Goal: Task Accomplishment & Management: Use online tool/utility

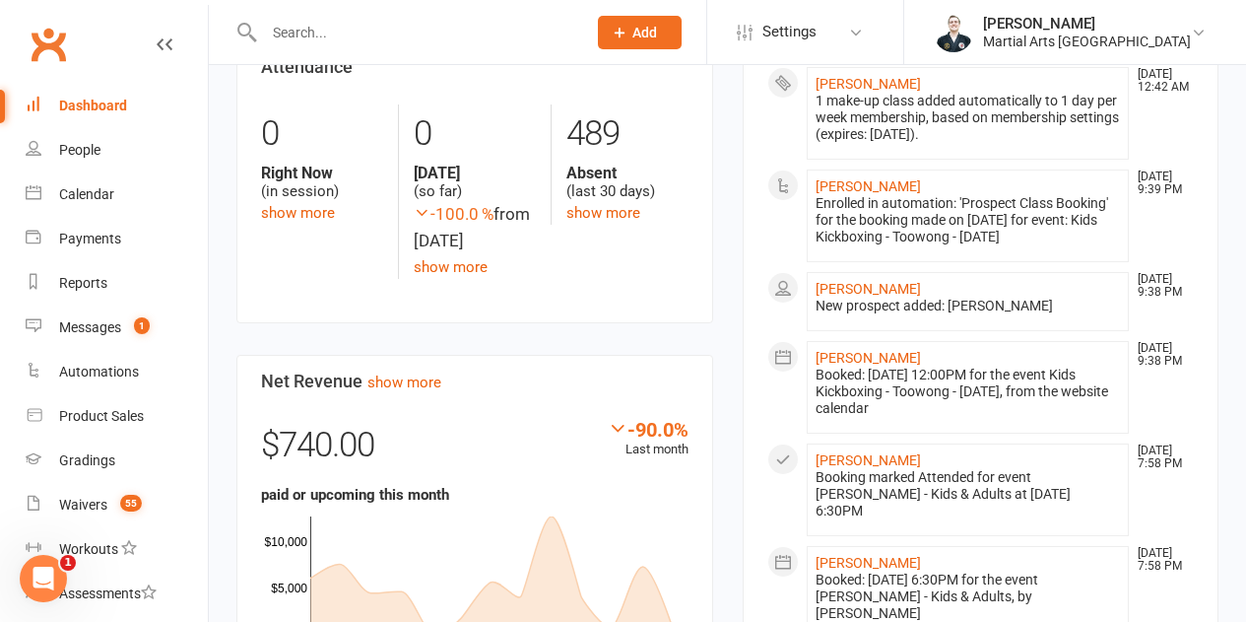
scroll to position [1182, 0]
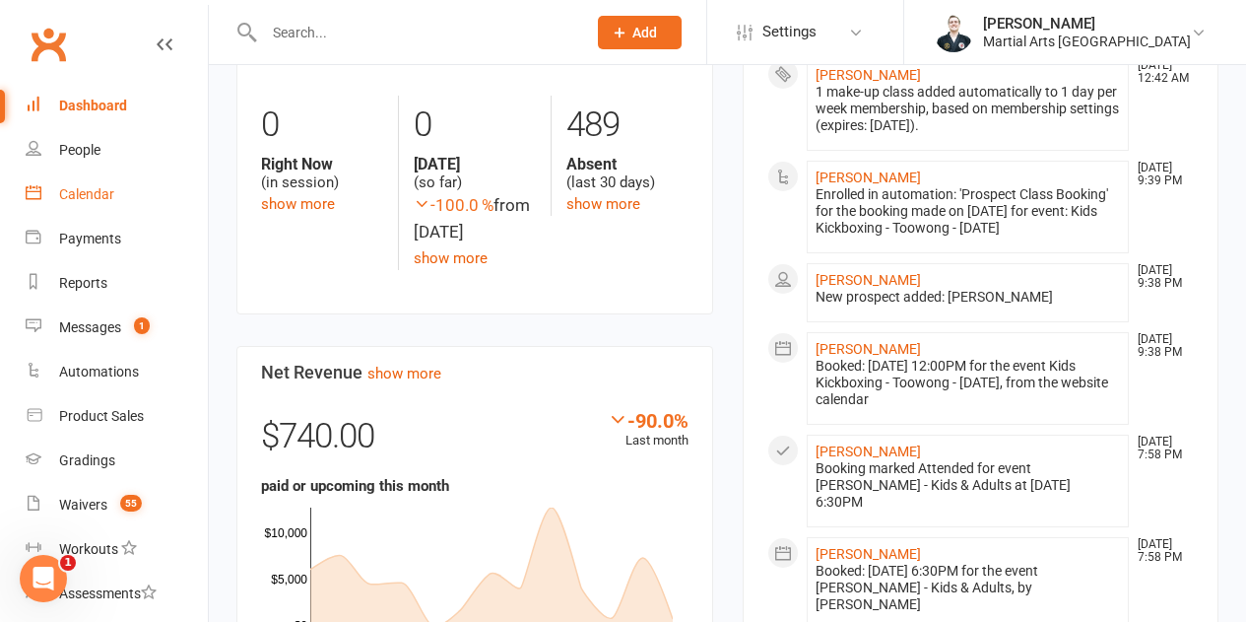
click at [80, 183] on link "Calendar" at bounding box center [117, 194] width 182 height 44
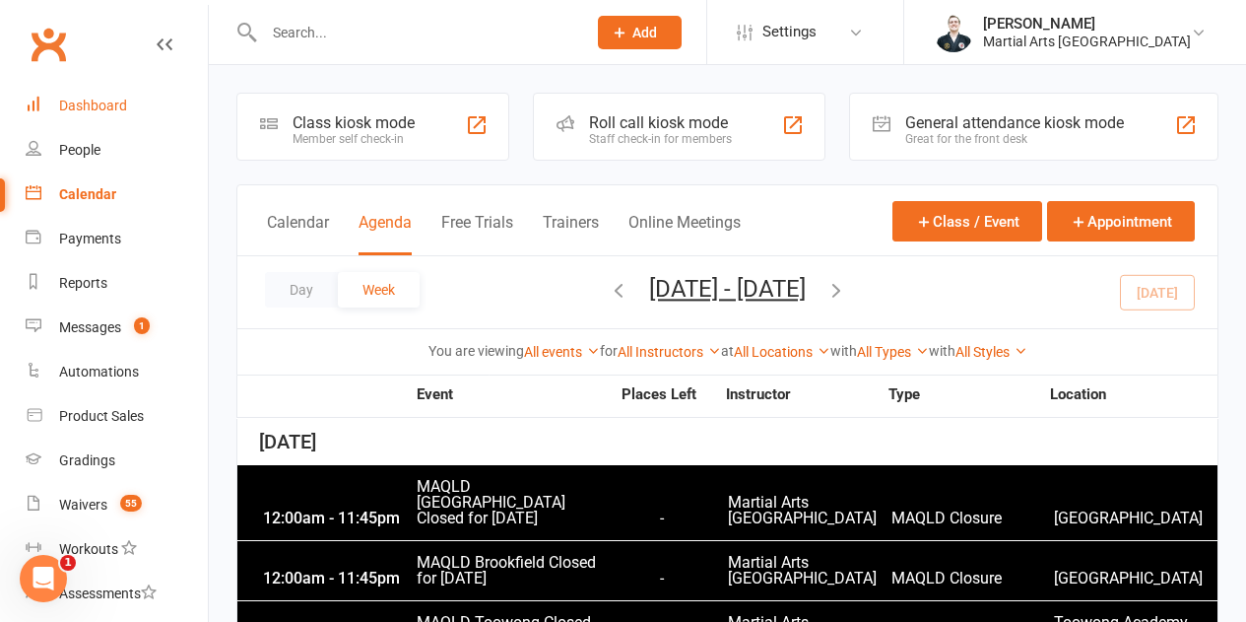
click at [101, 106] on div "Dashboard" at bounding box center [93, 106] width 68 height 16
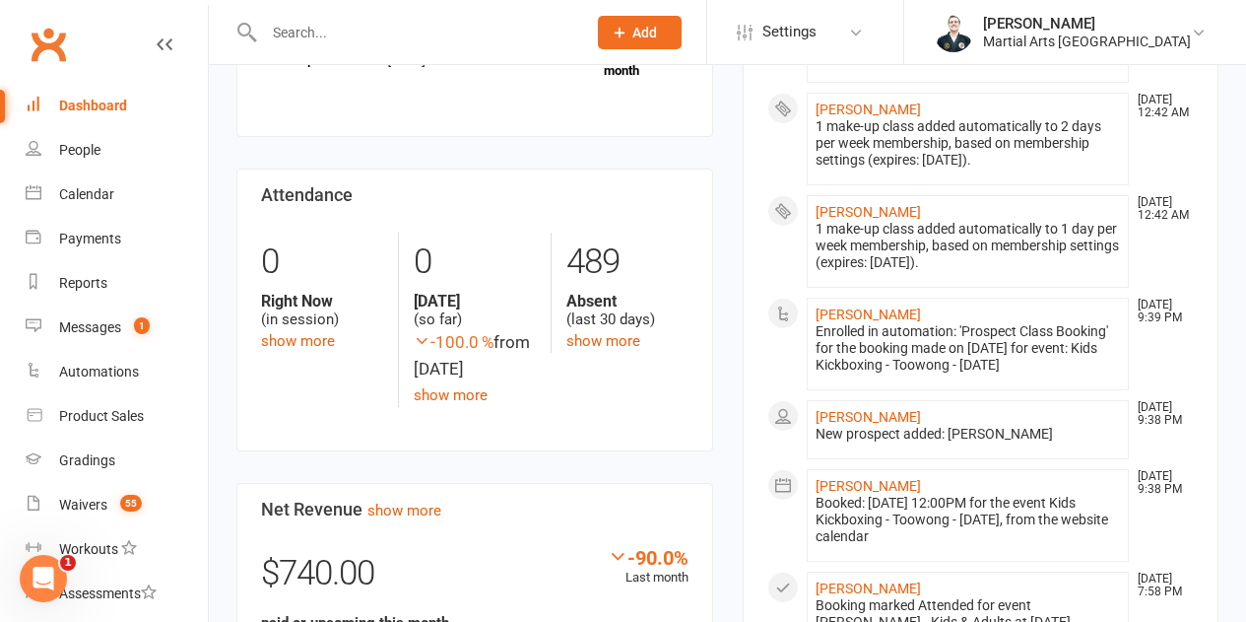
scroll to position [1084, 0]
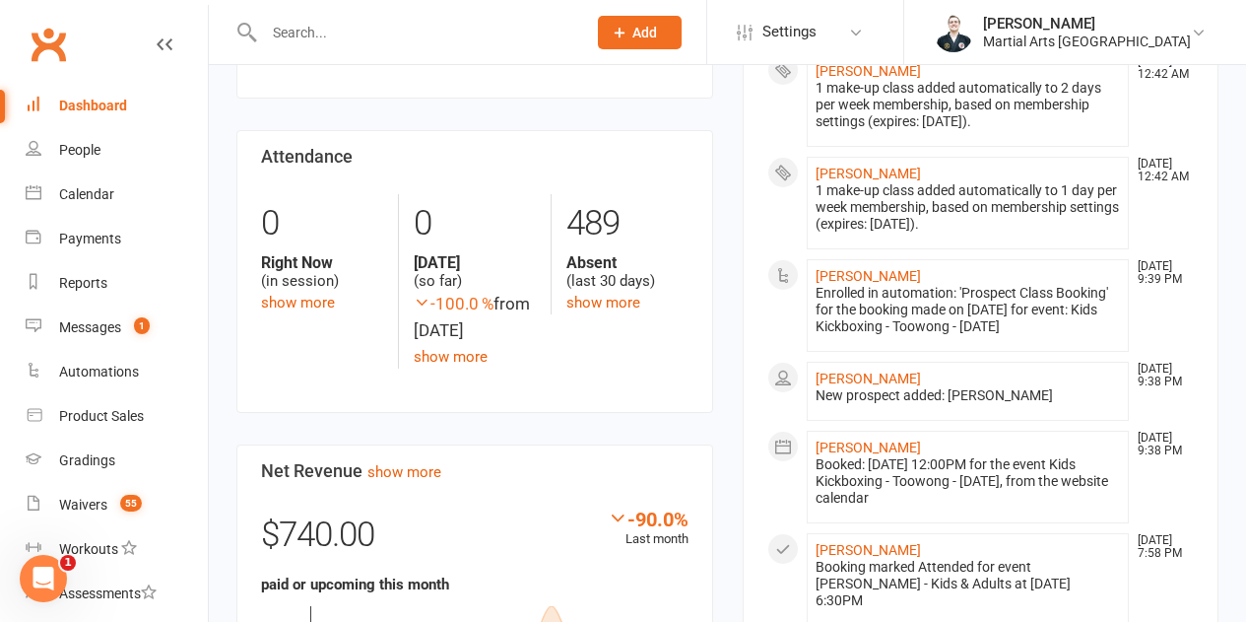
drag, startPoint x: 881, startPoint y: 354, endPoint x: 904, endPoint y: 364, distance: 25.6
click at [904, 387] on div "New prospect added: [PERSON_NAME]" at bounding box center [968, 395] width 305 height 17
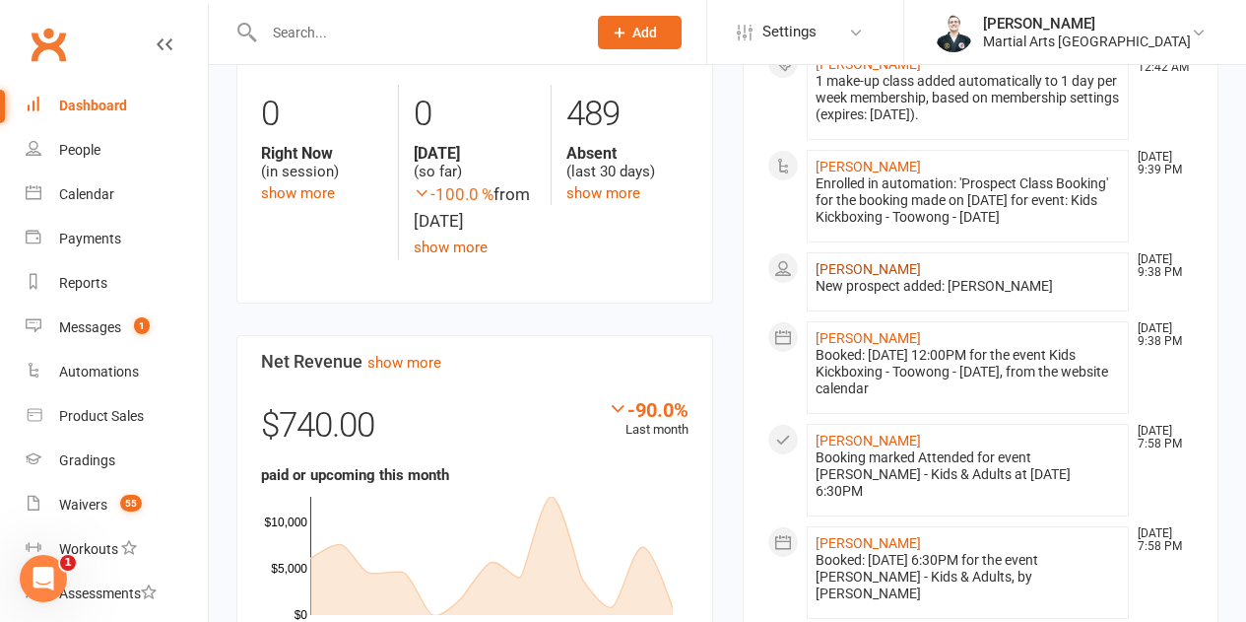
scroll to position [1182, 0]
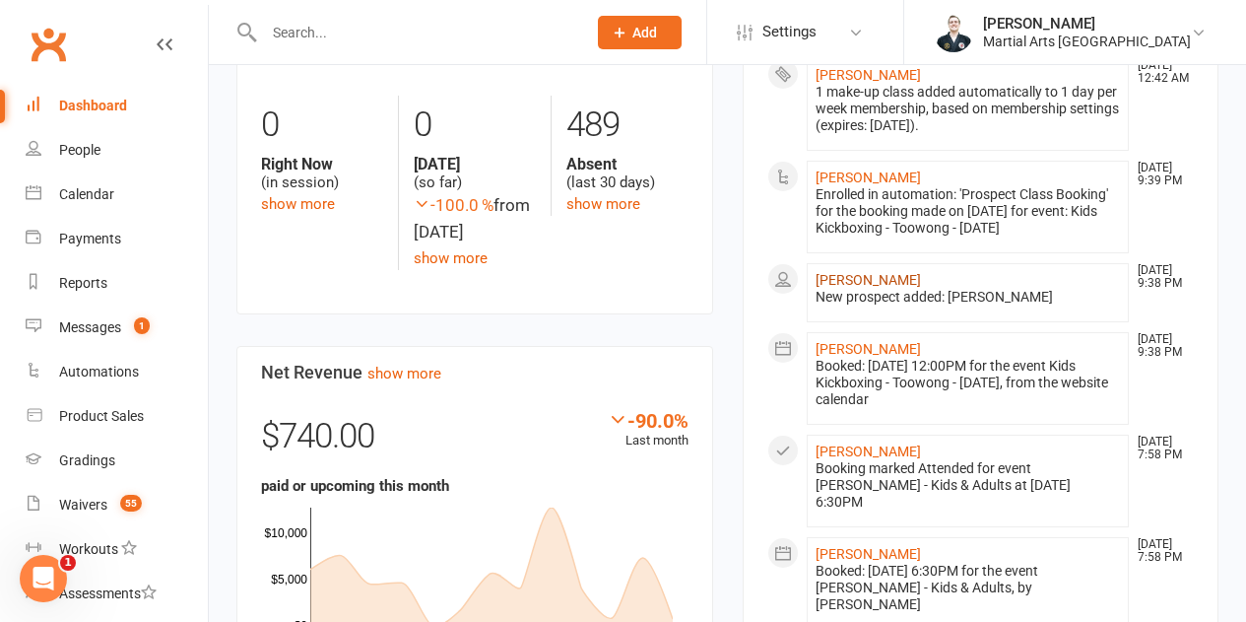
drag, startPoint x: 889, startPoint y: 263, endPoint x: 859, endPoint y: 261, distance: 29.6
click at [128, 180] on link "Calendar" at bounding box center [117, 194] width 182 height 44
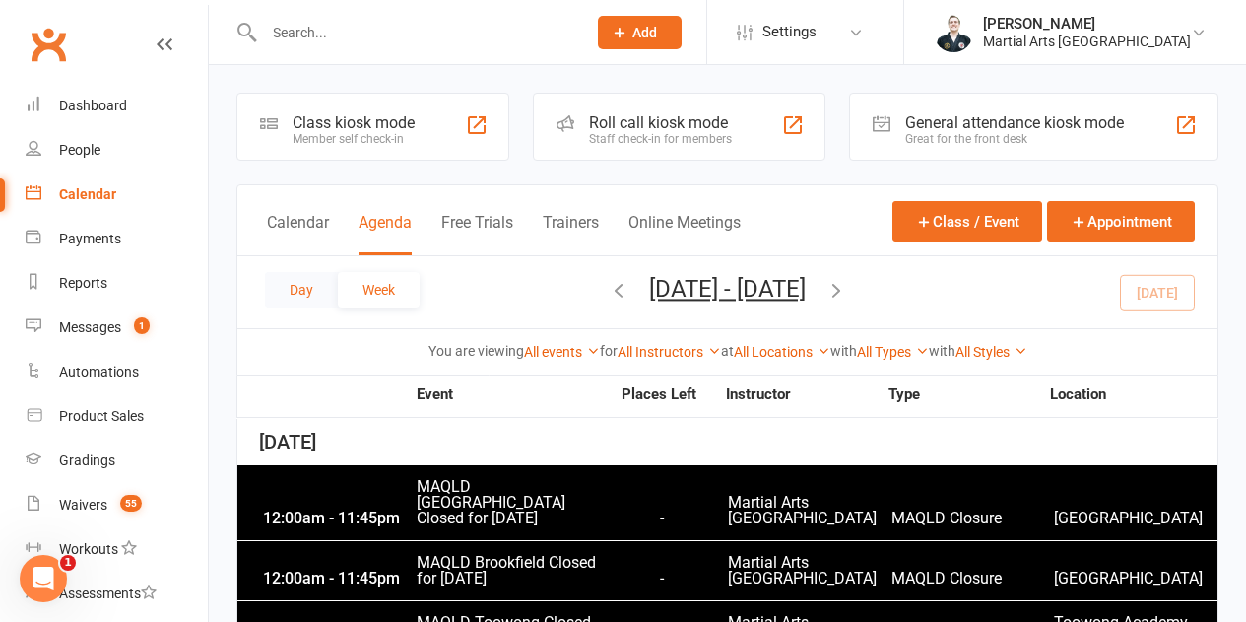
click at [304, 299] on button "Day" at bounding box center [301, 289] width 73 height 35
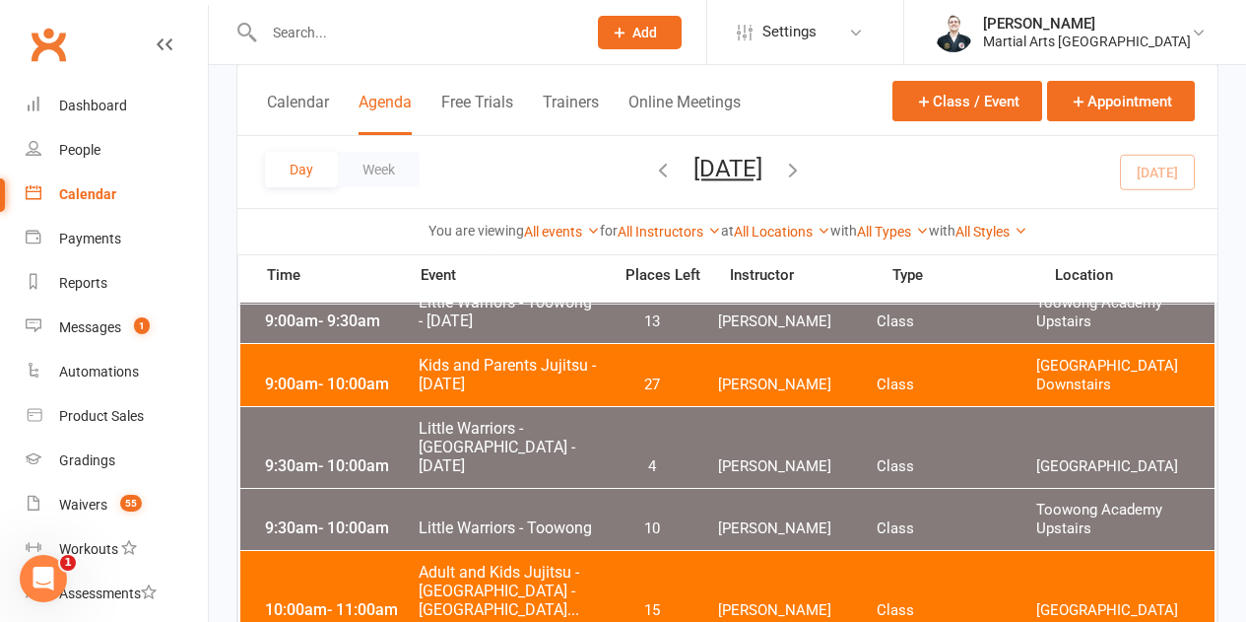
scroll to position [591, 0]
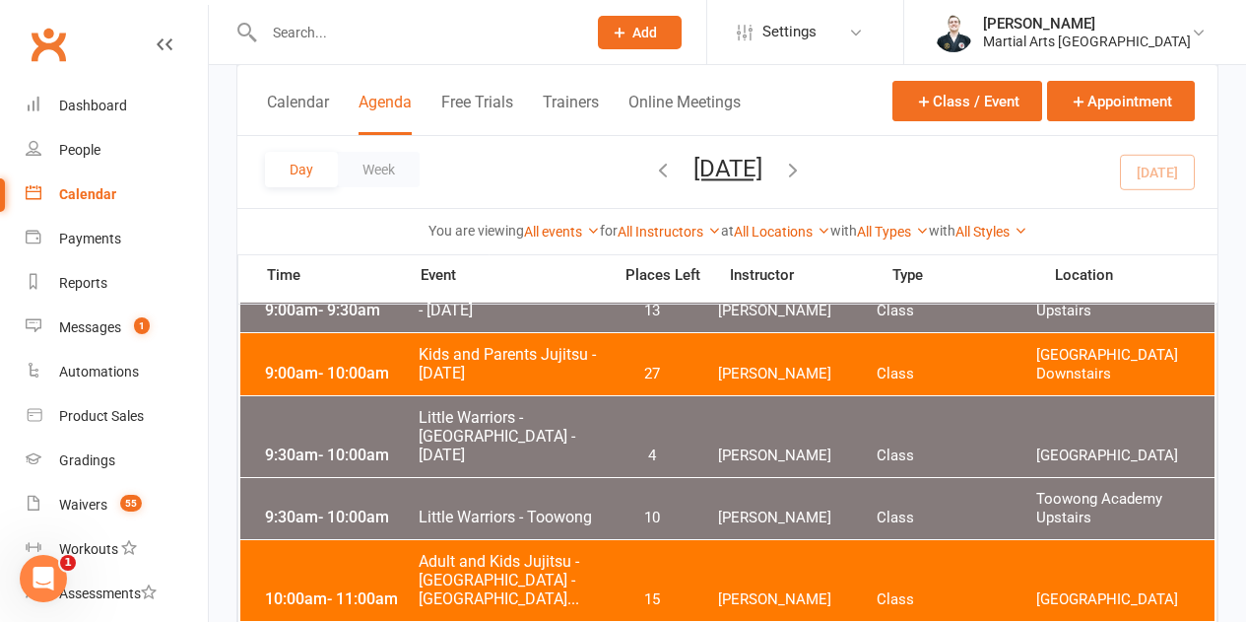
click at [531, 368] on span "Kids and Parents Jujitsu - [DATE]" at bounding box center [509, 363] width 182 height 37
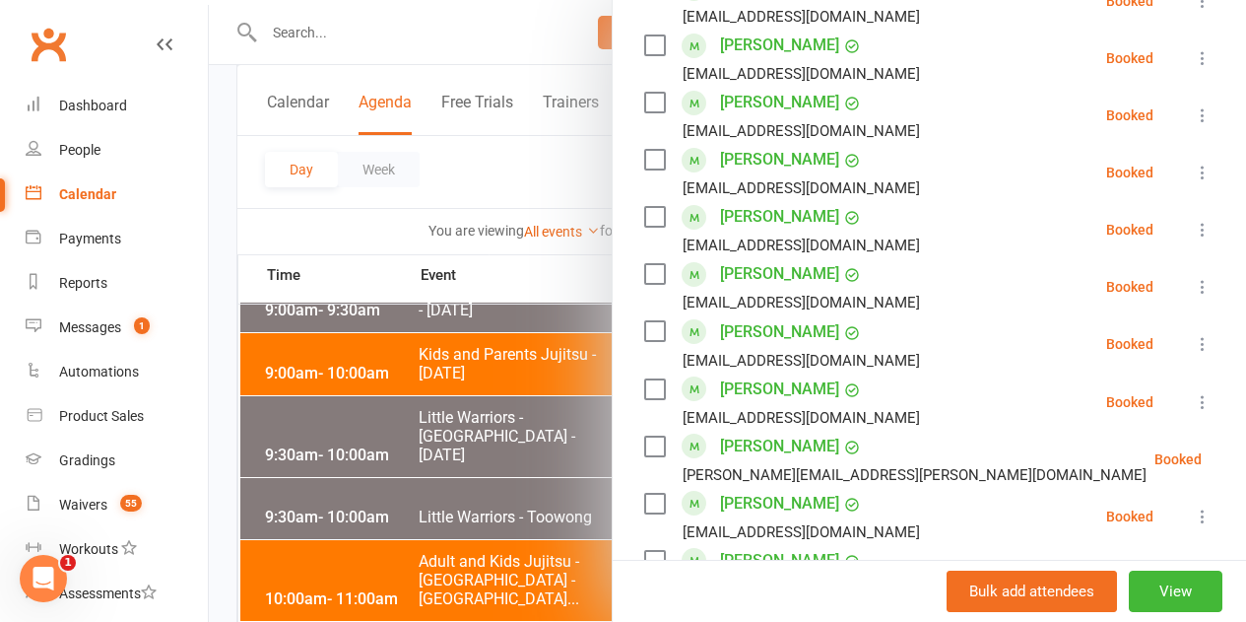
scroll to position [1182, 0]
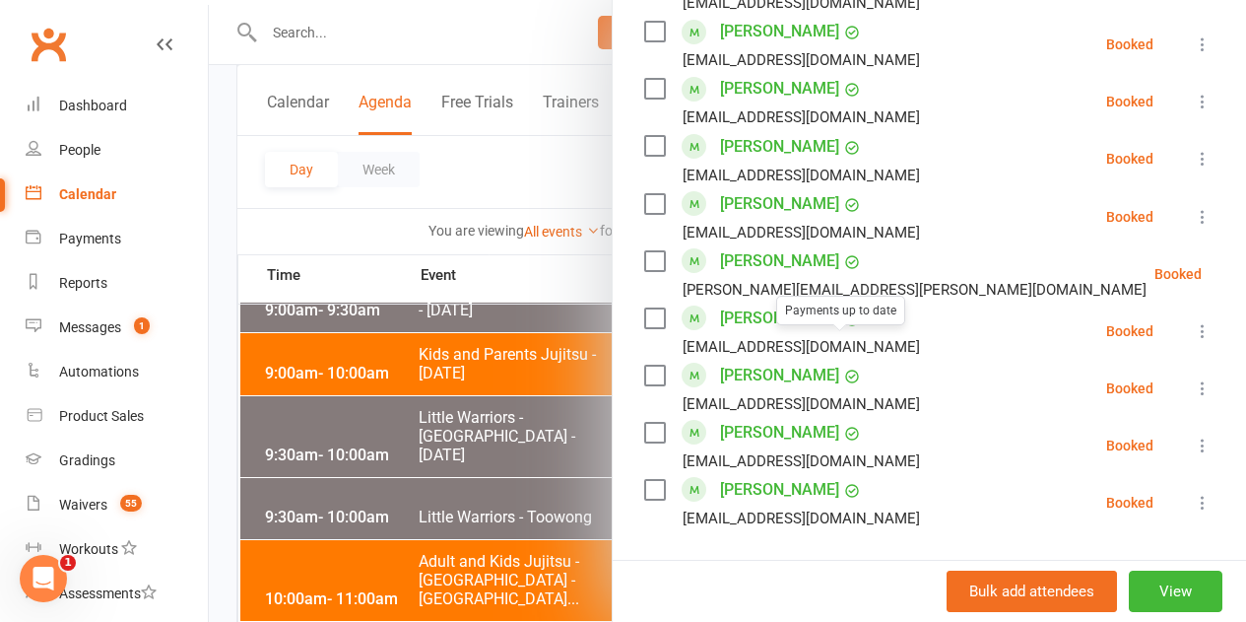
click at [393, 419] on div at bounding box center [727, 311] width 1037 height 622
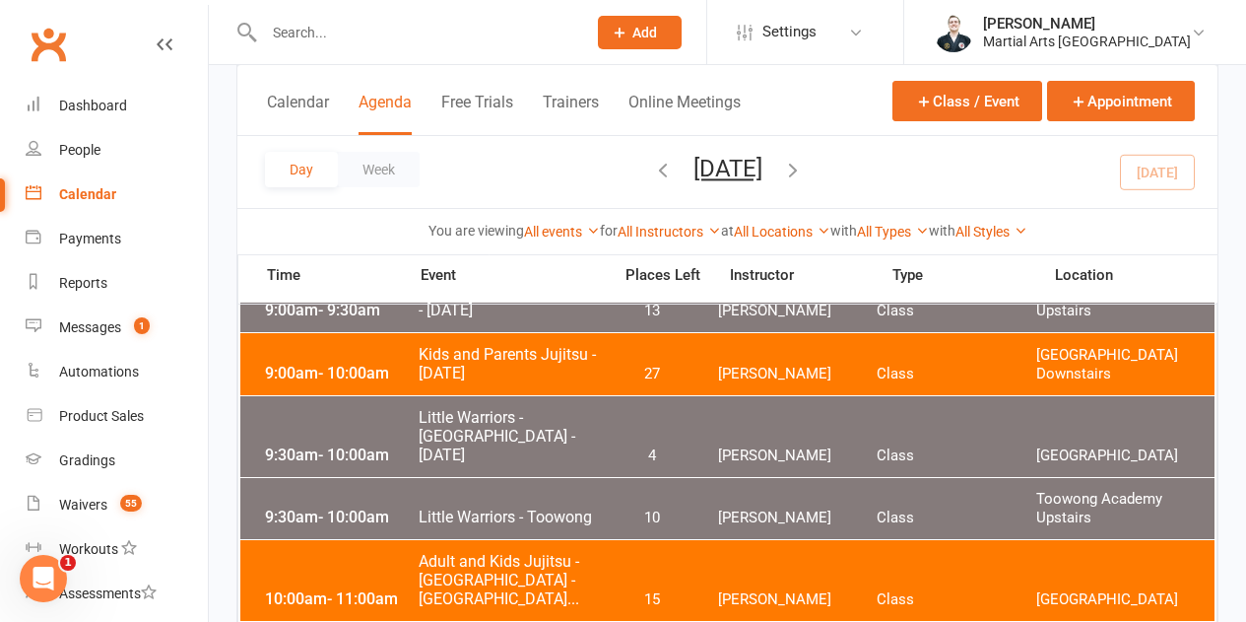
scroll to position [788, 0]
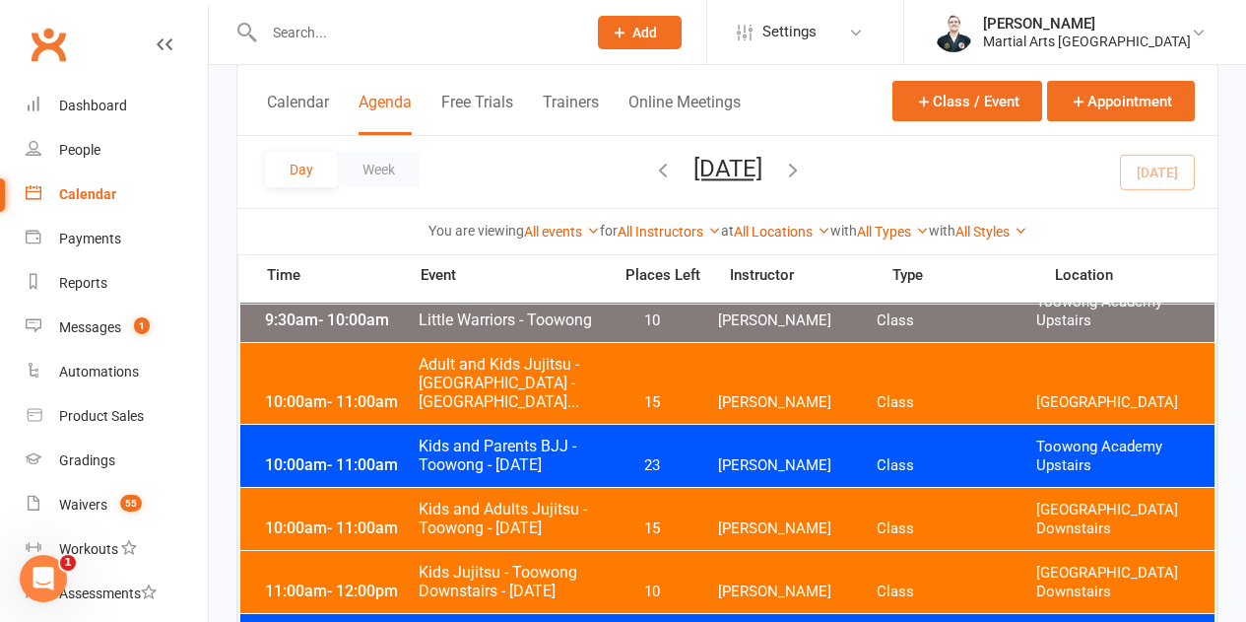
click at [496, 510] on span "Kids and Adults Jujitsu - Toowong - [DATE]" at bounding box center [509, 517] width 182 height 37
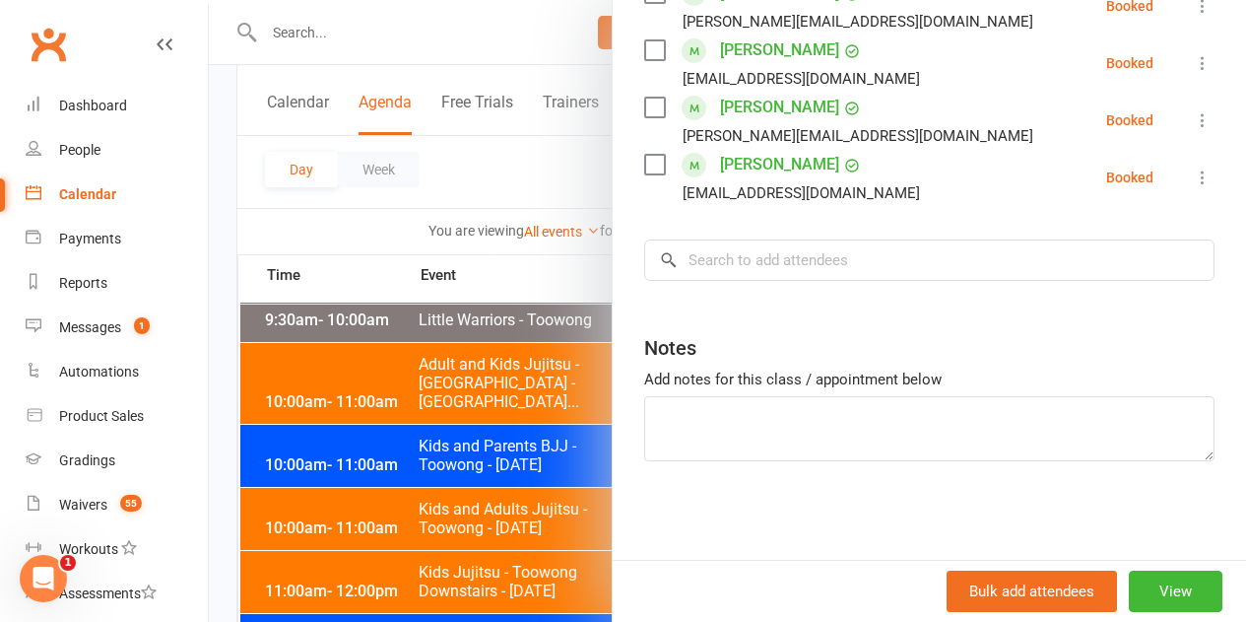
scroll to position [1049, 0]
click at [554, 391] on div at bounding box center [727, 311] width 1037 height 622
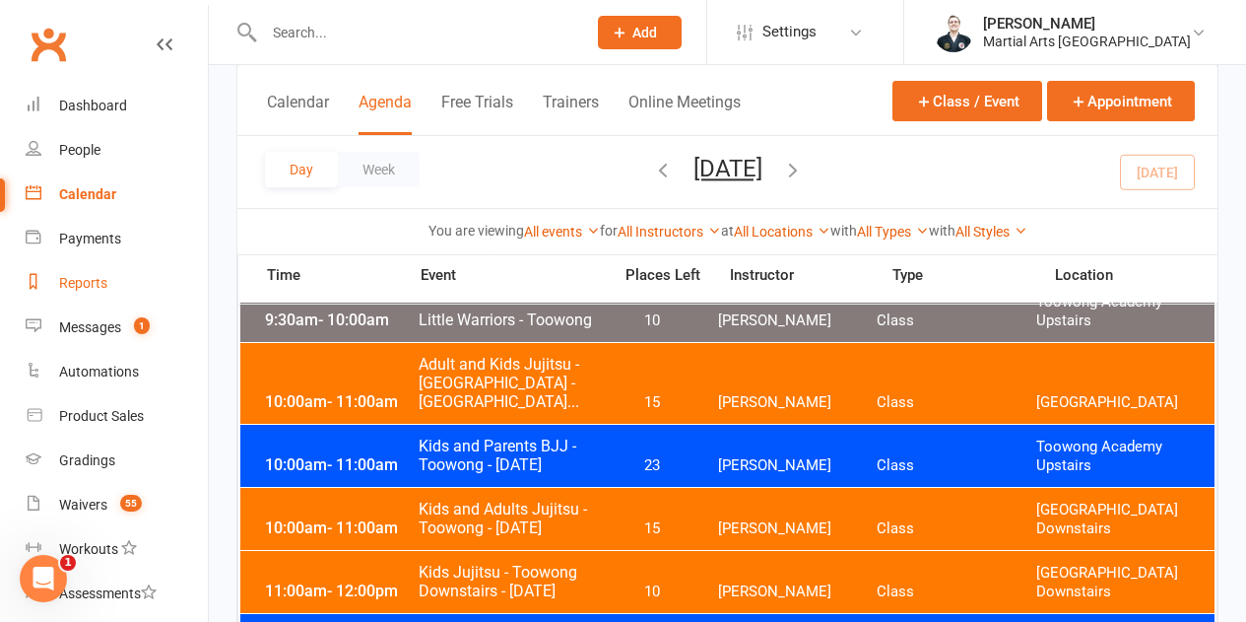
click at [95, 300] on link "Reports" at bounding box center [117, 283] width 182 height 44
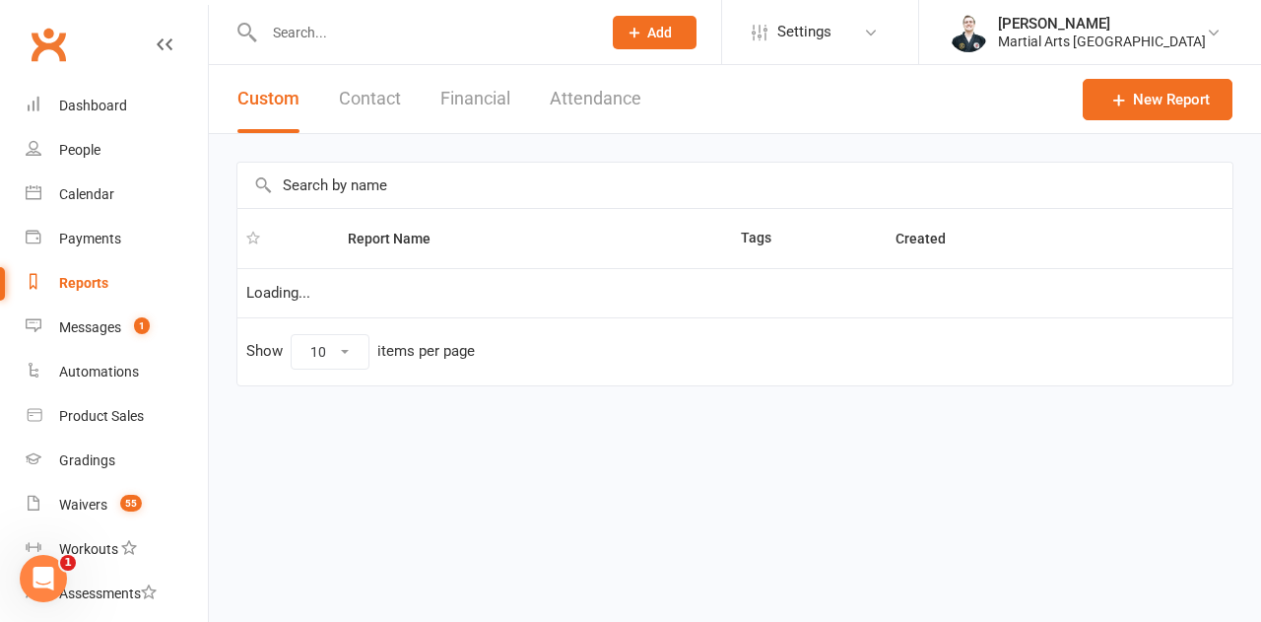
select select "100"
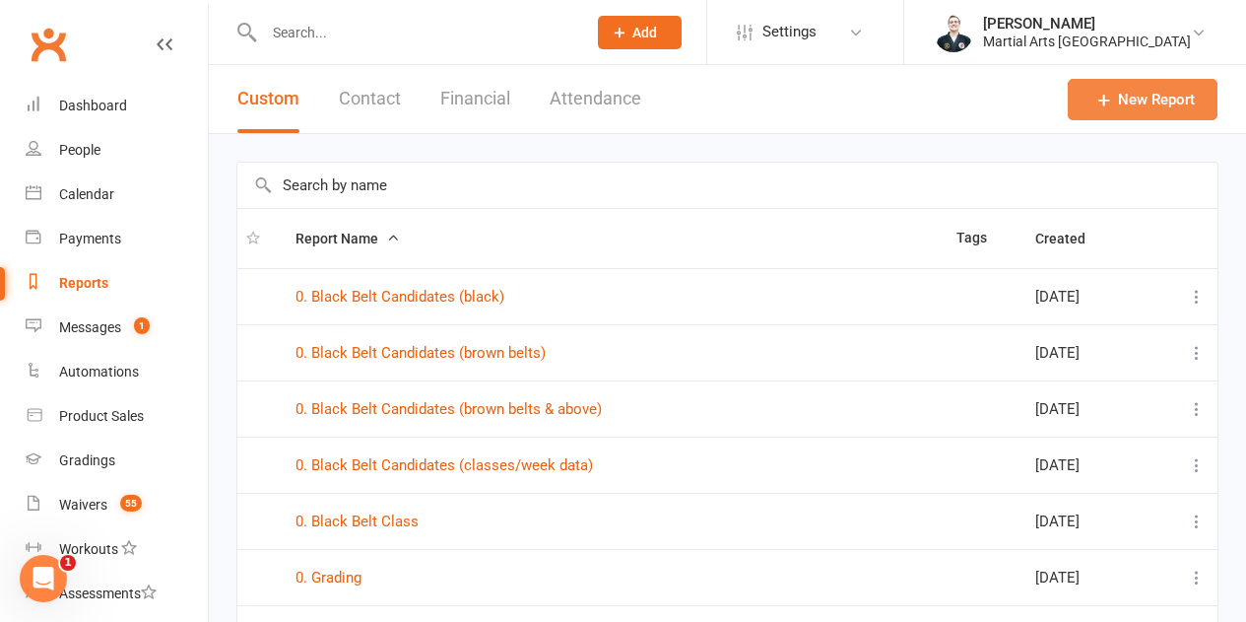
click at [1196, 88] on link "New Report" at bounding box center [1143, 99] width 150 height 41
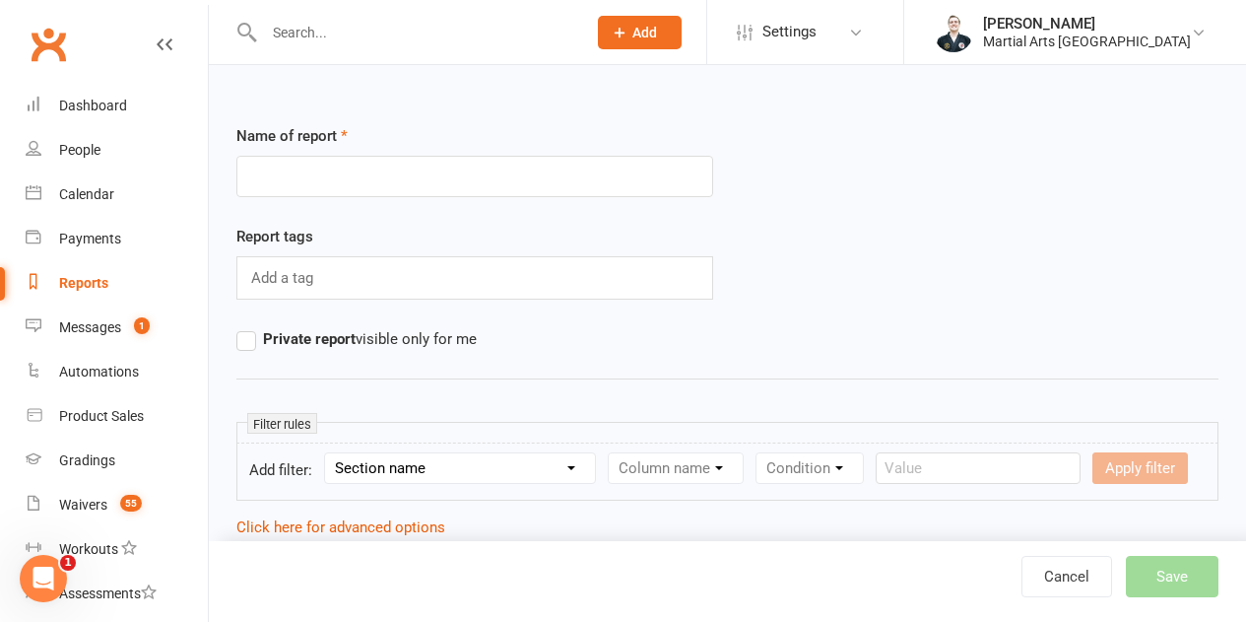
click at [356, 342] on span "Private report visible only for me" at bounding box center [370, 337] width 214 height 21
click at [249, 327] on input "Private report visible only for me" at bounding box center [242, 327] width 13 height 0
click at [356, 194] on input "text" at bounding box center [474, 176] width 477 height 41
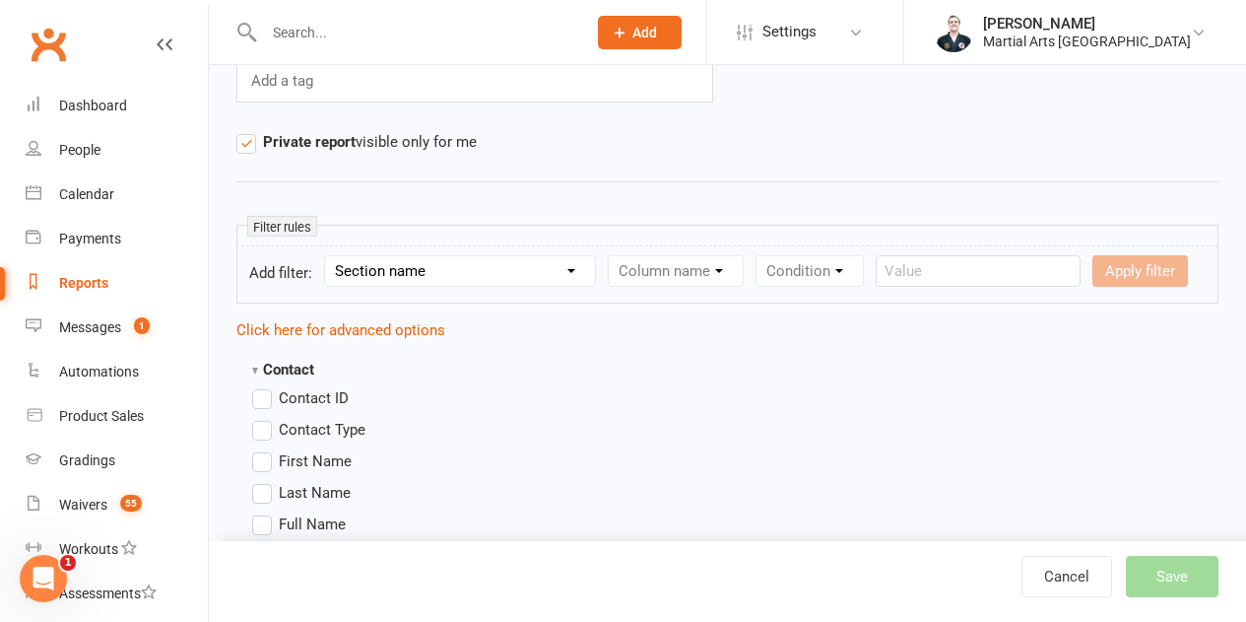
type input "KRJJ - Potential"
click at [398, 280] on select "Section name Contact Attendance Aggregate Payment Booking Waitlist Attendees Ca…" at bounding box center [460, 271] width 270 height 30
select select "12"
click at [328, 256] on select "Section name Contact Attendance Aggregate Payment Booking Waitlist Attendees Ca…" at bounding box center [460, 271] width 270 height 30
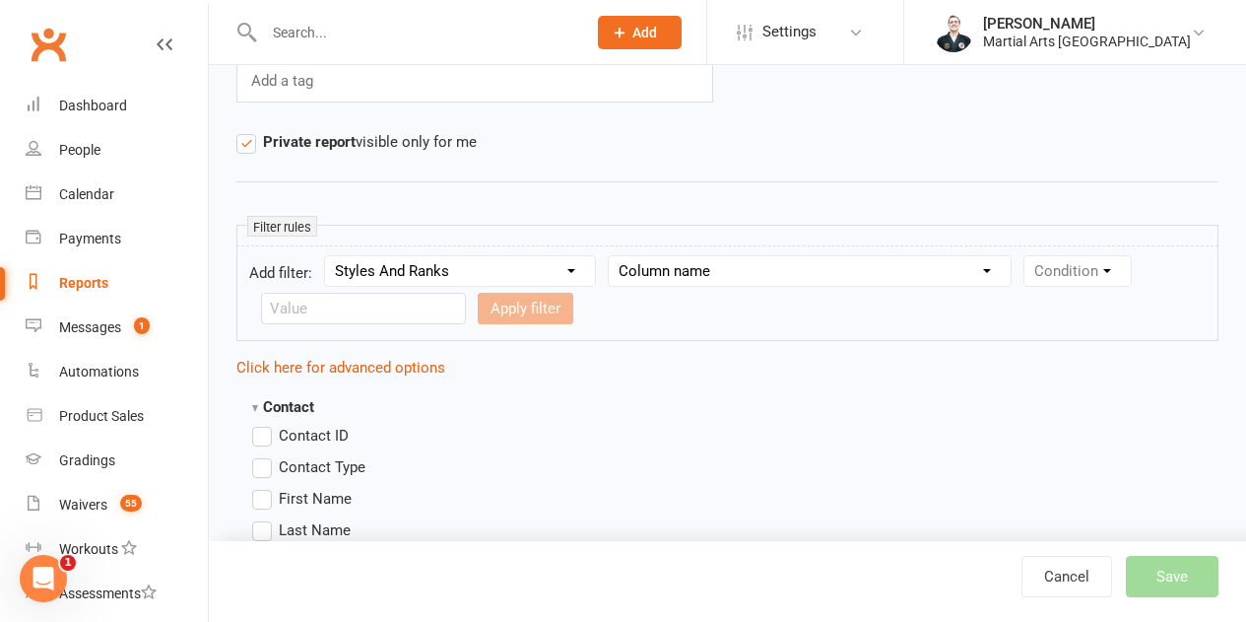
click at [667, 286] on div "Column name Style Current Rank Current Rank Position Next Rank Belt Size Active…" at bounding box center [810, 271] width 404 height 32
click at [676, 277] on select "Column name Style Current Rank Current Rank Position Next Rank Belt Size Active…" at bounding box center [810, 271] width 402 height 30
select select "0"
click at [610, 256] on select "Column name Style Current Rank Current Rank Position Next Rank Belt Size Active…" at bounding box center [810, 271] width 402 height 30
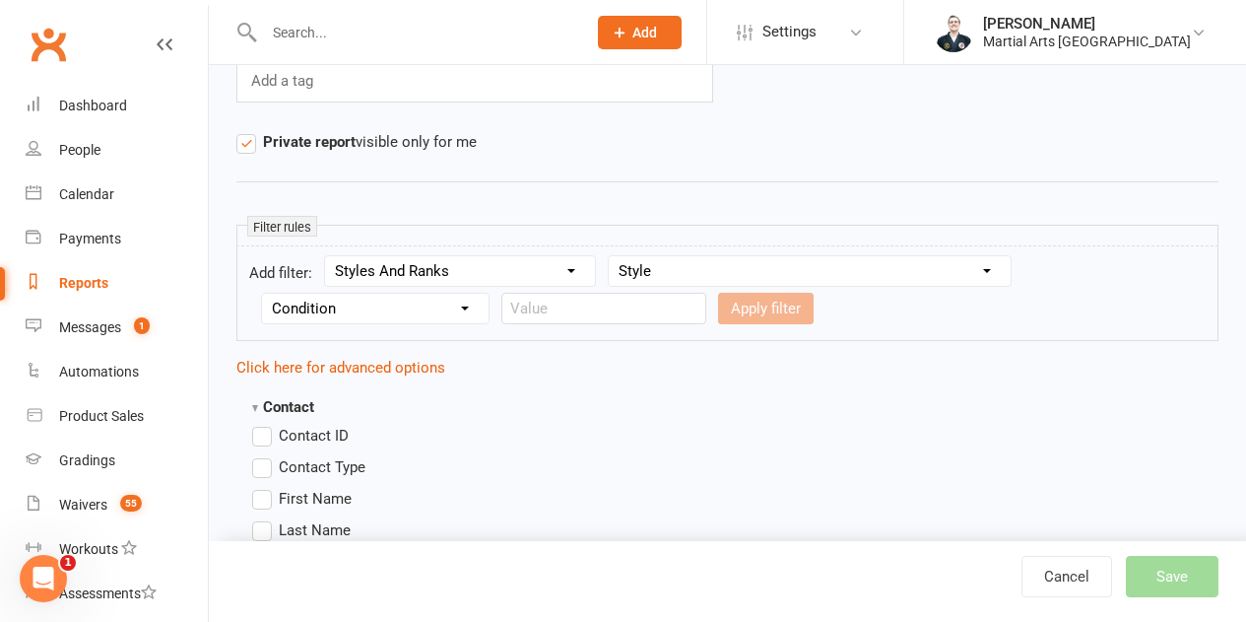
click at [325, 321] on select "Condition Equals Does not equal Contains Does not contain Is blank or does not …" at bounding box center [375, 309] width 227 height 30
select select "2"
click at [262, 294] on select "Condition Equals Does not equal Contains Does not contain Is blank or does not …" at bounding box center [375, 309] width 227 height 30
click at [637, 292] on form "Add filter: Section name Contact Attendance Aggregate Payment Booking Waitlist …" at bounding box center [727, 293] width 982 height 96
click at [623, 298] on input "text" at bounding box center [603, 309] width 205 height 32
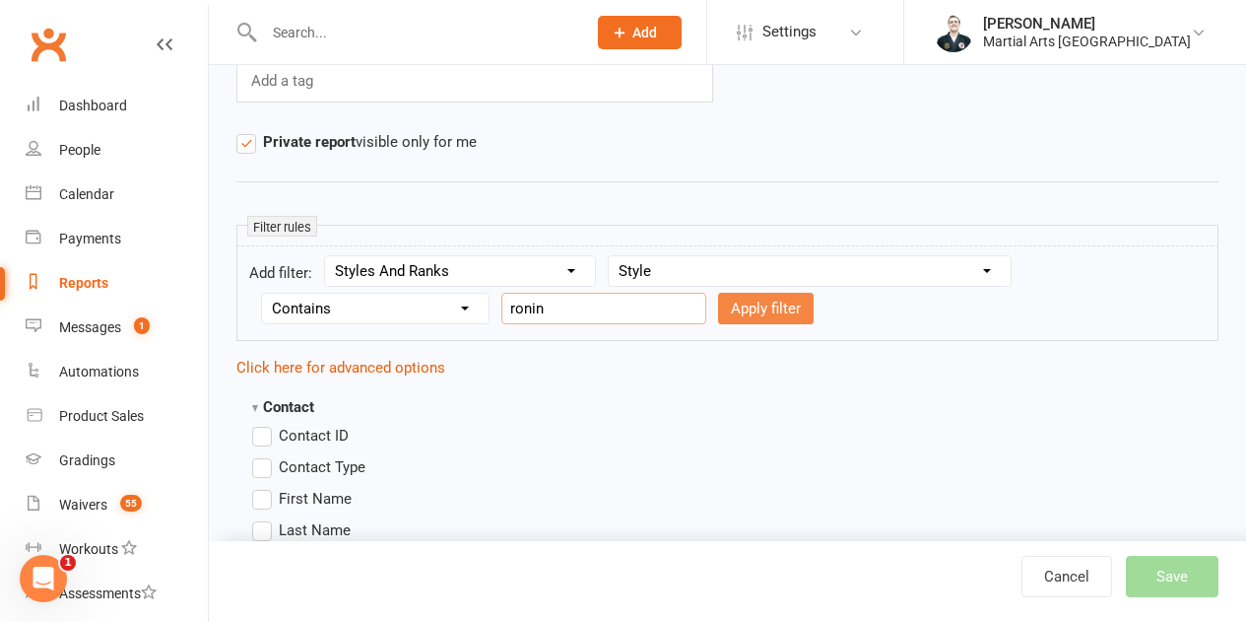
type input "ronin"
click at [759, 301] on button "Apply filter" at bounding box center [766, 309] width 96 height 32
select select
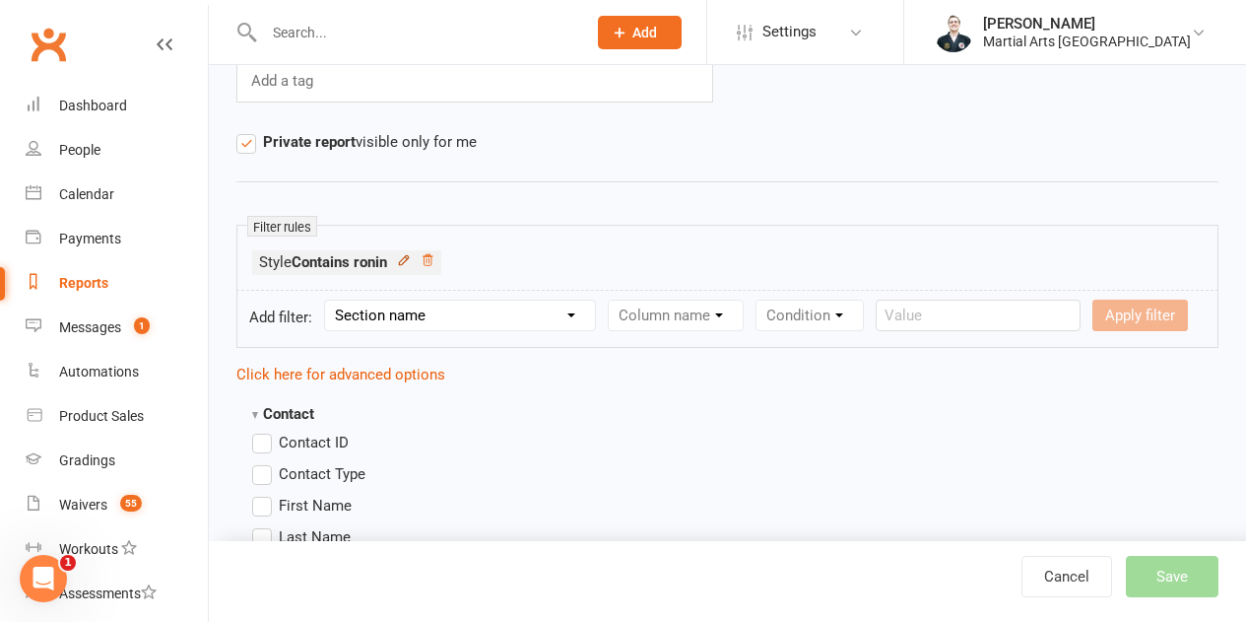
click at [408, 262] on icon at bounding box center [403, 259] width 9 height 9
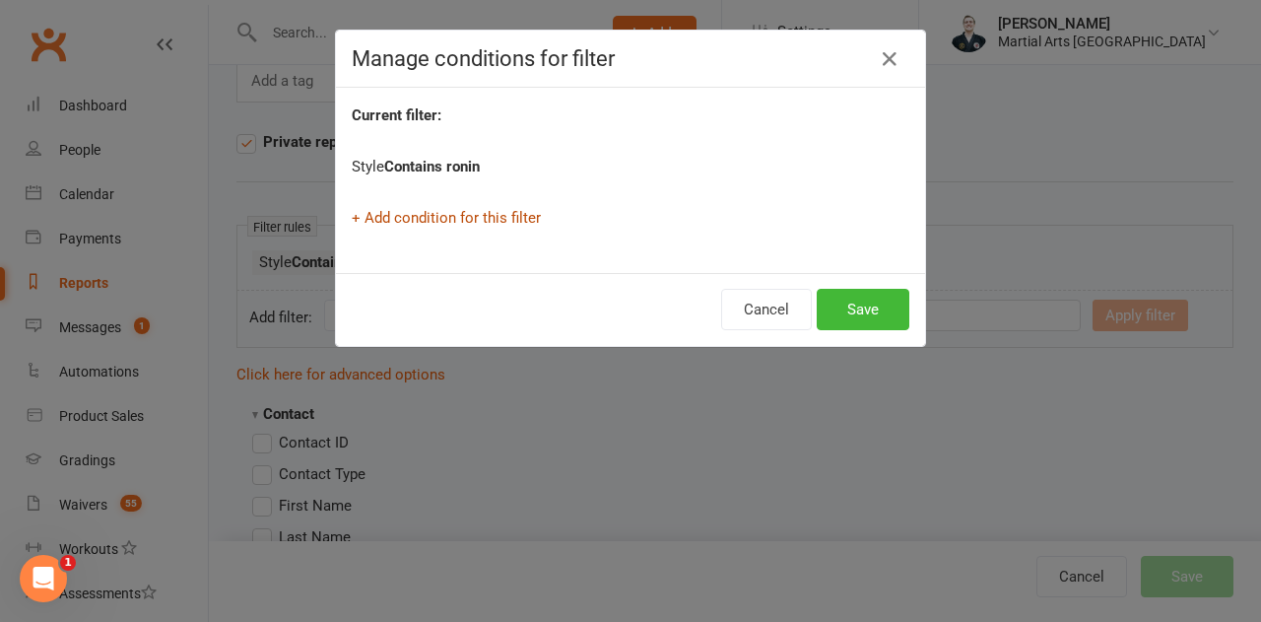
click at [477, 225] on link "+ Add condition for this filter" at bounding box center [446, 218] width 189 height 18
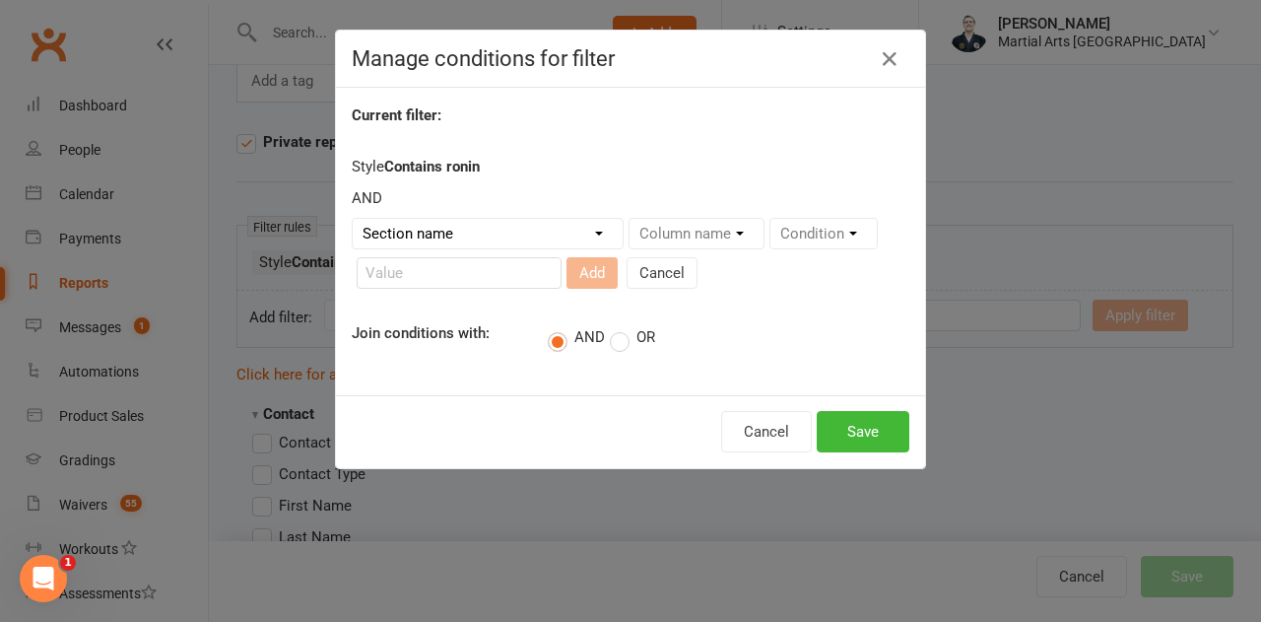
click at [480, 244] on select "Section name Contact Attendance Aggregate Payment Booking Waitlist Attendees Ca…" at bounding box center [488, 234] width 270 height 30
select select "12"
click at [353, 219] on select "Section name Contact Attendance Aggregate Payment Booking Waitlist Attendees Ca…" at bounding box center [488, 234] width 270 height 30
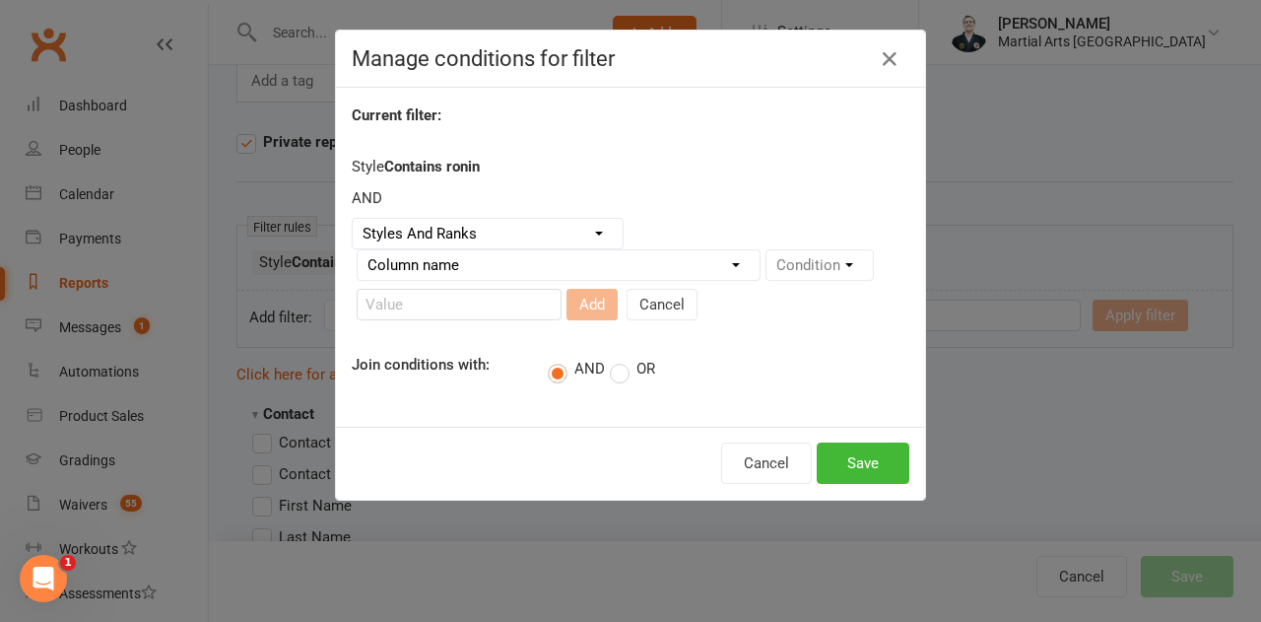
click at [558, 249] on div "Column name Style Current Rank Current Rank Position Next Rank Belt Size Active…" at bounding box center [559, 265] width 404 height 32
click at [538, 258] on select "Column name Style Current Rank Current Rank Position Next Rank Belt Size Active…" at bounding box center [559, 265] width 402 height 30
select select "1"
click at [358, 250] on select "Column name Style Current Rank Current Rank Position Next Rank Belt Size Active…" at bounding box center [559, 265] width 402 height 30
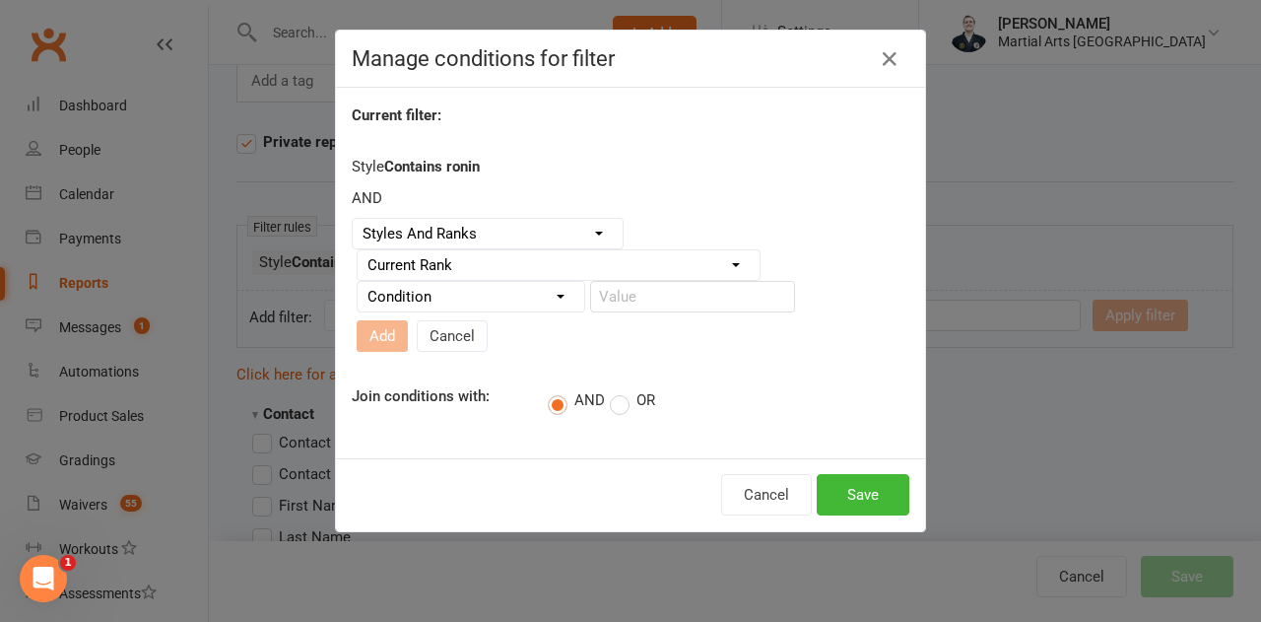
click at [475, 311] on select "Condition Equals Does not equal Contains Does not contain Is blank or does not …" at bounding box center [471, 297] width 227 height 30
select select "2"
click at [358, 290] on select "Condition Equals Does not equal Contains Does not contain Is blank or does not …" at bounding box center [471, 297] width 227 height 30
click at [645, 312] on input "text" at bounding box center [692, 297] width 205 height 32
type input "green belt"
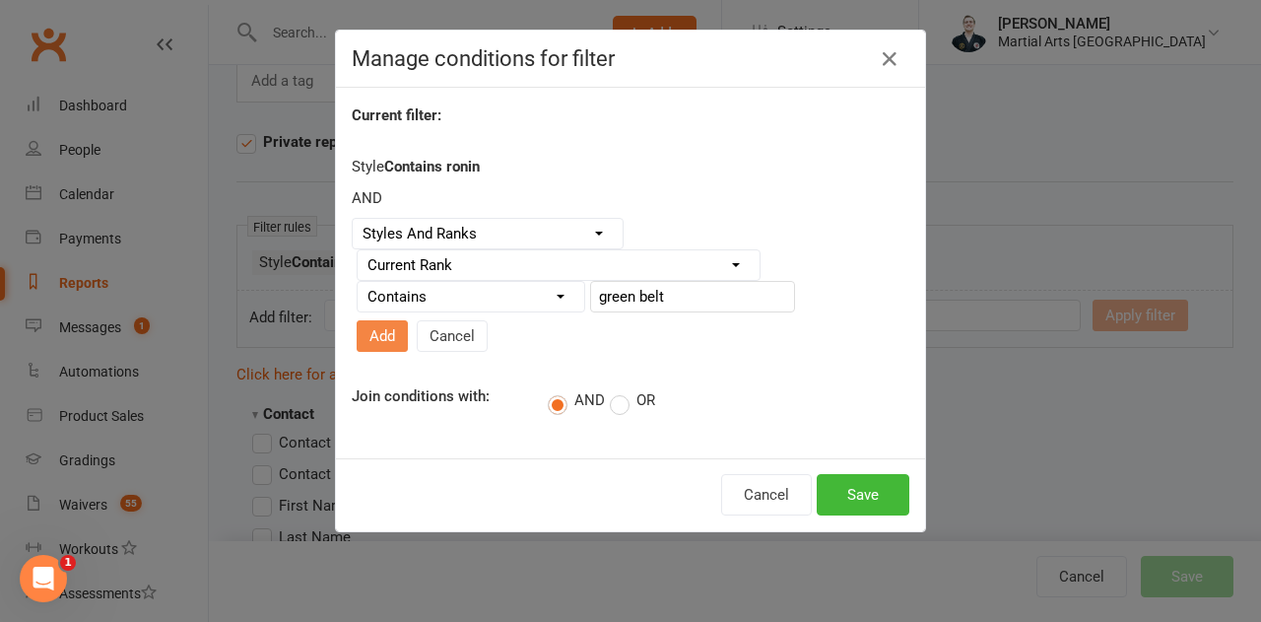
click at [408, 320] on button "Add" at bounding box center [382, 336] width 51 height 32
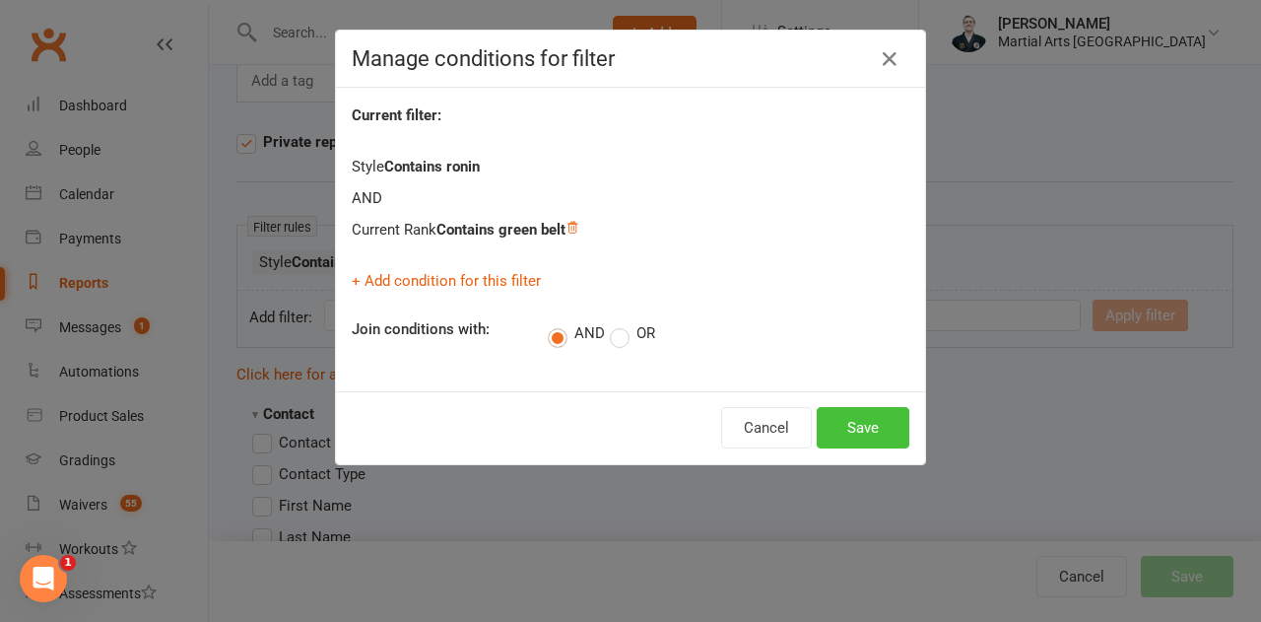
click at [860, 423] on button "Save" at bounding box center [863, 427] width 93 height 41
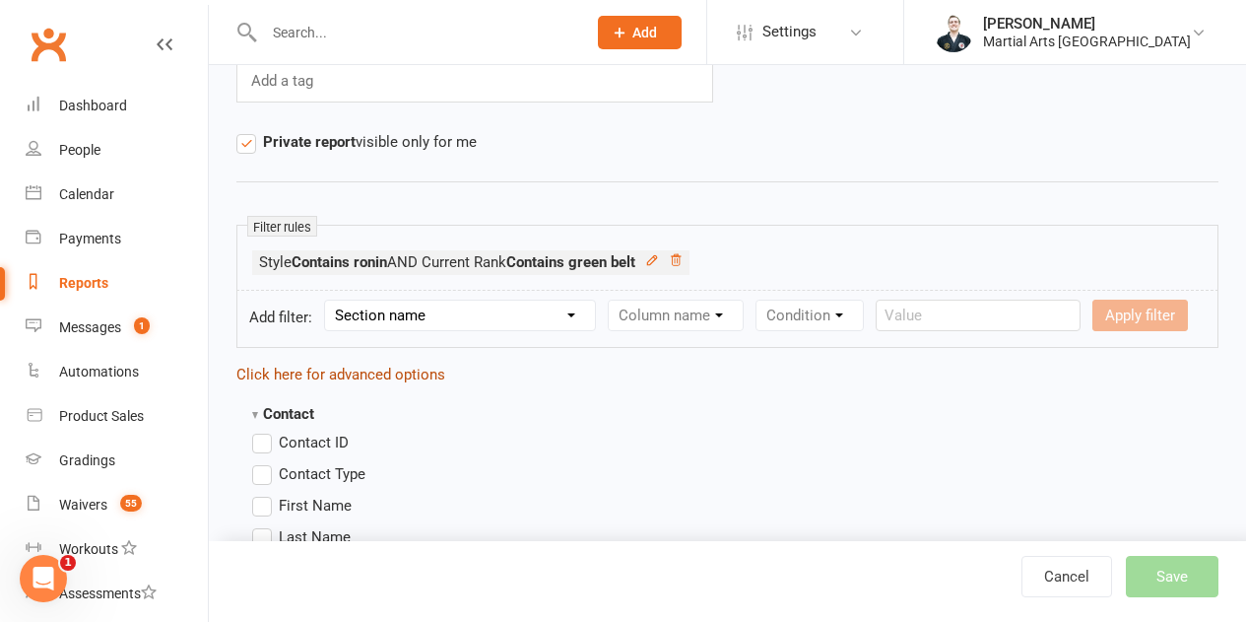
click at [421, 371] on link "Click here for advanced options" at bounding box center [340, 375] width 209 height 18
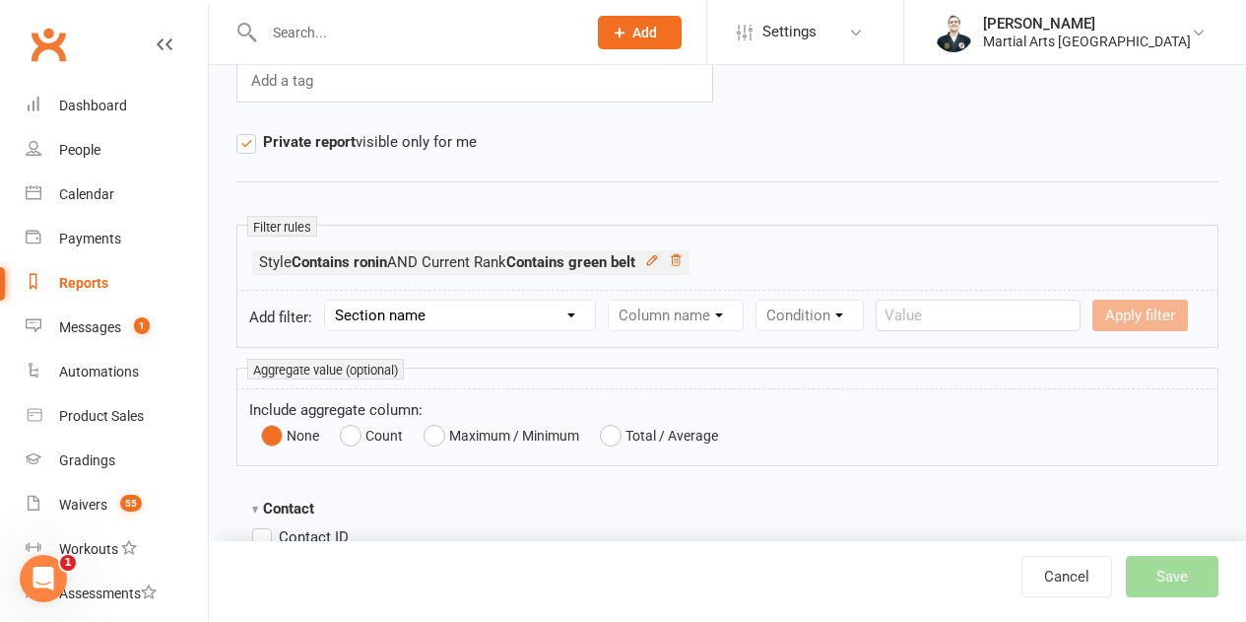
click at [346, 378] on small "Aggregate value (optional)" at bounding box center [325, 369] width 157 height 21
click at [445, 316] on select "Section name Contact Attendance Aggregate Payment Booking Waitlist Attendees Ca…" at bounding box center [460, 315] width 270 height 30
select select "10"
click at [328, 300] on select "Section name Contact Attendance Aggregate Payment Booking Waitlist Attendees Ca…" at bounding box center [460, 315] width 270 height 30
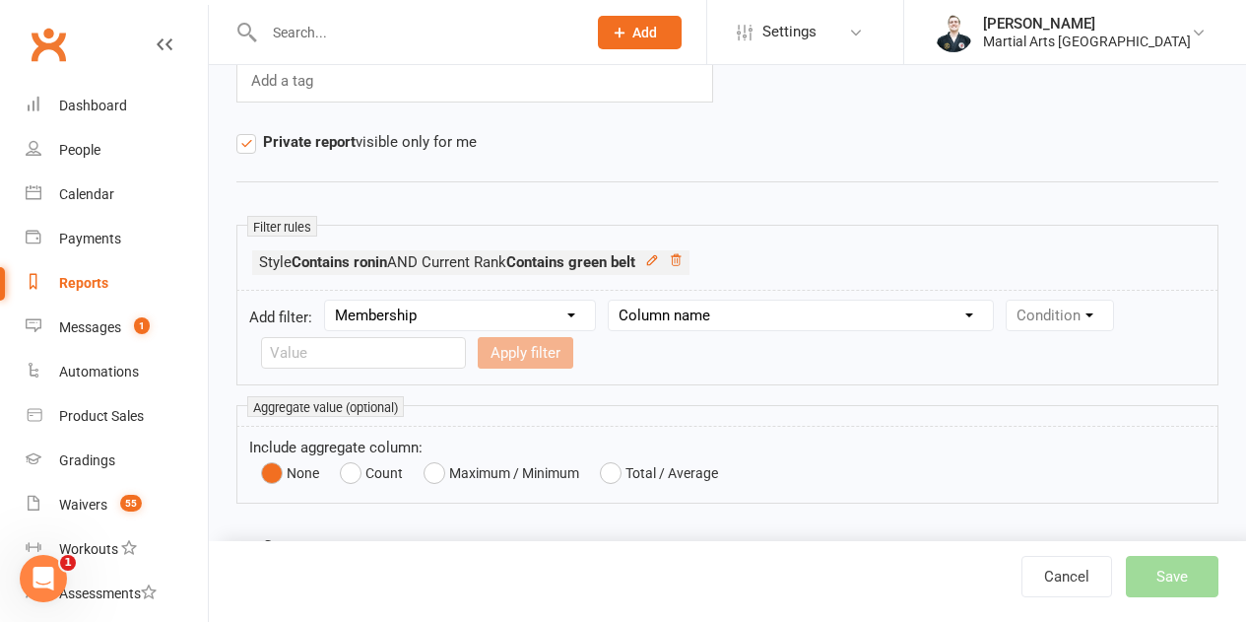
click at [714, 315] on select "Column name Membership ID Membership Name Membership Category Membership Start …" at bounding box center [801, 315] width 384 height 30
select select "29"
click at [610, 300] on select "Column name Membership ID Membership Name Membership Category Membership Start …" at bounding box center [801, 315] width 384 height 30
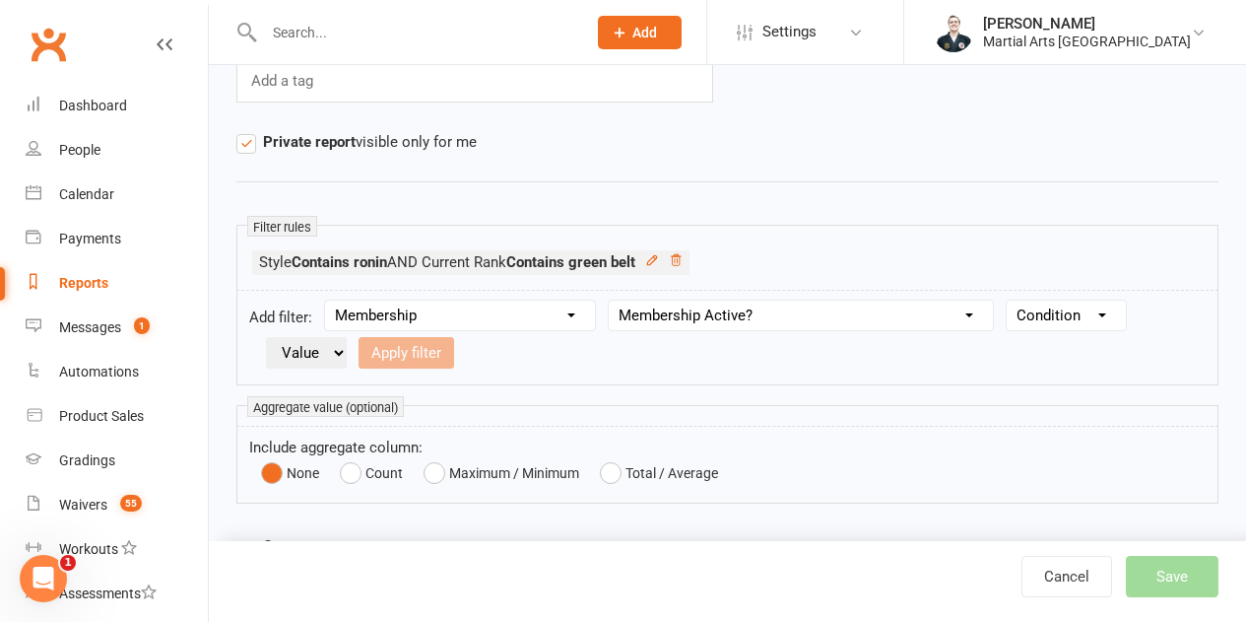
click at [1063, 307] on select "Condition Is Is not Is blank Is not blank" at bounding box center [1066, 315] width 119 height 30
select select "0"
click at [1009, 300] on select "Condition Is Is not Is blank Is not blank" at bounding box center [1066, 315] width 119 height 30
drag, startPoint x: 304, startPoint y: 351, endPoint x: 304, endPoint y: 366, distance: 14.8
click at [304, 351] on select "Value Yes No" at bounding box center [306, 353] width 81 height 32
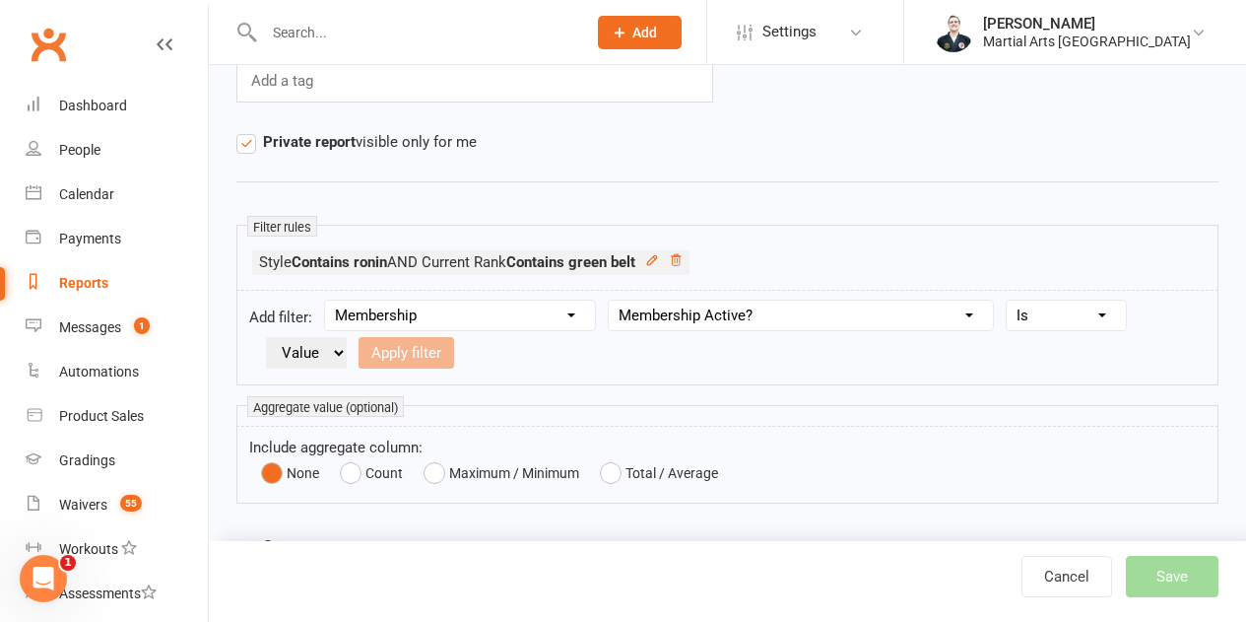
select select "true"
click at [266, 337] on select "Value Yes No" at bounding box center [306, 353] width 81 height 32
click at [441, 355] on button "Apply filter" at bounding box center [407, 353] width 96 height 32
select select
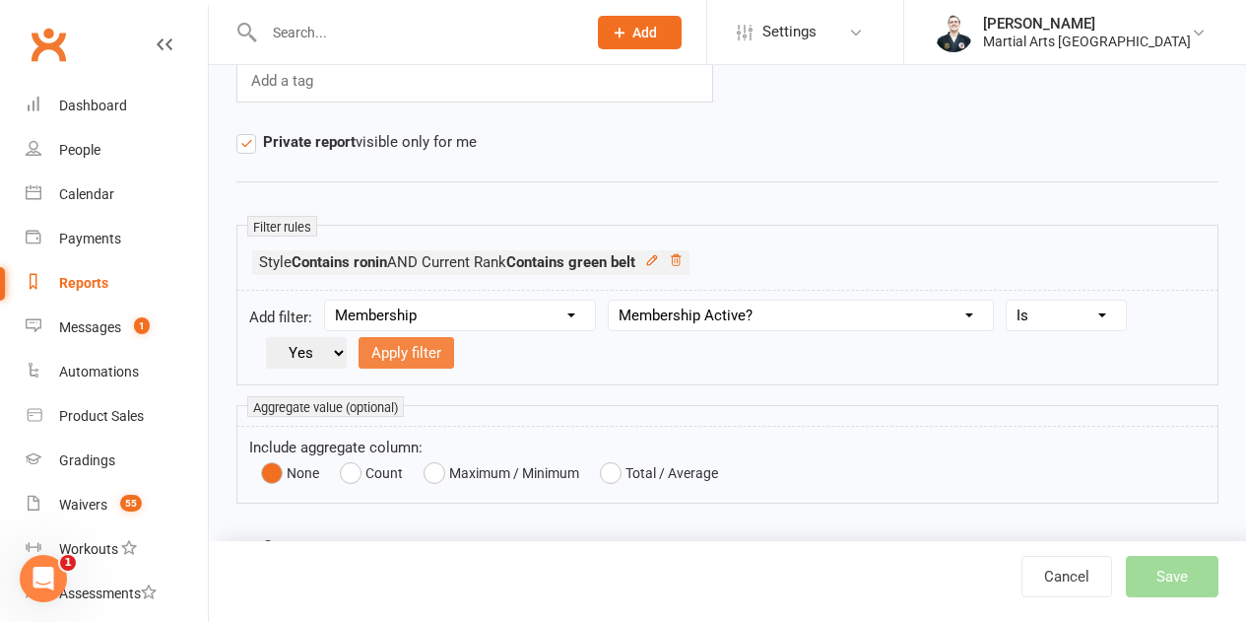
select select
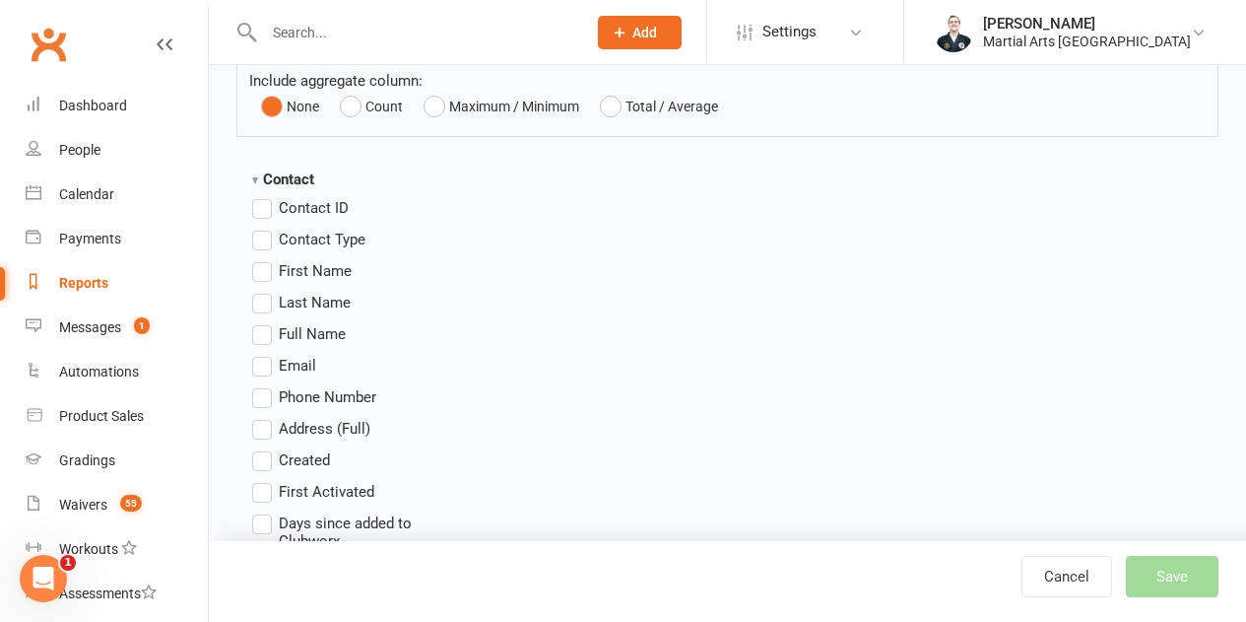
scroll to position [591, 0]
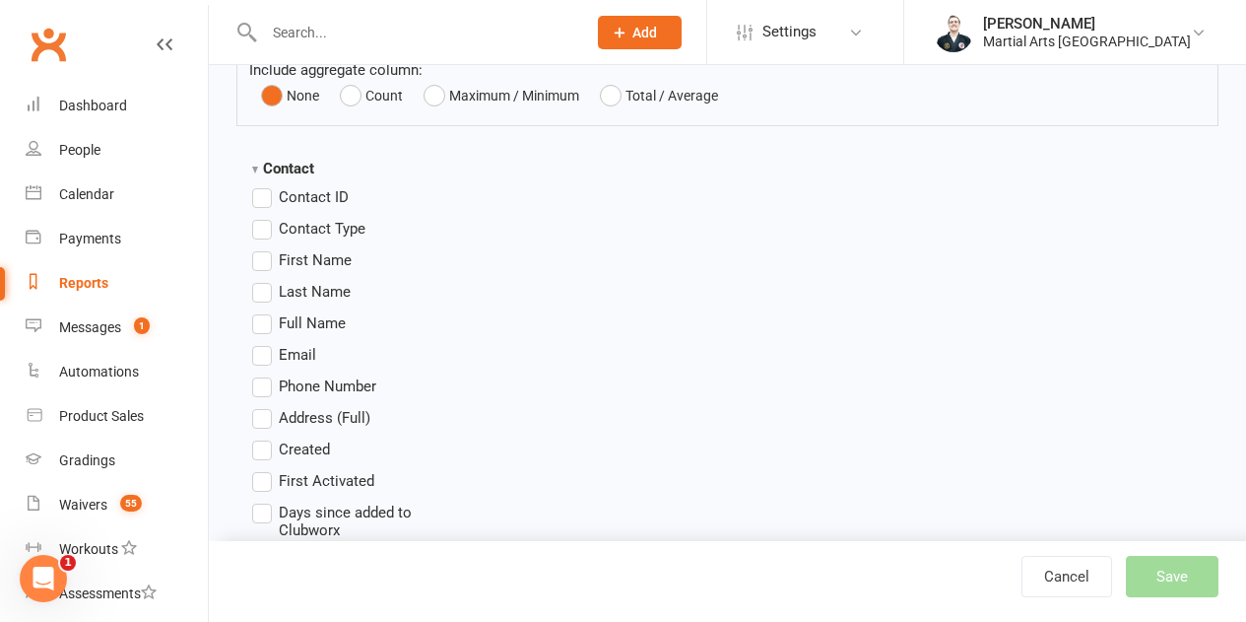
click at [309, 325] on span "Full Name" at bounding box center [312, 321] width 67 height 21
click at [265, 311] on input "Full Name" at bounding box center [258, 311] width 13 height 0
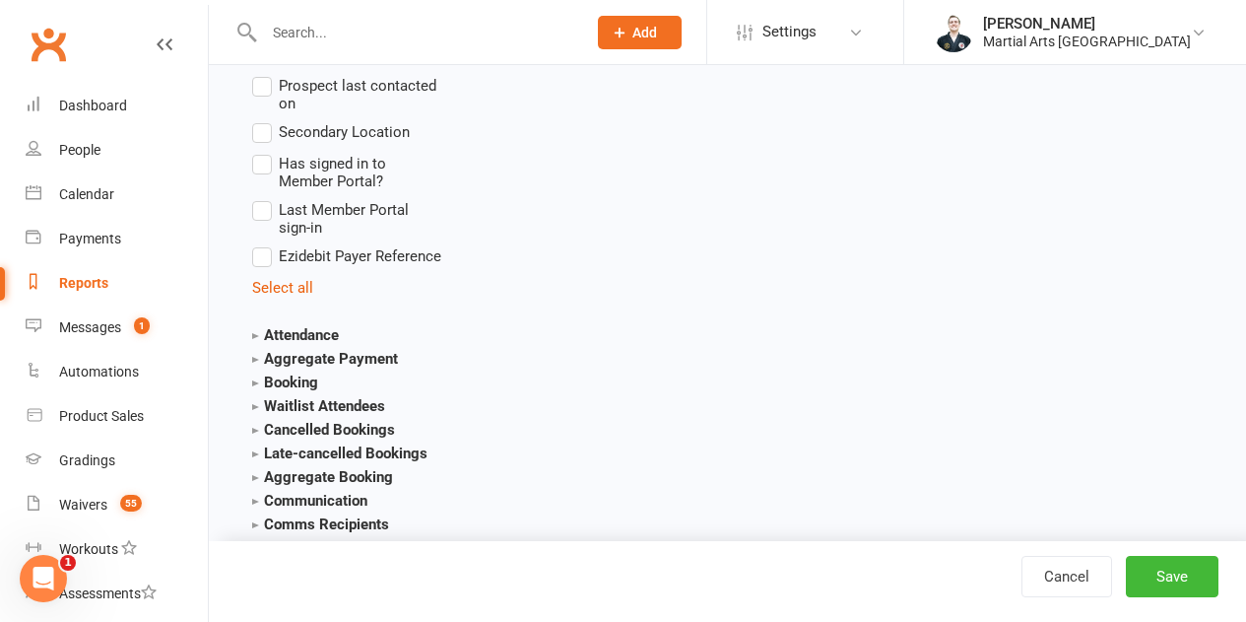
scroll to position [2364, 0]
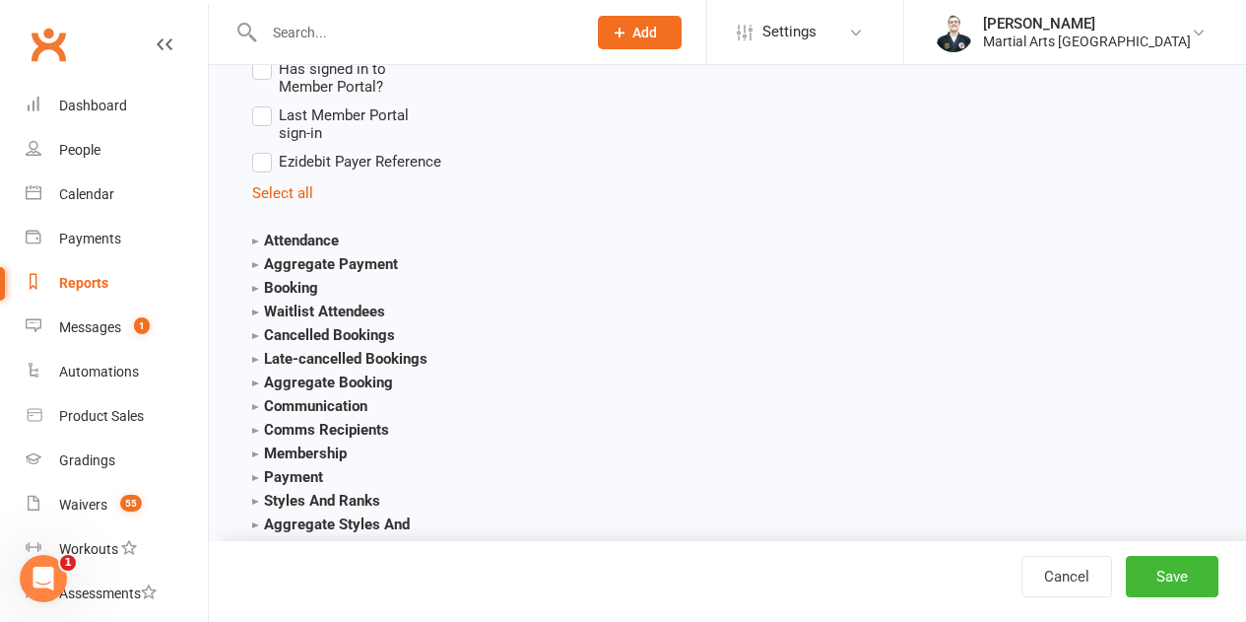
click at [309, 495] on strong "Styles And Ranks" at bounding box center [316, 501] width 128 height 18
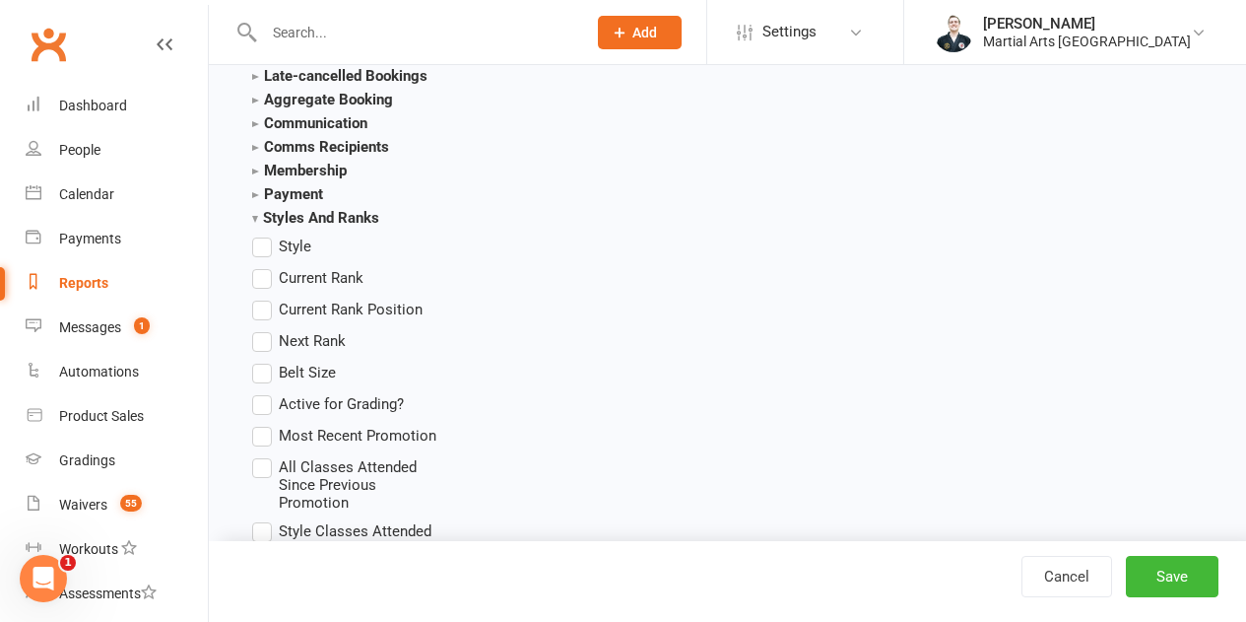
scroll to position [2660, 0]
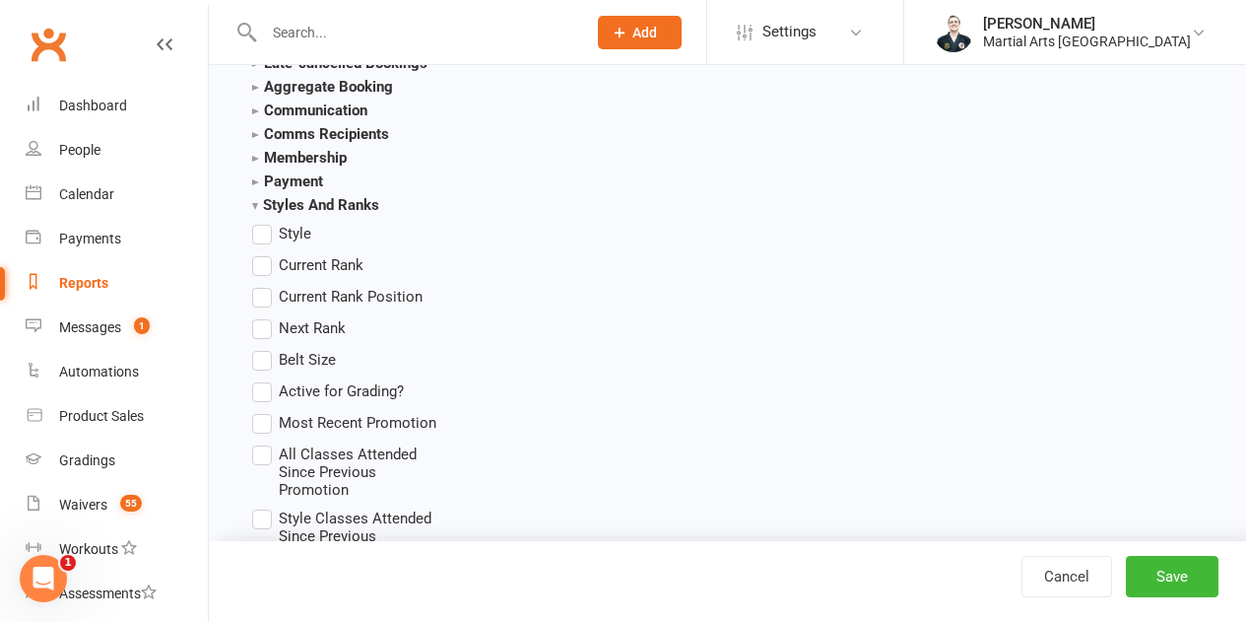
click at [341, 269] on span "Current Rank" at bounding box center [321, 263] width 85 height 21
click at [265, 253] on input "Current Rank" at bounding box center [258, 253] width 13 height 0
click at [1180, 579] on button "Save" at bounding box center [1172, 576] width 93 height 41
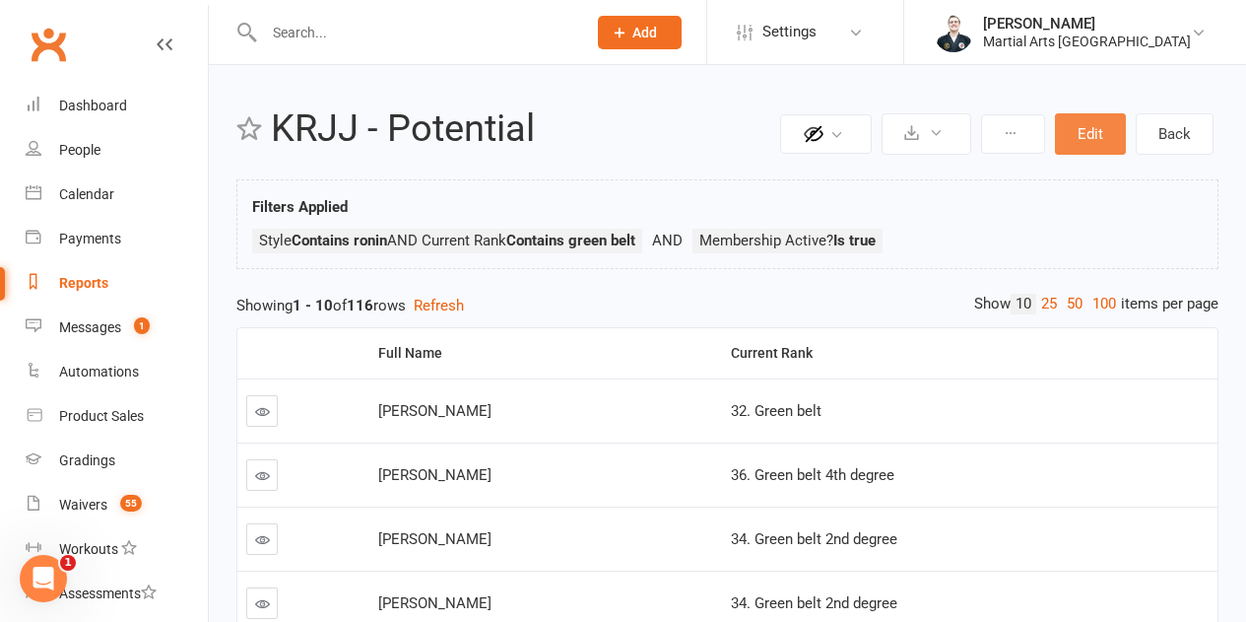
click at [1065, 134] on button "Edit" at bounding box center [1090, 133] width 71 height 41
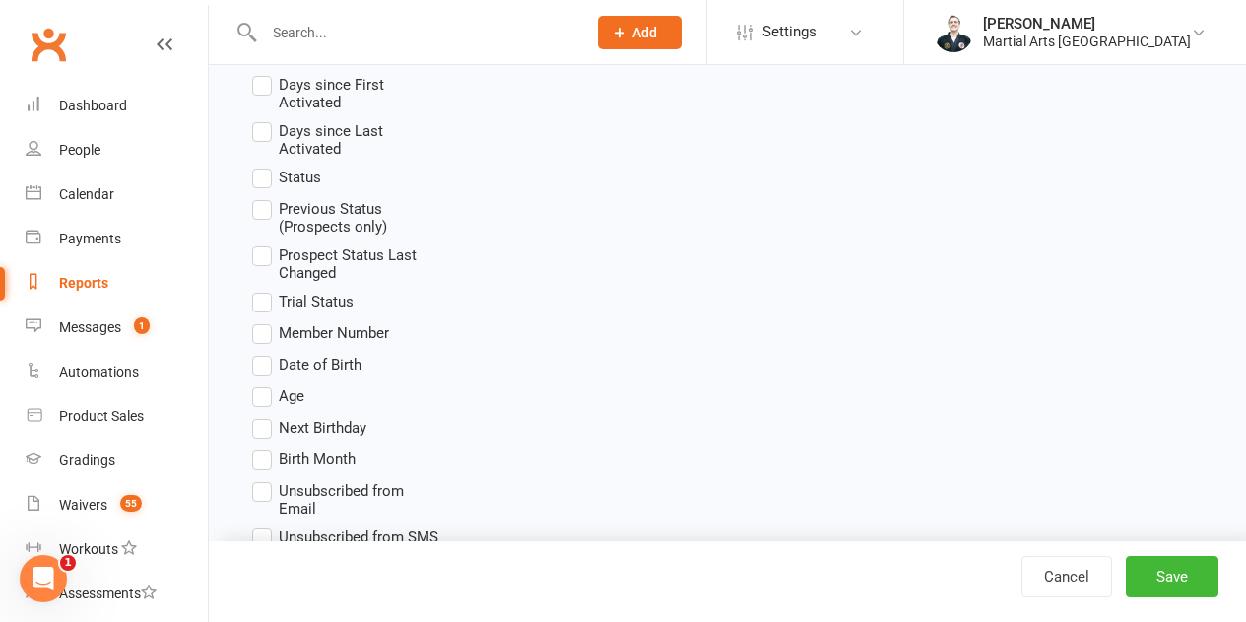
scroll to position [985, 0]
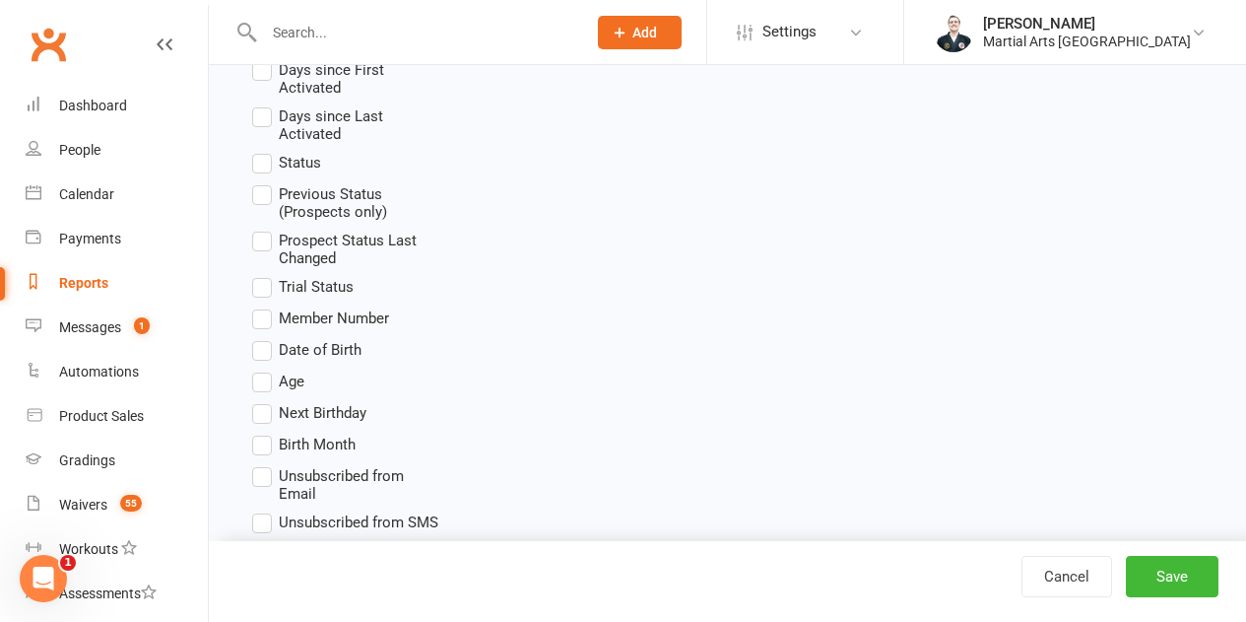
click at [303, 384] on span "Age" at bounding box center [292, 379] width 26 height 21
click at [265, 369] on input "Age" at bounding box center [258, 369] width 13 height 0
click at [1164, 579] on button "Save" at bounding box center [1172, 576] width 93 height 41
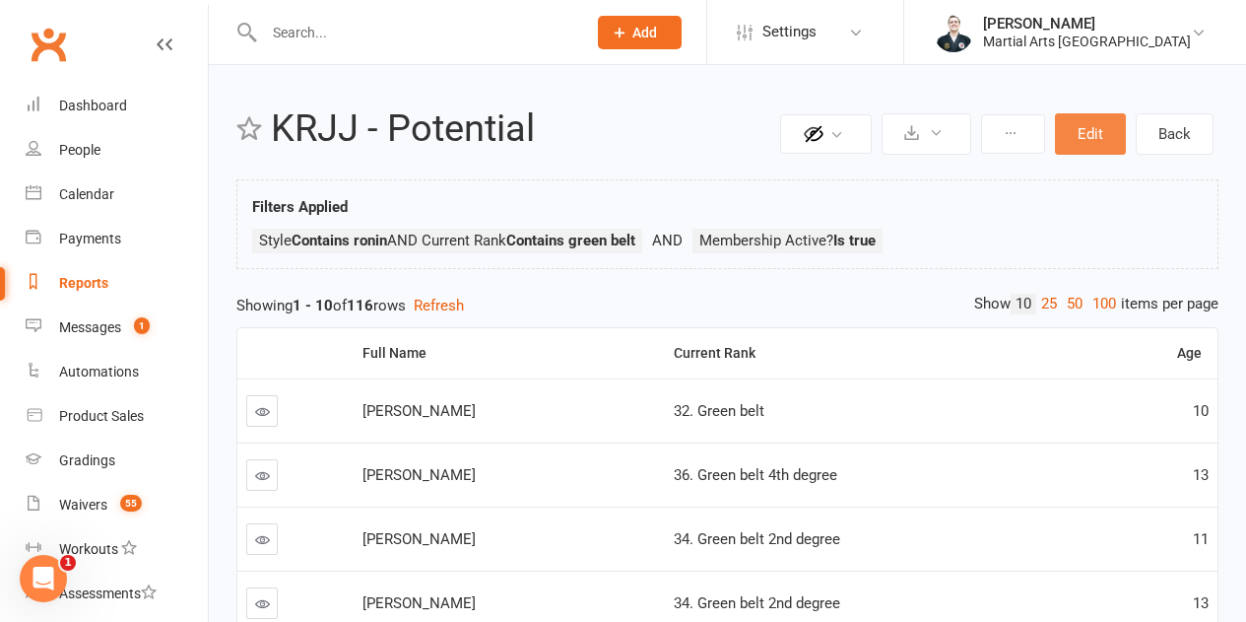
click at [1095, 119] on button "Edit" at bounding box center [1090, 133] width 71 height 41
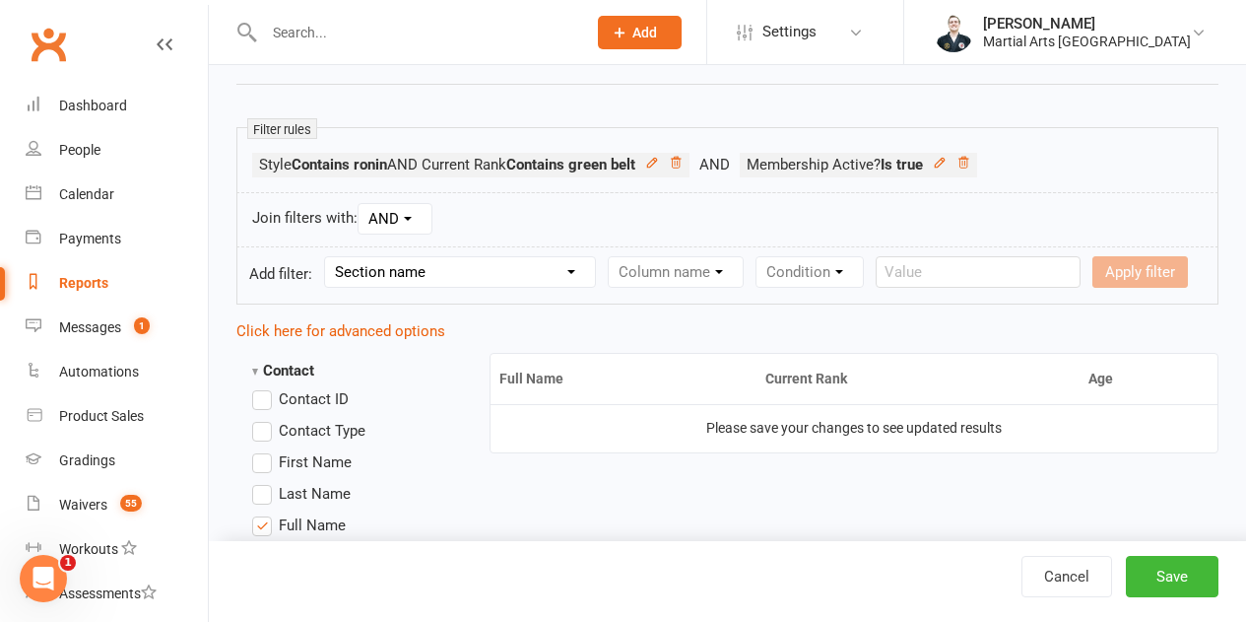
scroll to position [296, 0]
click at [414, 267] on select "Section name Contact Attendance Aggregate Payment Booking Waitlist Attendees Ca…" at bounding box center [460, 271] width 270 height 30
select select "0"
click at [328, 256] on select "Section name Contact Attendance Aggregate Payment Booking Waitlist Attendees Ca…" at bounding box center [460, 271] width 270 height 30
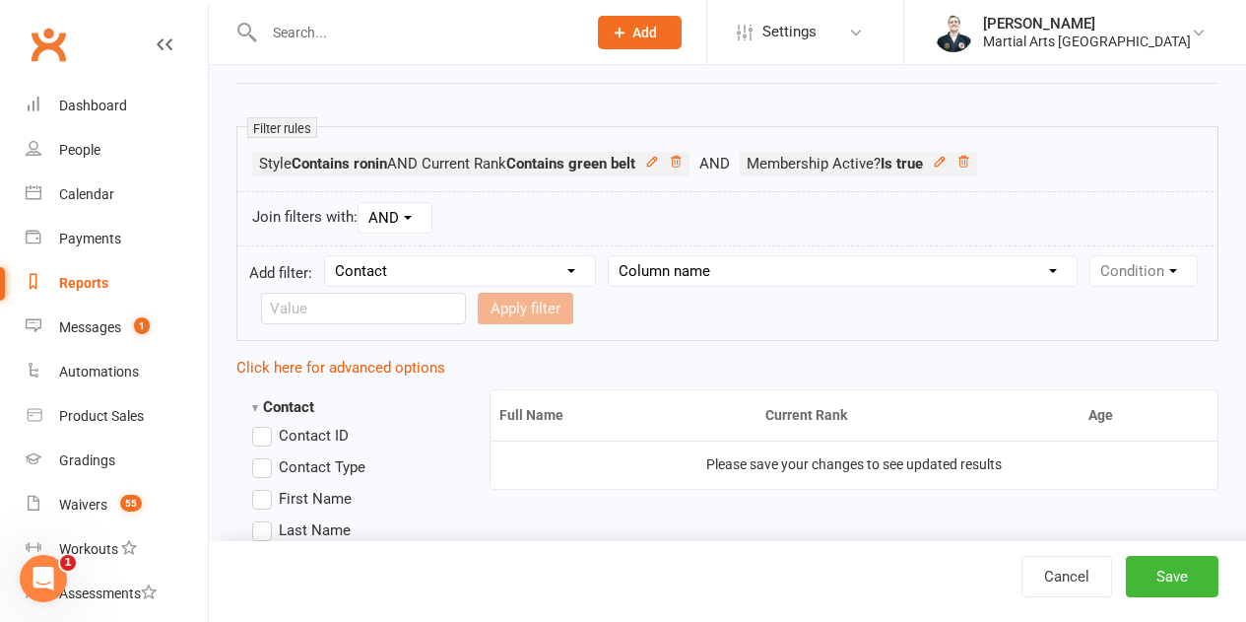
click at [632, 274] on select "Column name Contact Type First Name Last Name Full Name Email Phone Number Addr…" at bounding box center [843, 271] width 468 height 30
select select "18"
click at [610, 256] on select "Column name Contact Type First Name Last Name Full Name Email Phone Number Addr…" at bounding box center [843, 271] width 468 height 30
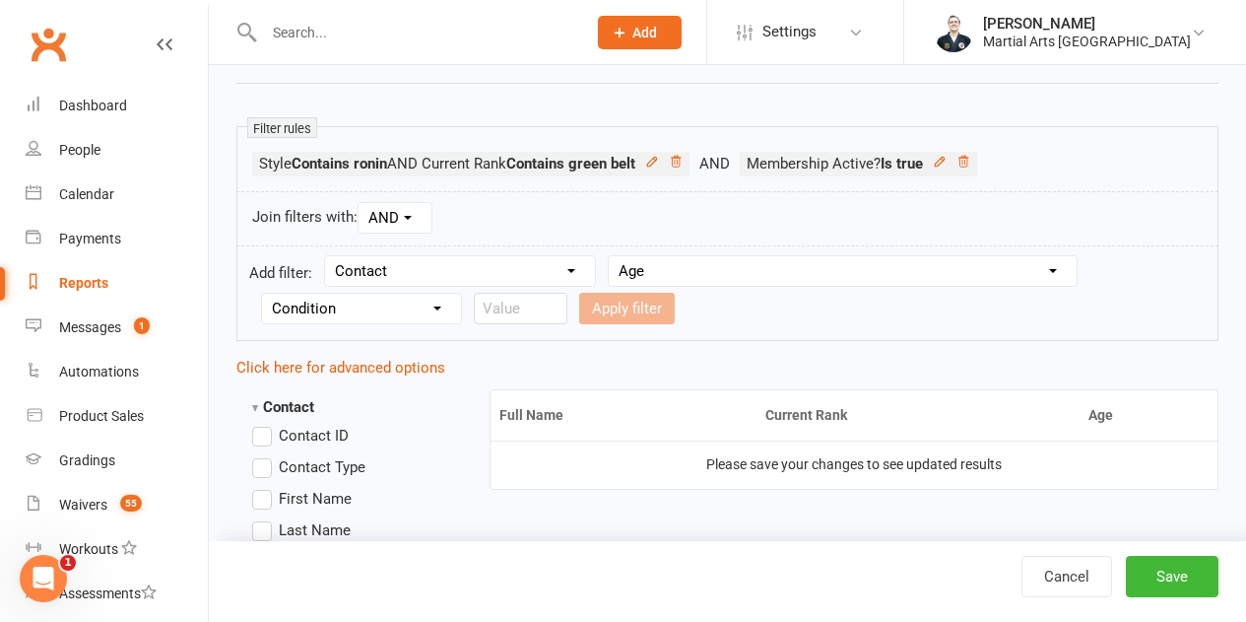
click at [368, 299] on select "Condition Is Is not Less than Greater than Less than or equal to Greater than o…" at bounding box center [361, 309] width 199 height 30
select select "4"
click at [262, 294] on select "Condition Is Is not Less than Greater than Less than or equal to Greater than o…" at bounding box center [361, 309] width 199 height 30
click at [515, 335] on form "Add filter: Section name Contact Attendance Aggregate Payment Booking Waitlist …" at bounding box center [727, 293] width 982 height 96
click at [525, 315] on input "number" at bounding box center [521, 309] width 94 height 32
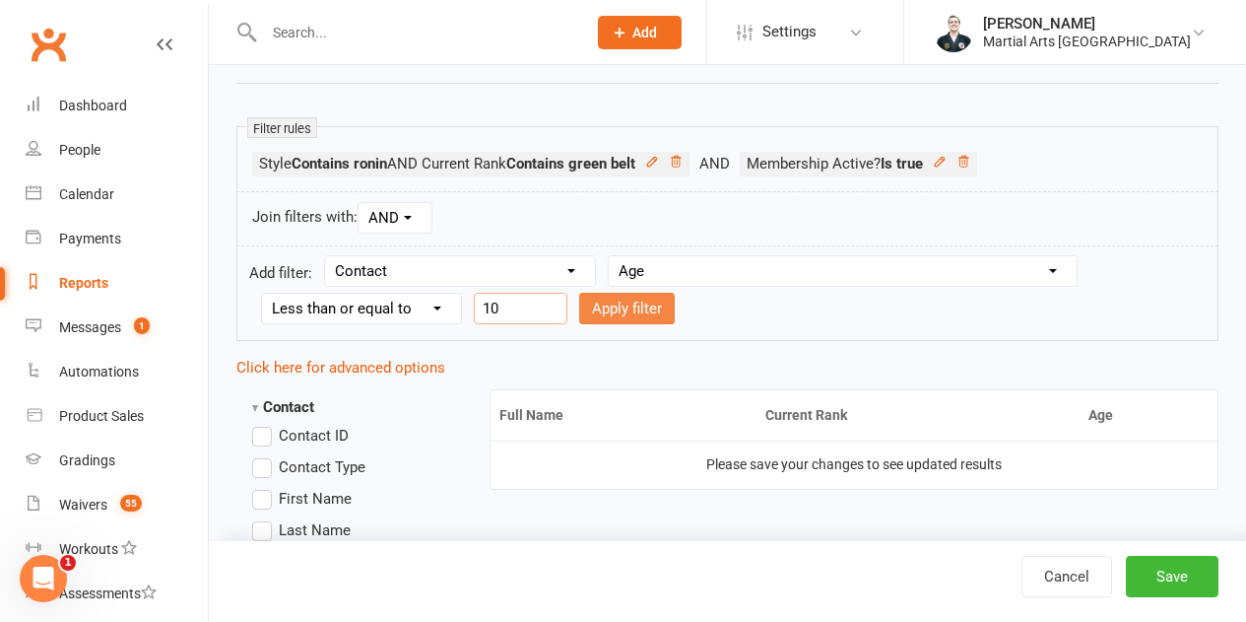
type input "10"
click at [601, 311] on button "Apply filter" at bounding box center [627, 309] width 96 height 32
select select
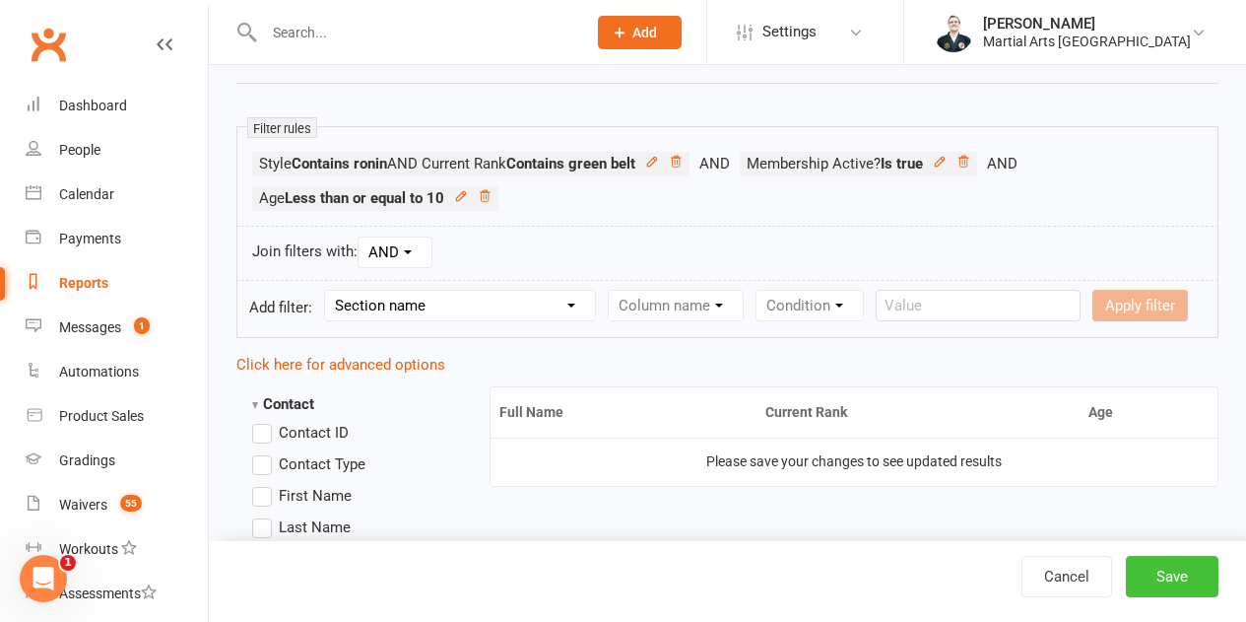
click at [1203, 577] on button "Save" at bounding box center [1172, 576] width 93 height 41
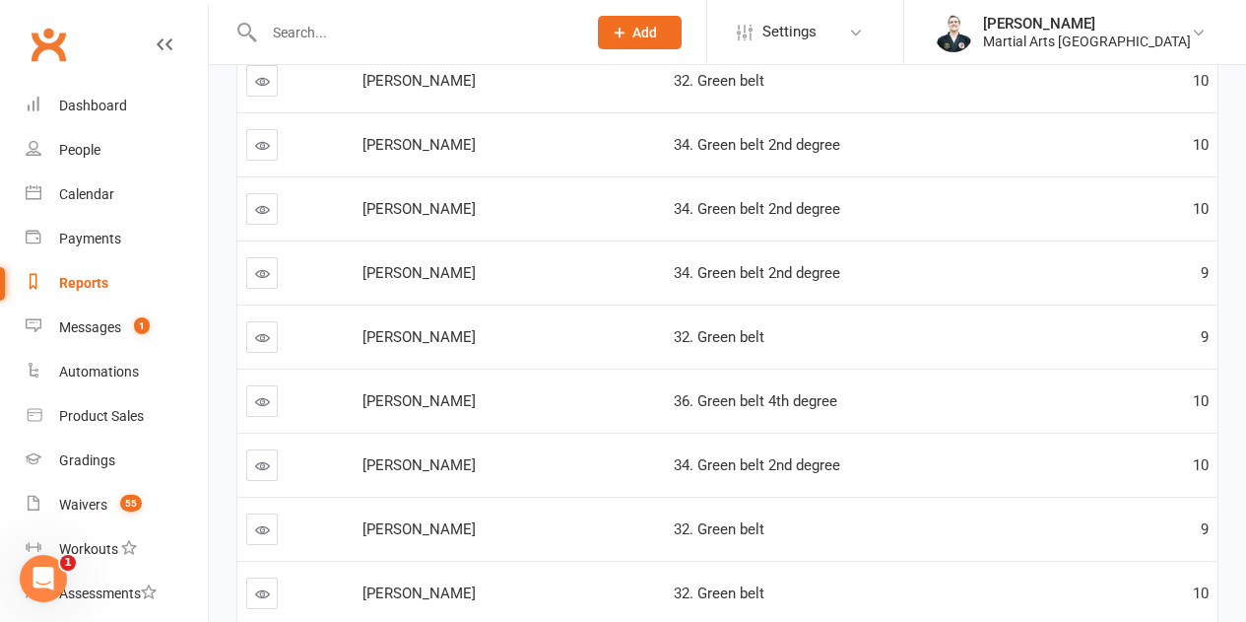
scroll to position [554, 0]
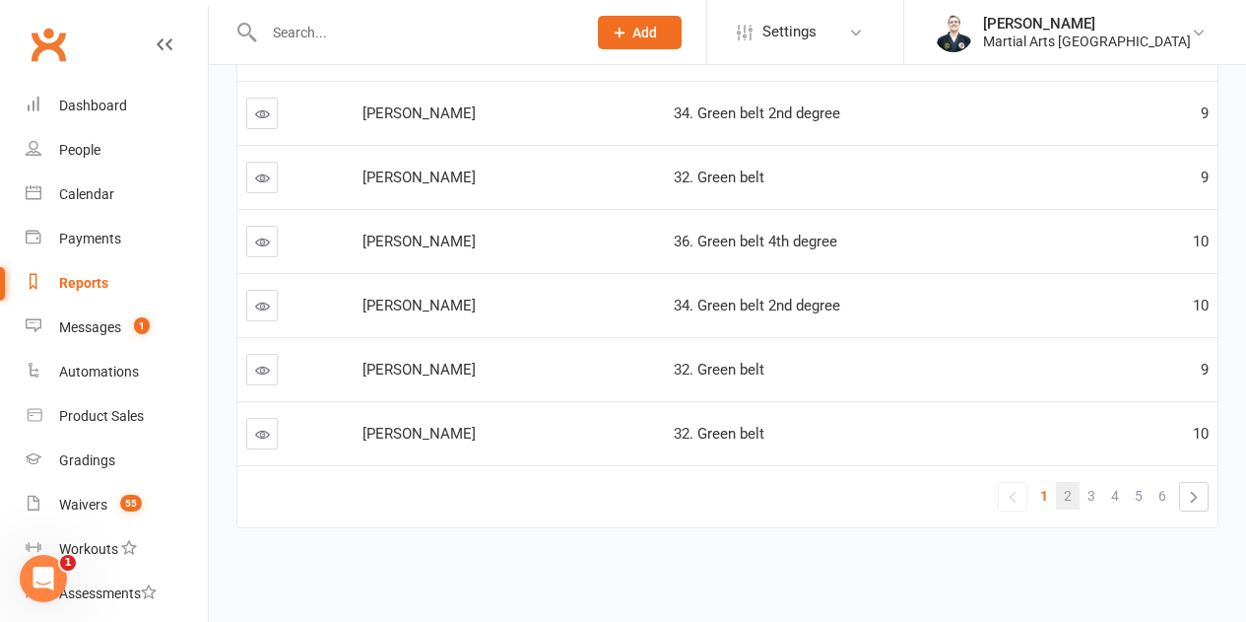
click at [1072, 502] on span "2" at bounding box center [1068, 496] width 8 height 28
click at [1086, 499] on link "3" at bounding box center [1092, 496] width 24 height 28
click at [1116, 504] on span "4" at bounding box center [1115, 496] width 8 height 28
click at [1132, 496] on link "5" at bounding box center [1139, 496] width 24 height 28
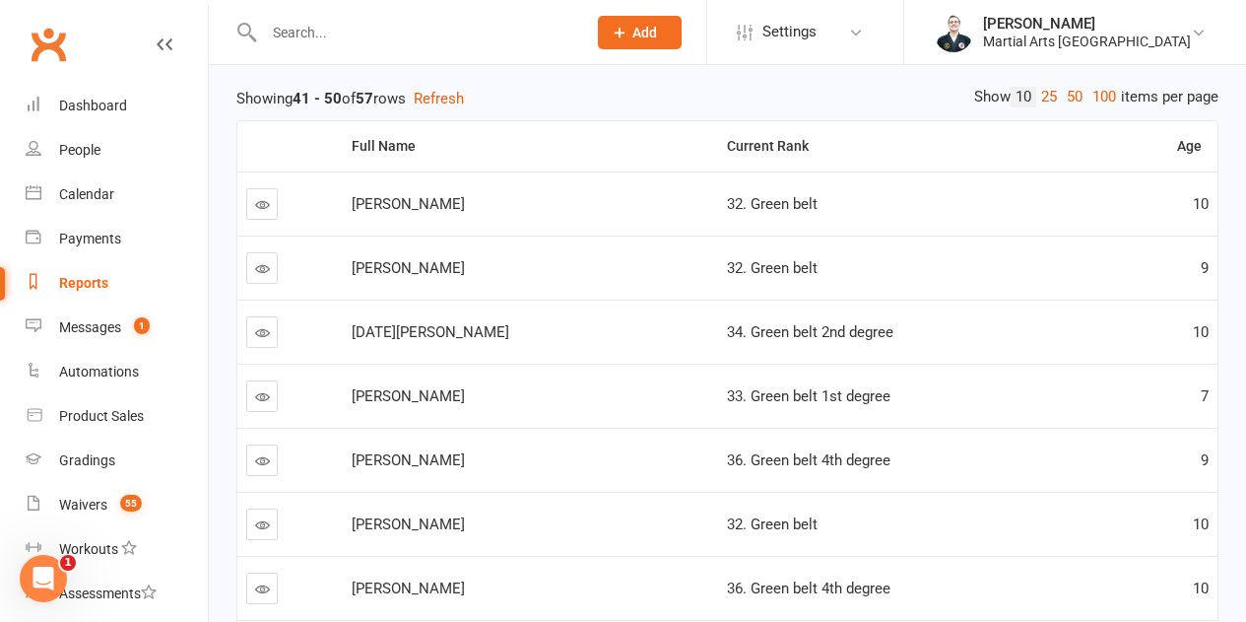
scroll to position [61, 0]
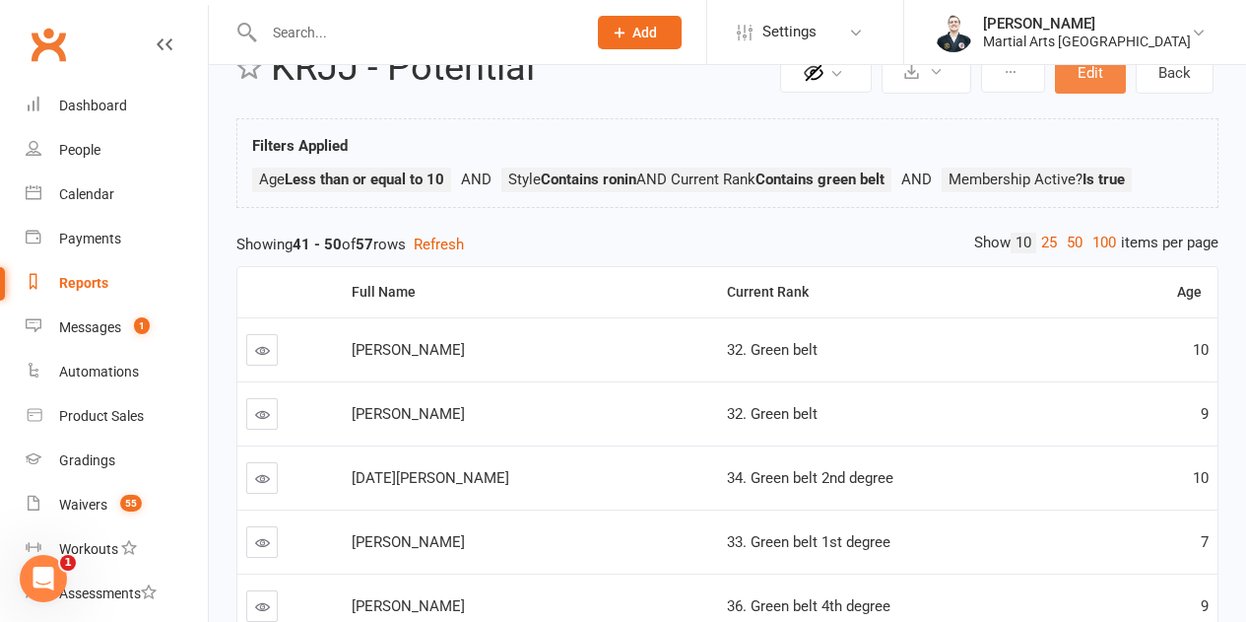
click at [1097, 85] on button "Edit" at bounding box center [1090, 72] width 71 height 41
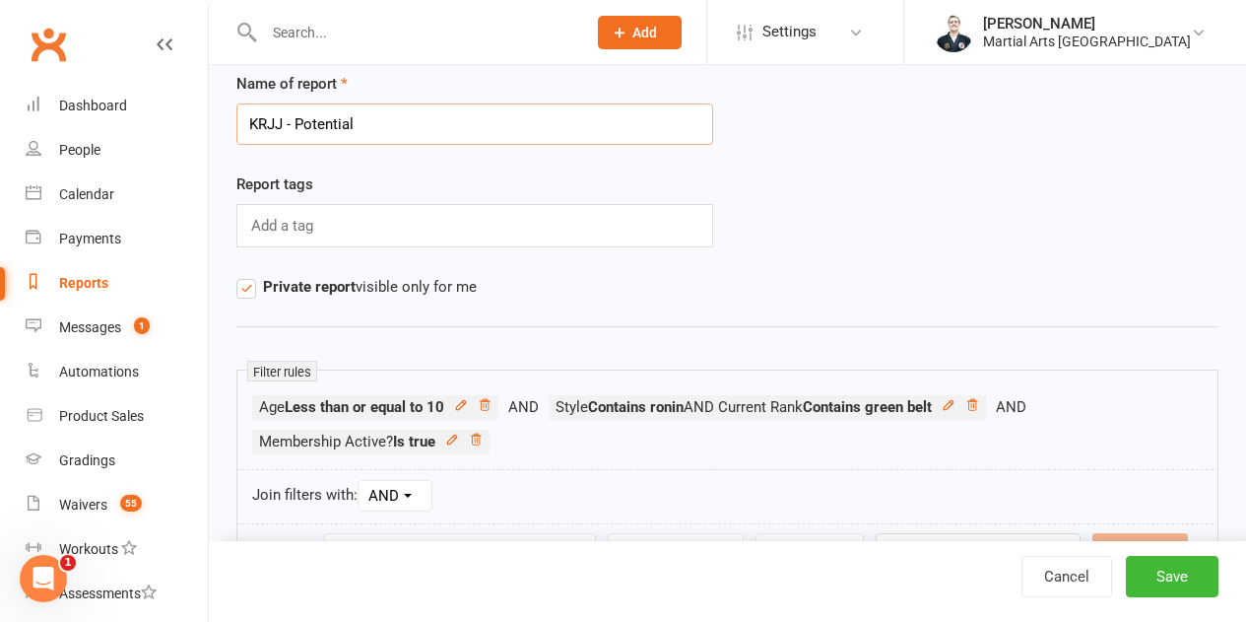
scroll to position [99, 0]
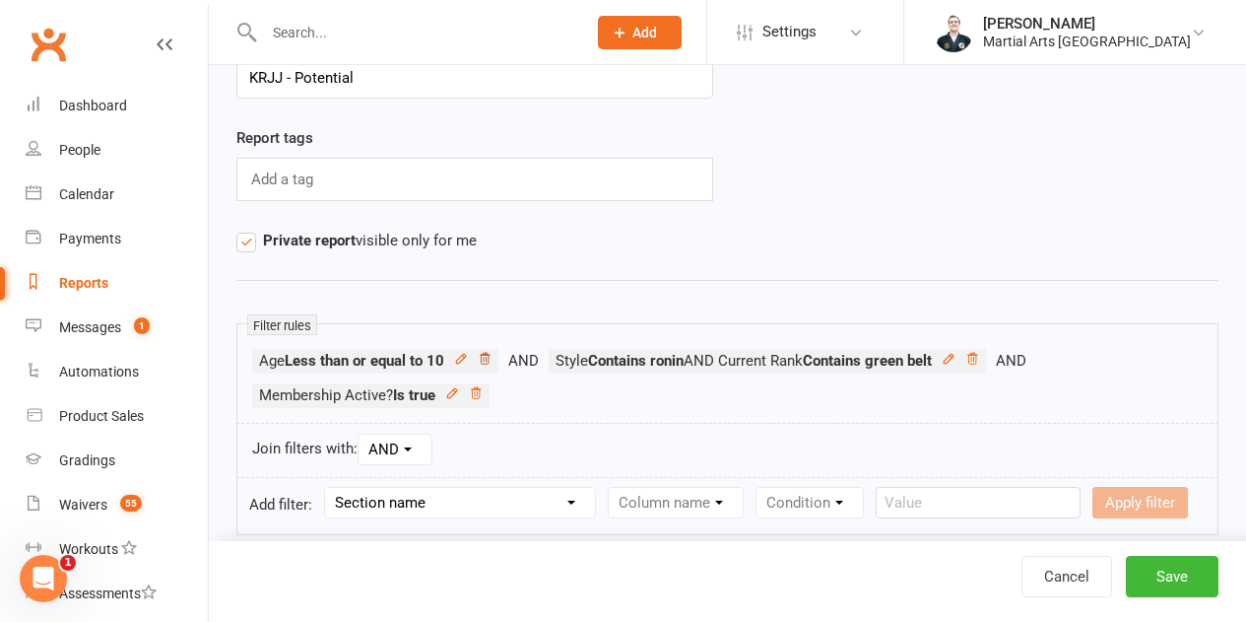
click at [492, 359] on icon at bounding box center [485, 359] width 14 height 14
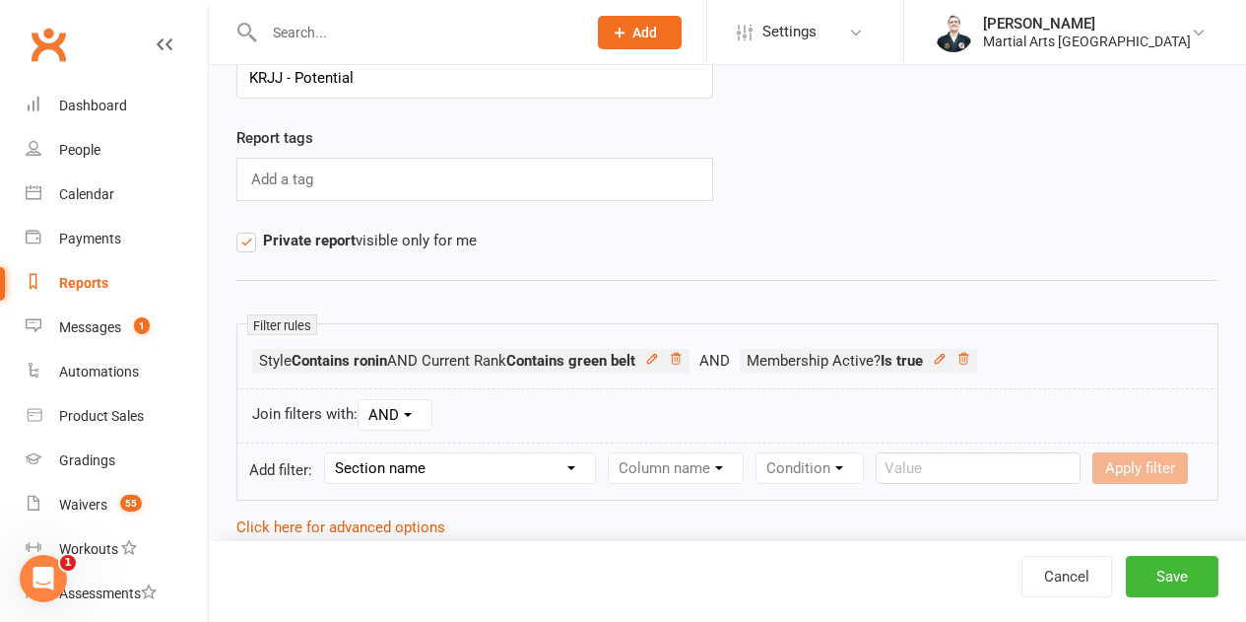
click at [457, 474] on select "Section name Contact Attendance Aggregate Payment Booking Waitlist Attendees Ca…" at bounding box center [460, 468] width 270 height 30
select select "0"
click at [328, 453] on select "Section name Contact Attendance Aggregate Payment Booking Waitlist Attendees Ca…" at bounding box center [460, 468] width 270 height 30
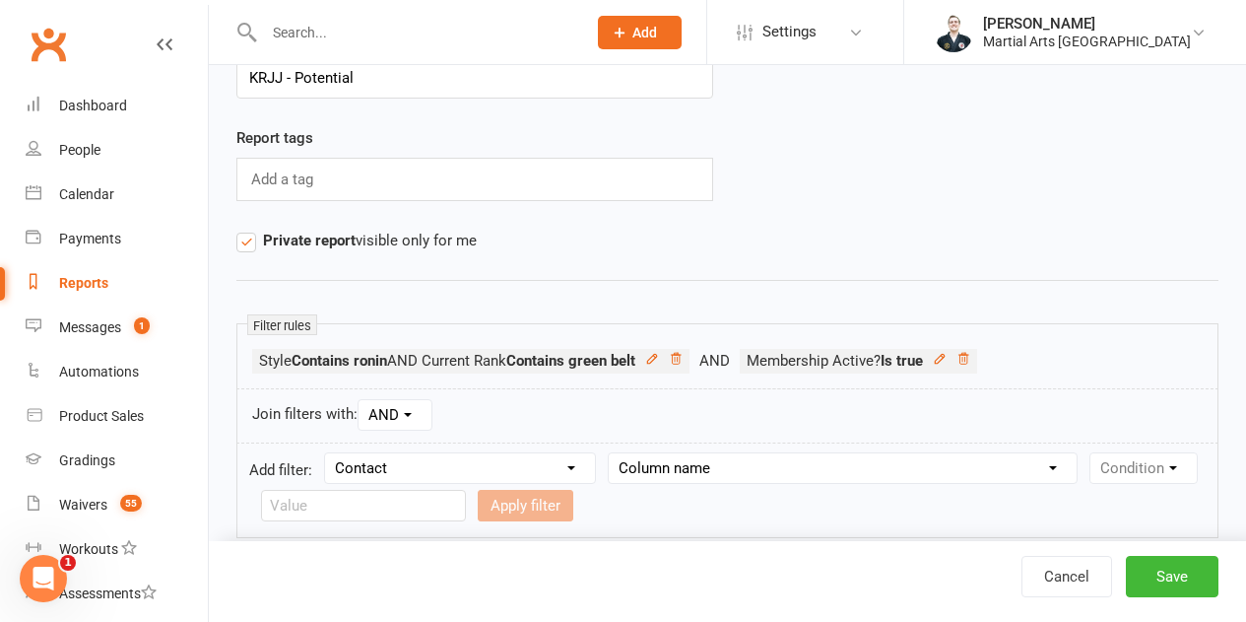
click at [723, 483] on div "Column name Contact Type First Name Last Name Full Name Email Phone Number Addr…" at bounding box center [843, 468] width 470 height 32
click at [726, 476] on select "Column name Contact Type First Name Last Name Full Name Email Phone Number Addr…" at bounding box center [843, 468] width 468 height 30
select select "18"
click at [610, 453] on select "Column name Contact Type First Name Last Name Full Name Email Phone Number Addr…" at bounding box center [843, 468] width 468 height 30
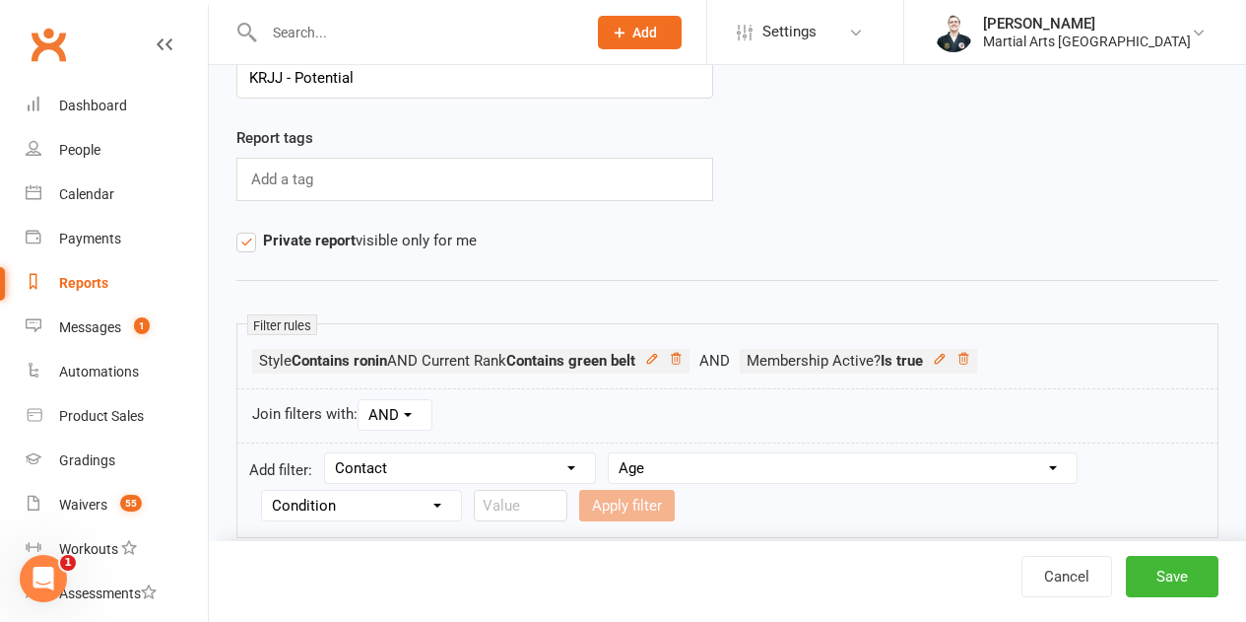
click at [352, 494] on select "Condition Is Is not Less than Greater than Less than or equal to Greater than o…" at bounding box center [361, 506] width 199 height 30
select select "2"
click at [262, 491] on select "Condition Is Is not Less than Greater than Less than or equal to Greater than o…" at bounding box center [361, 506] width 199 height 30
click at [497, 503] on input "number" at bounding box center [521, 506] width 94 height 32
type input "10"
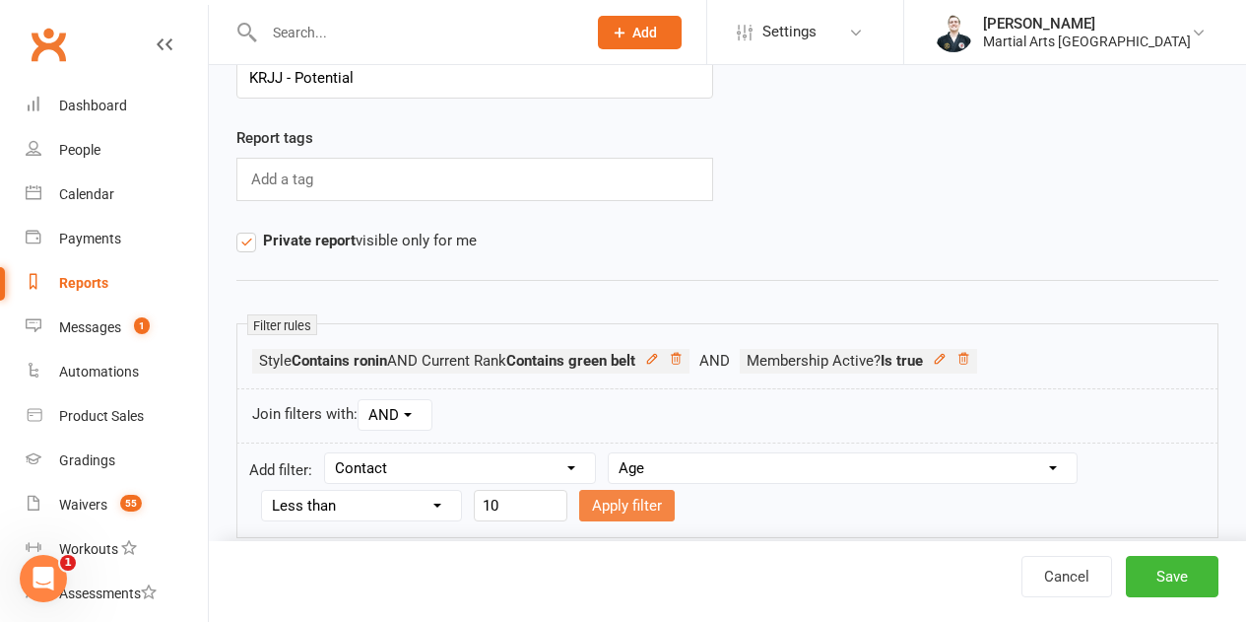
click at [619, 504] on button "Apply filter" at bounding box center [627, 506] width 96 height 32
select select
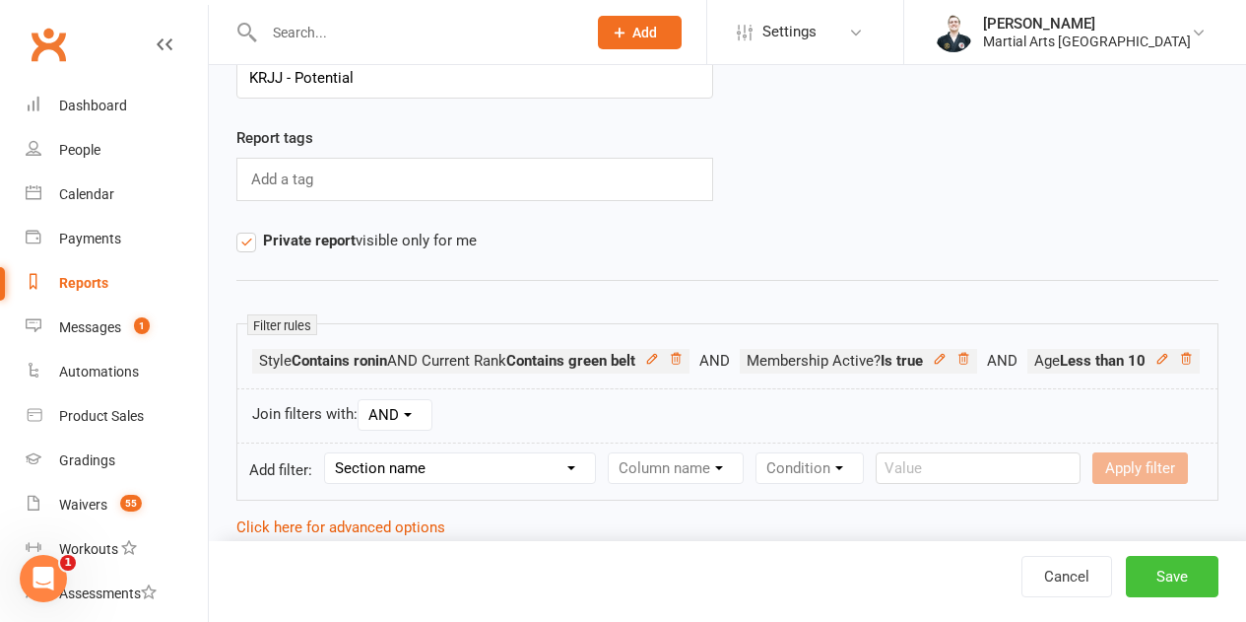
click at [1177, 567] on button "Save" at bounding box center [1172, 576] width 93 height 41
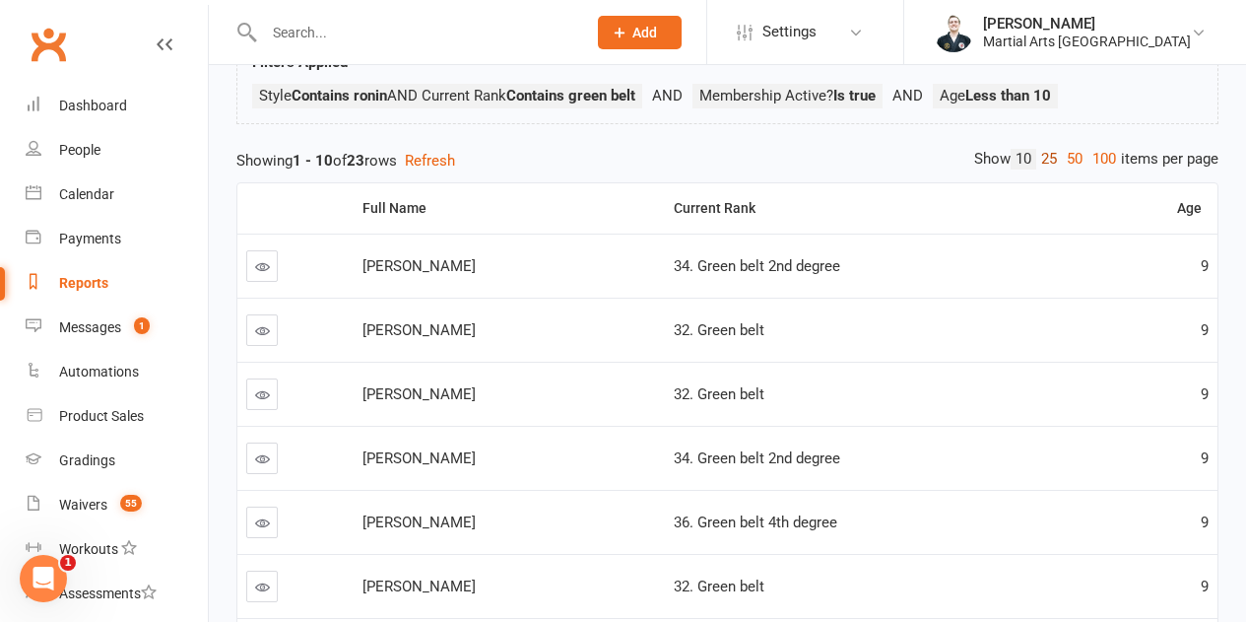
scroll to position [99, 0]
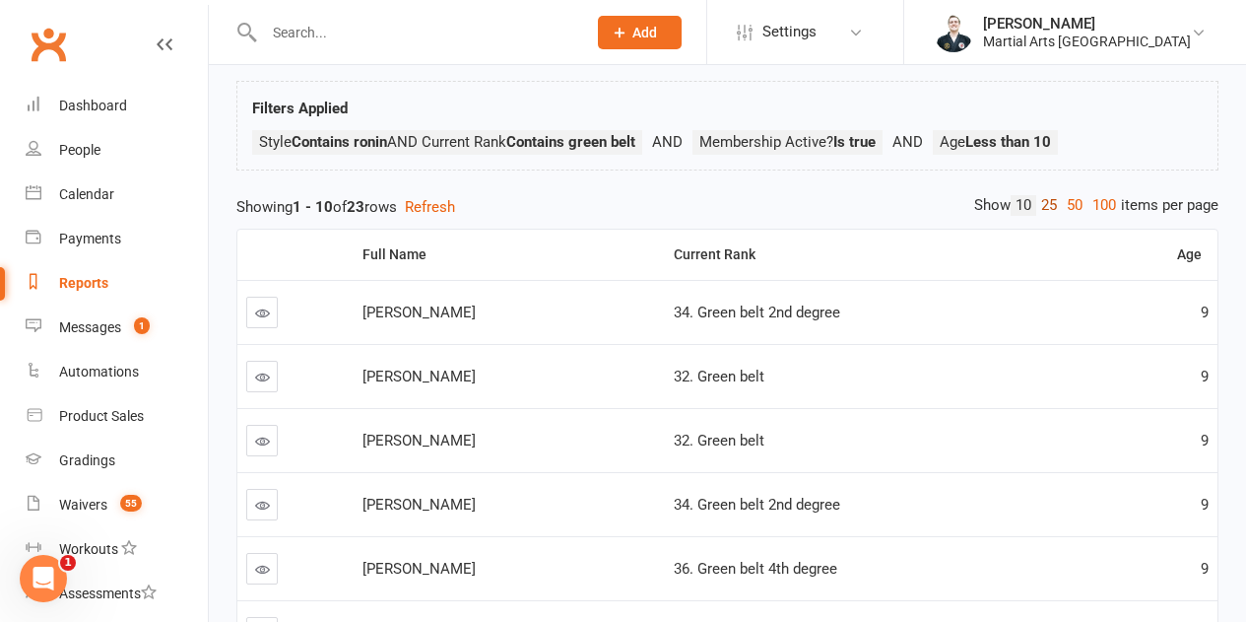
click at [1047, 207] on link "25" at bounding box center [1049, 205] width 26 height 21
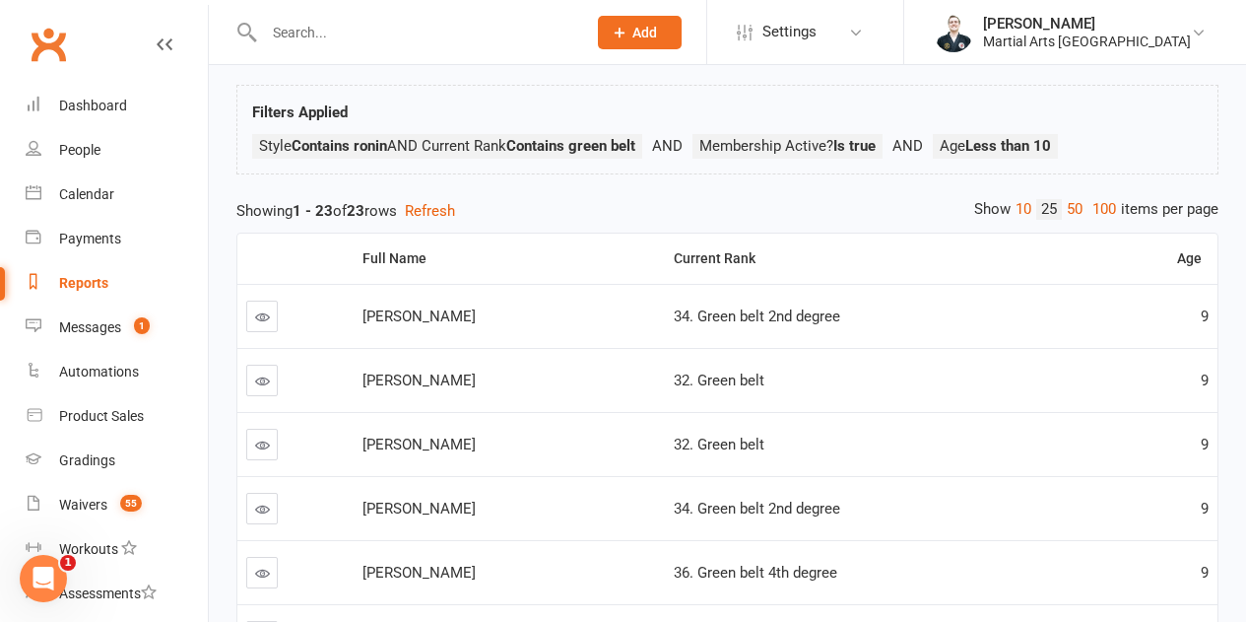
scroll to position [82, 0]
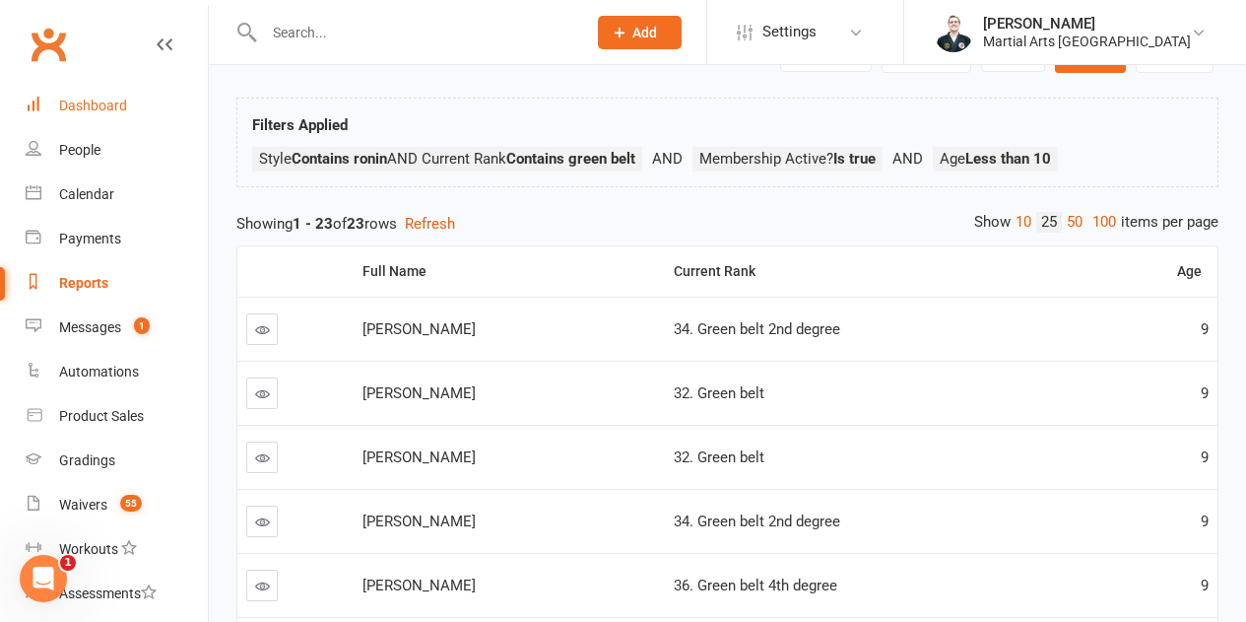
click at [145, 108] on link "Dashboard" at bounding box center [117, 106] width 182 height 44
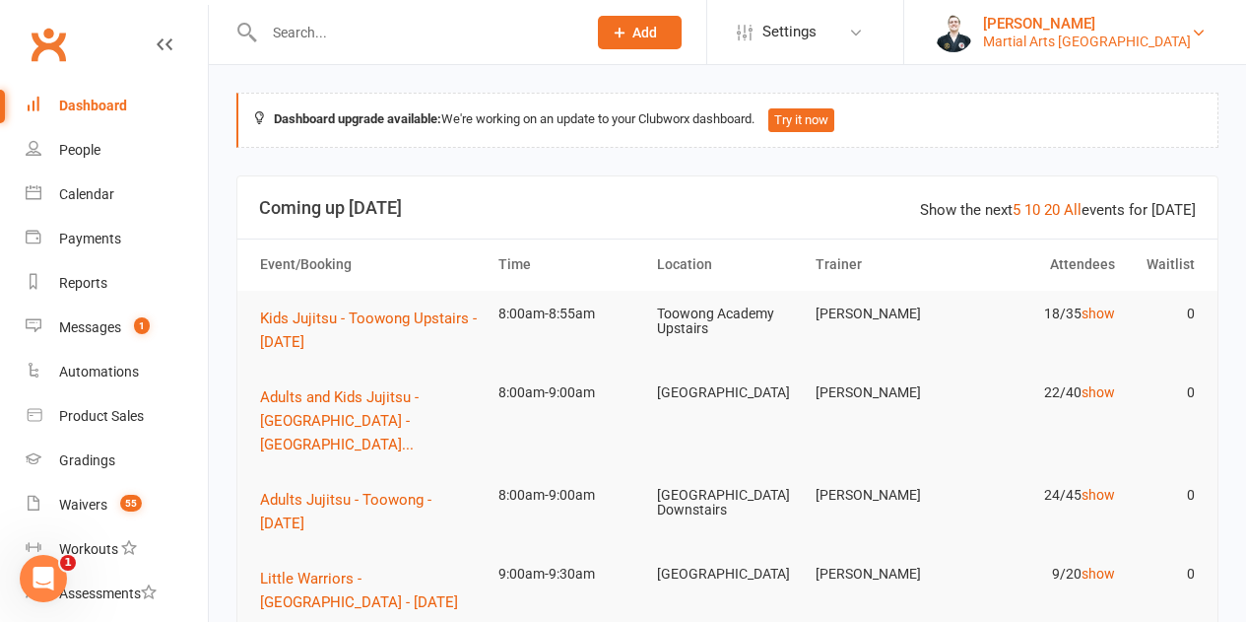
click at [1168, 39] on div "Martial Arts [GEOGRAPHIC_DATA]" at bounding box center [1087, 42] width 208 height 18
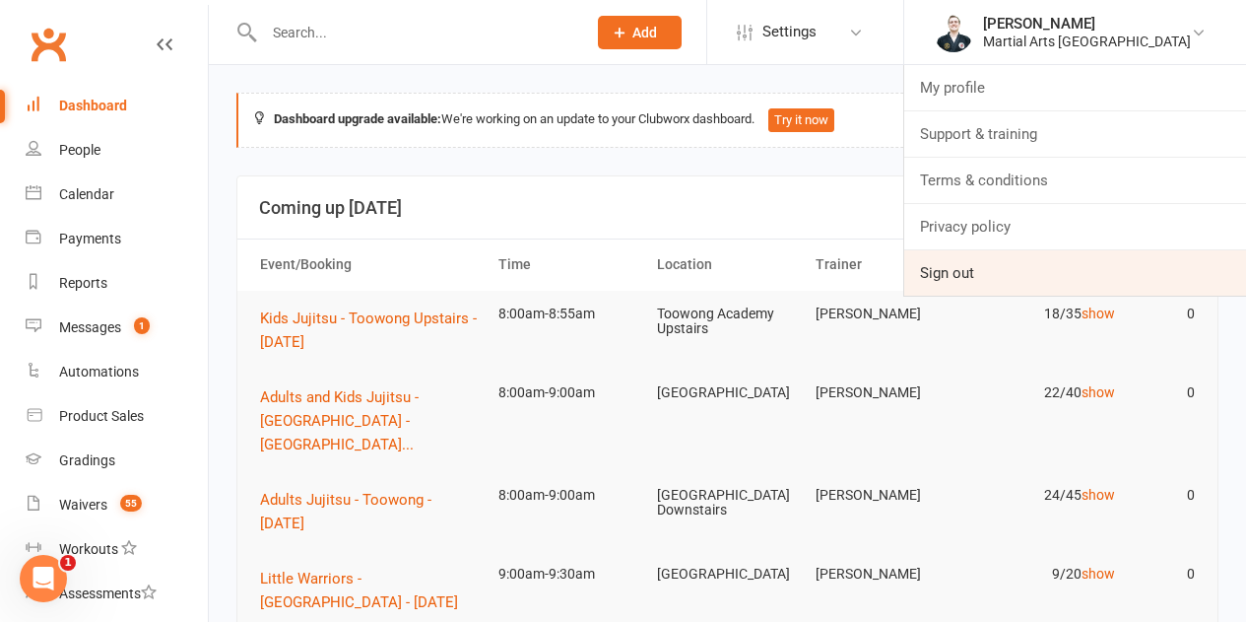
click at [1010, 269] on link "Sign out" at bounding box center [1075, 272] width 342 height 45
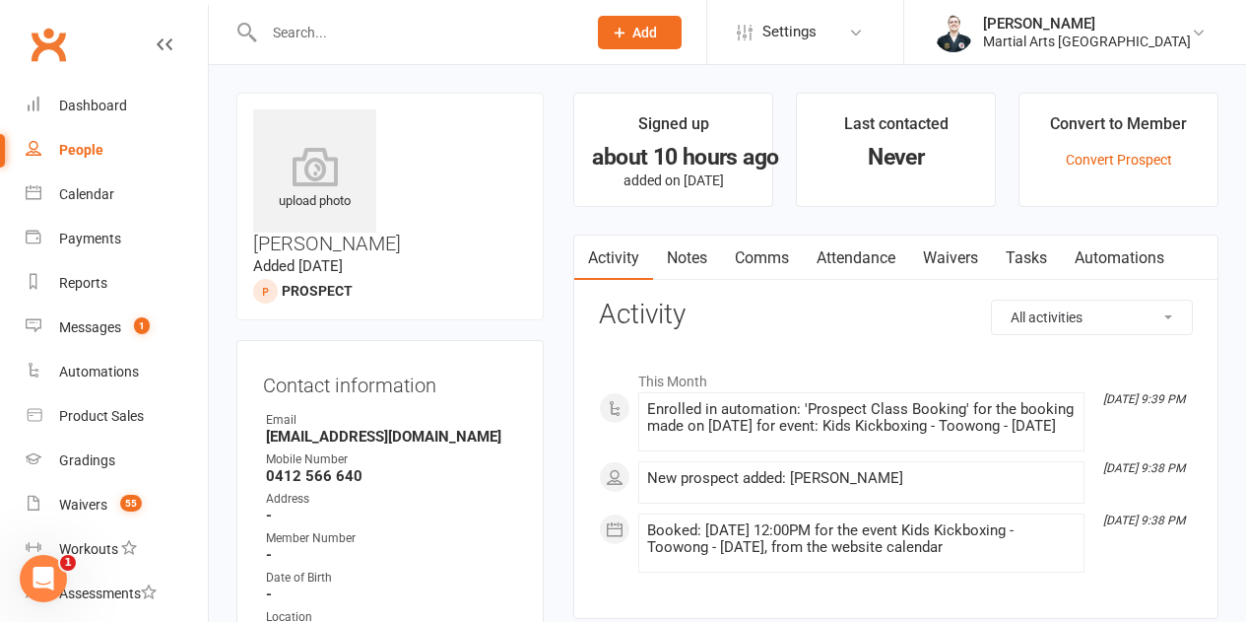
click at [958, 244] on link "Waivers" at bounding box center [950, 257] width 83 height 45
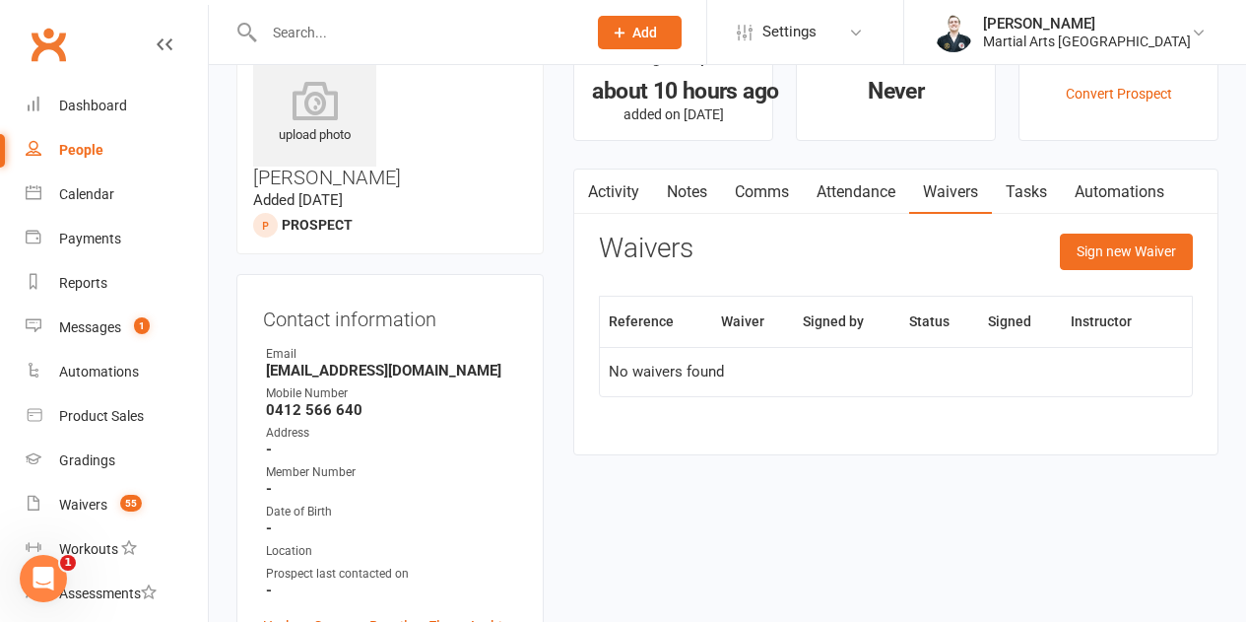
scroll to position [99, 0]
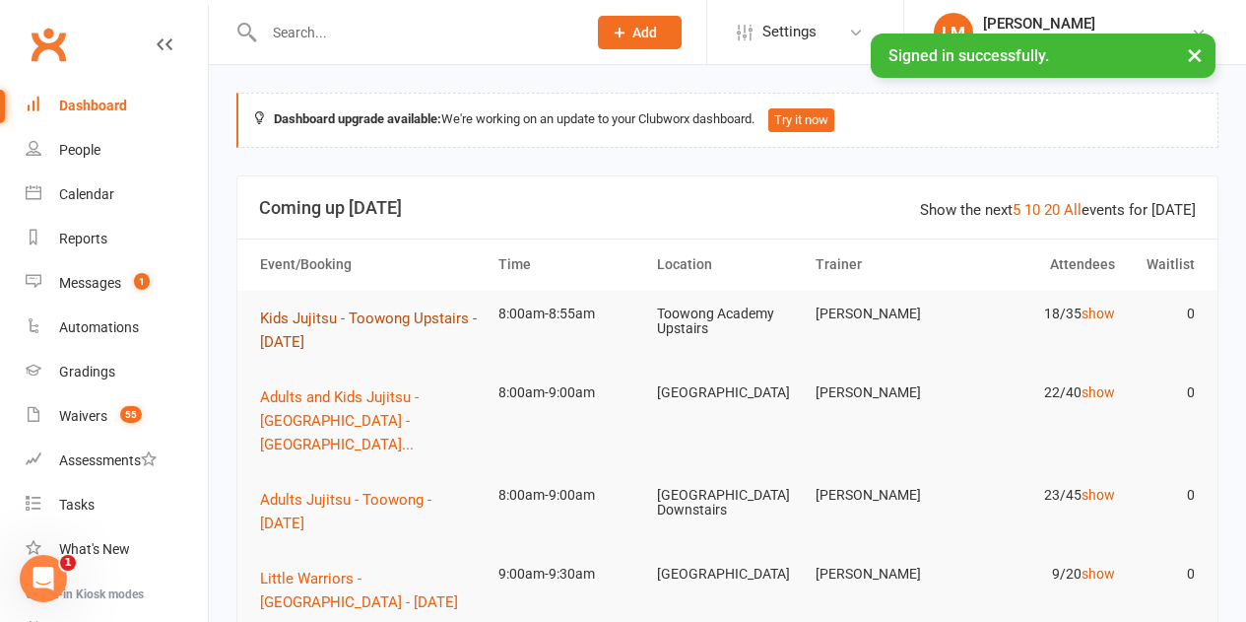
click at [391, 324] on span "Kids Jujitsu - Toowong Upstairs - [DATE]" at bounding box center [368, 329] width 217 height 41
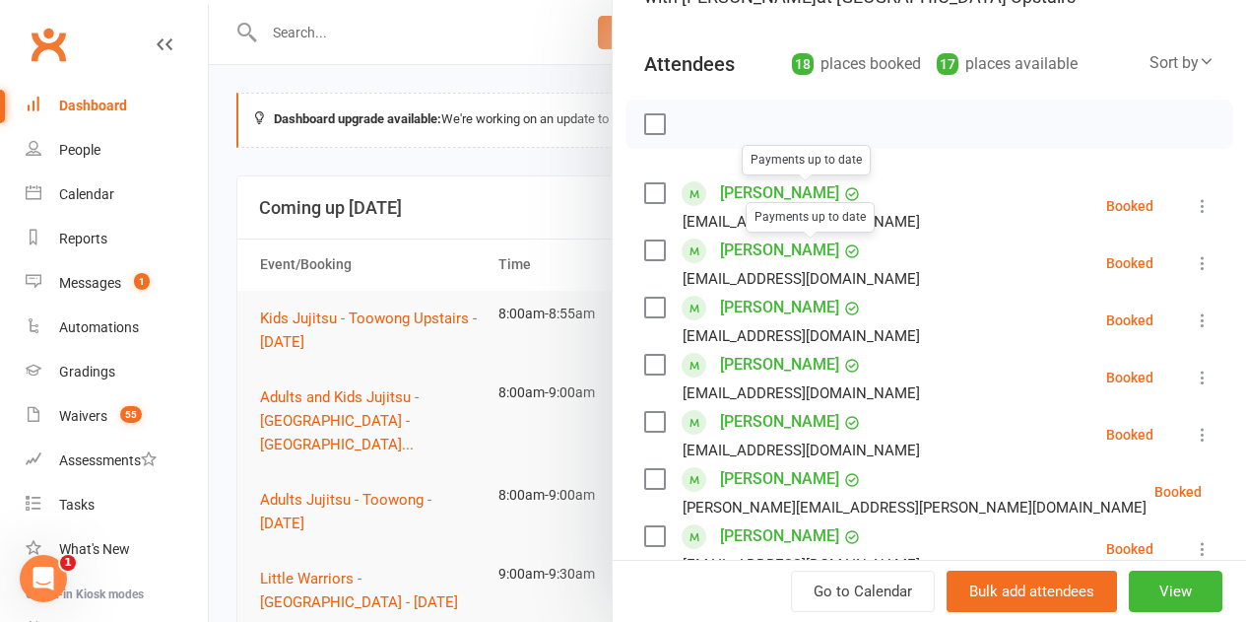
scroll to position [197, 0]
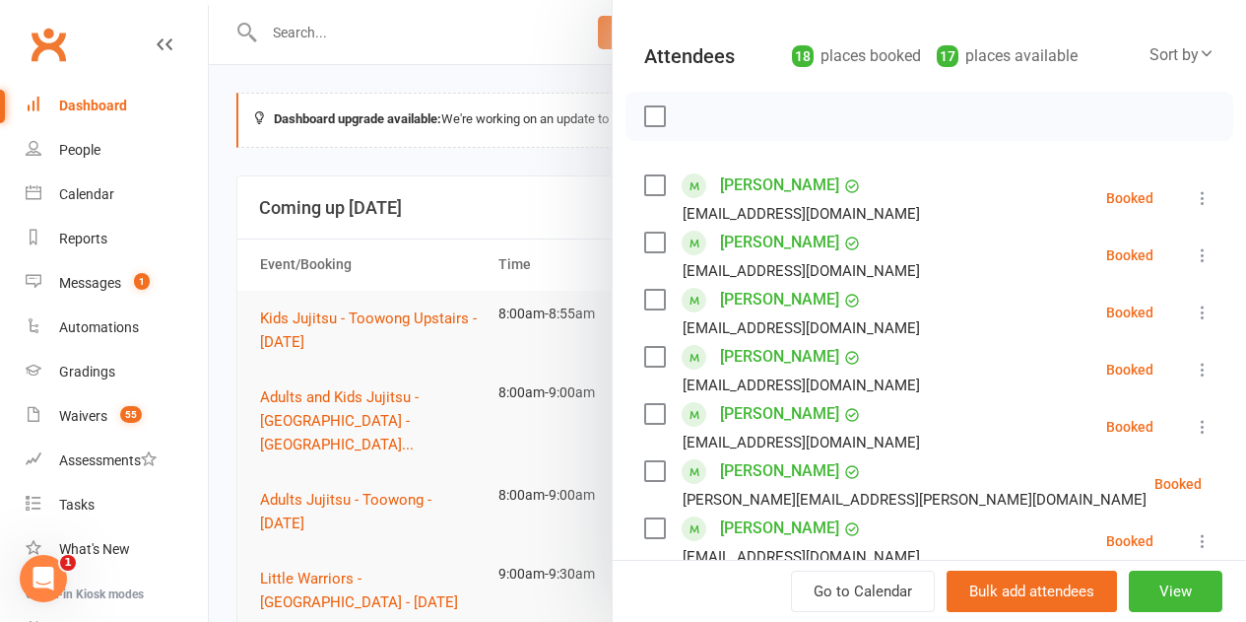
click at [644, 190] on label at bounding box center [654, 185] width 20 height 20
click at [644, 239] on label at bounding box center [654, 243] width 20 height 20
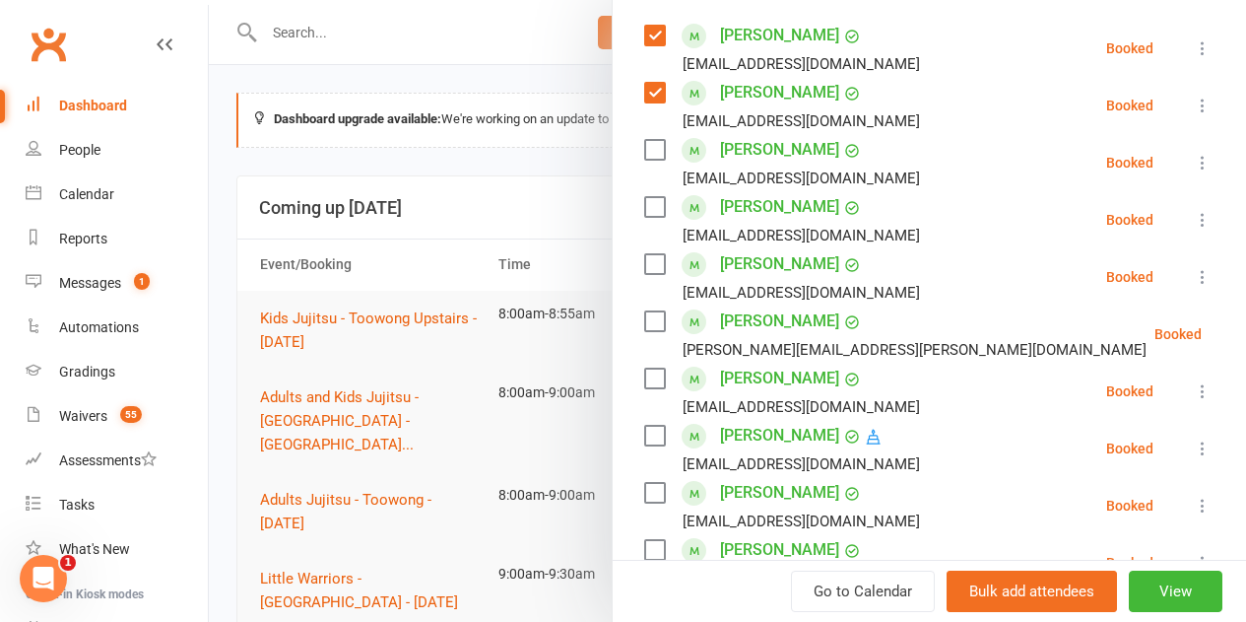
scroll to position [394, 0]
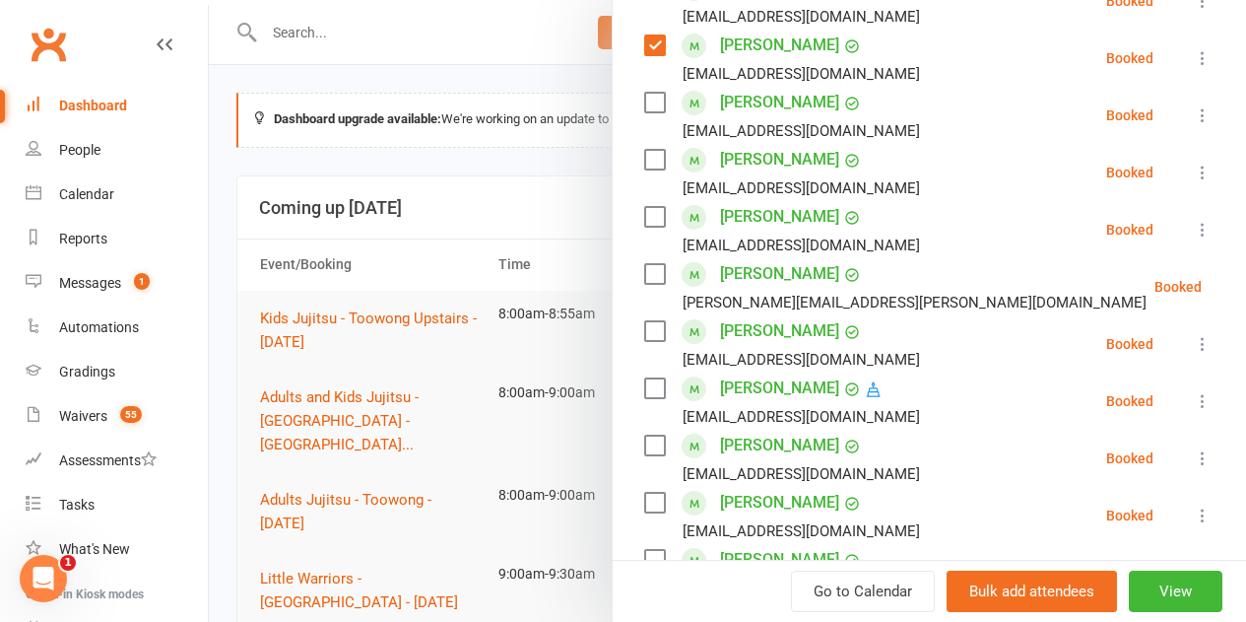
click at [644, 93] on label at bounding box center [654, 103] width 20 height 20
click at [644, 156] on label at bounding box center [654, 160] width 20 height 20
click at [644, 218] on label at bounding box center [654, 217] width 20 height 20
click at [644, 277] on label at bounding box center [654, 274] width 20 height 20
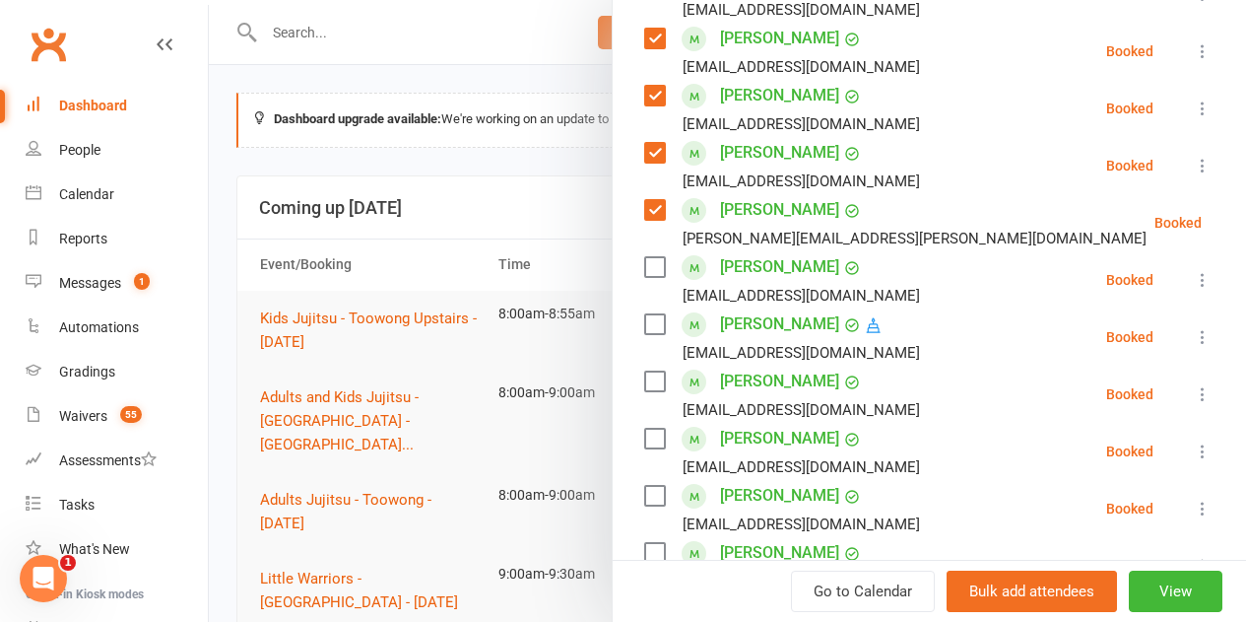
scroll to position [493, 0]
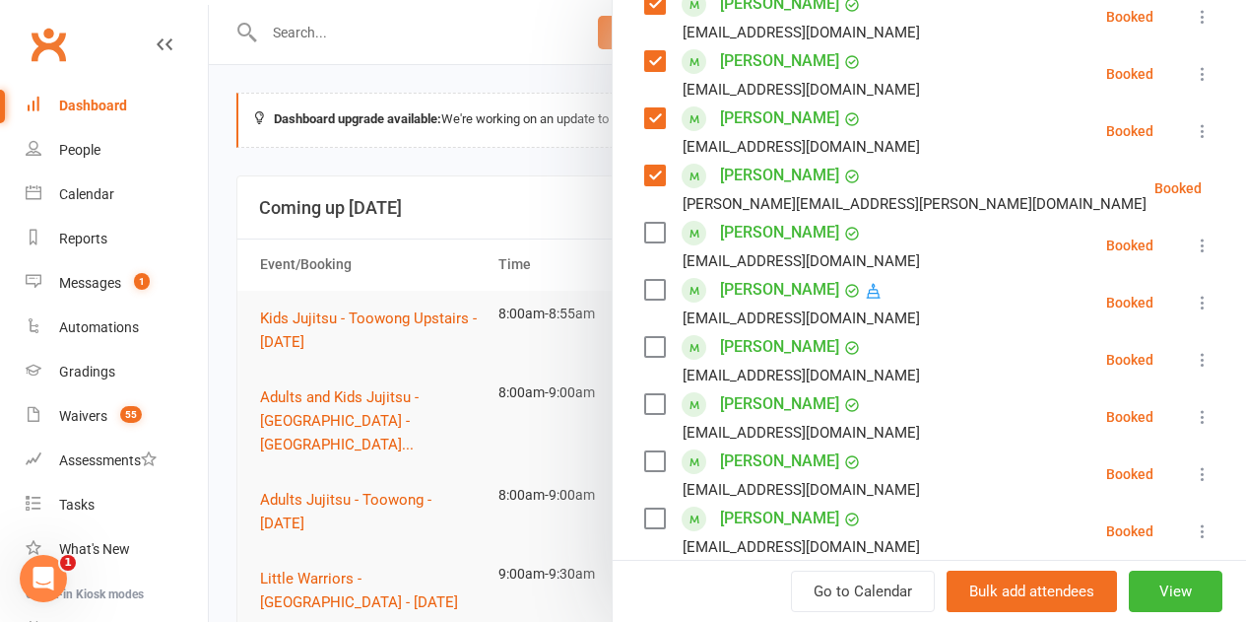
click at [644, 291] on label at bounding box center [654, 290] width 20 height 20
click at [645, 350] on label at bounding box center [654, 347] width 20 height 20
click at [644, 398] on label at bounding box center [654, 404] width 20 height 20
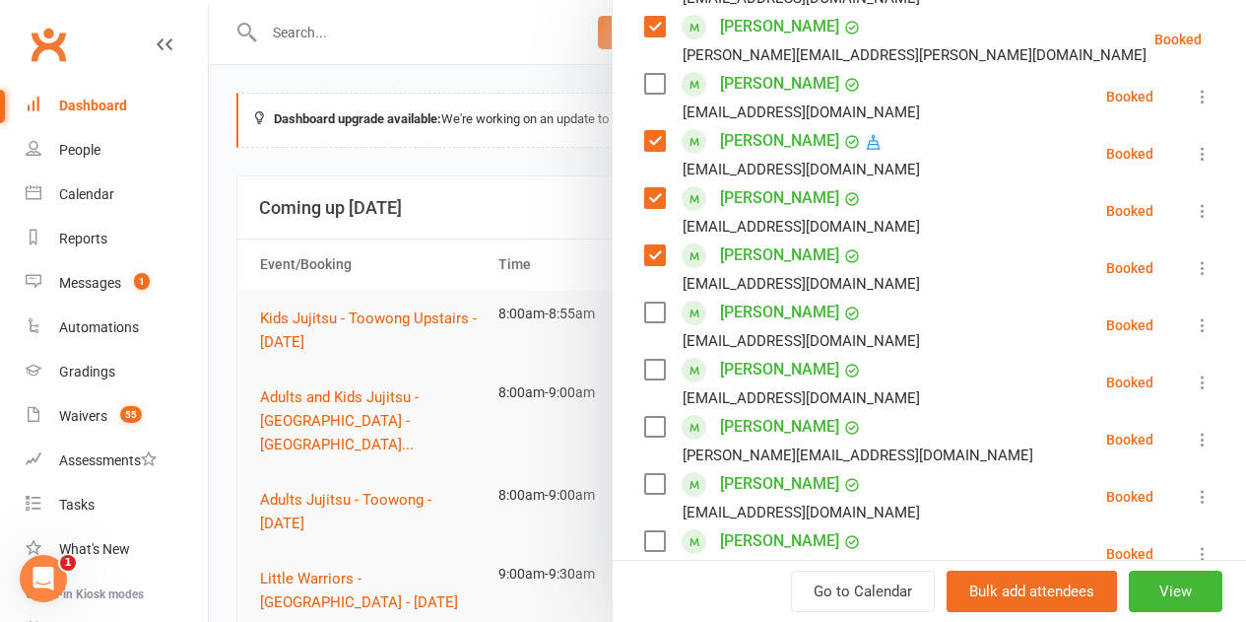
scroll to position [690, 0]
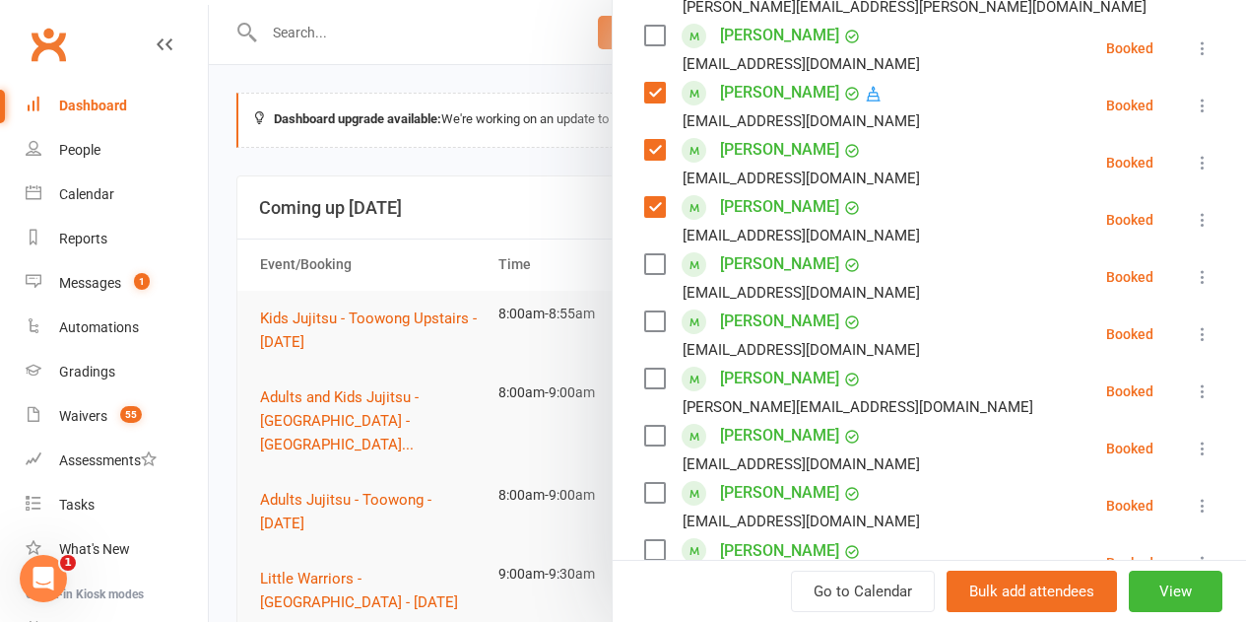
click at [644, 315] on label at bounding box center [654, 321] width 20 height 20
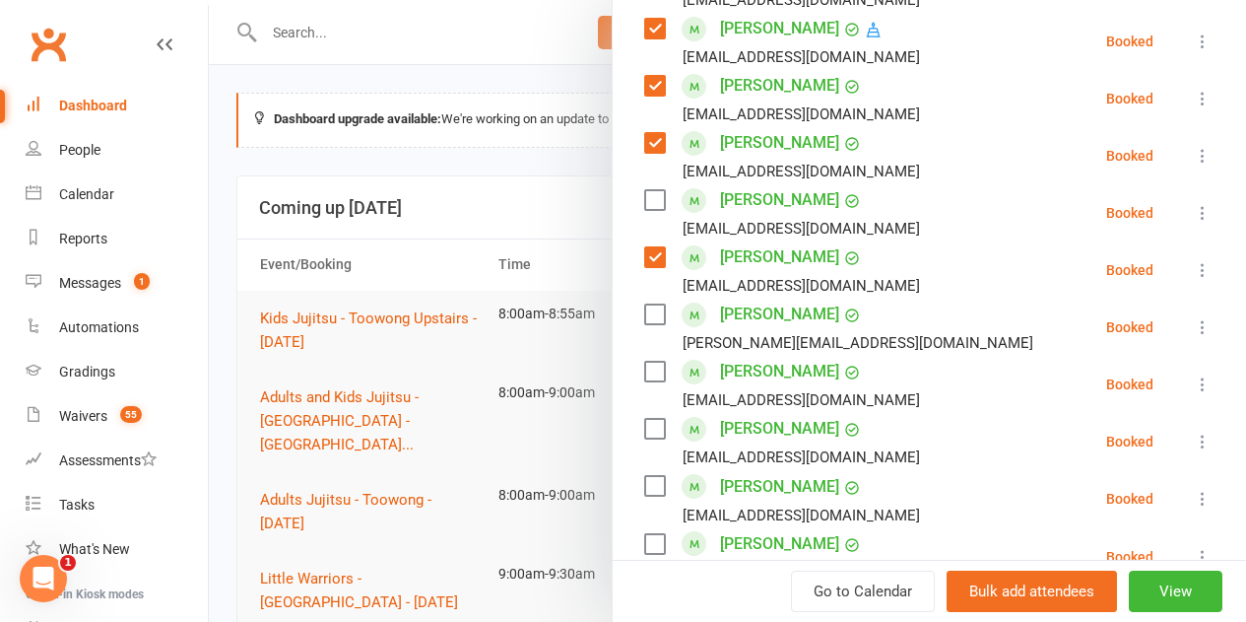
scroll to position [788, 0]
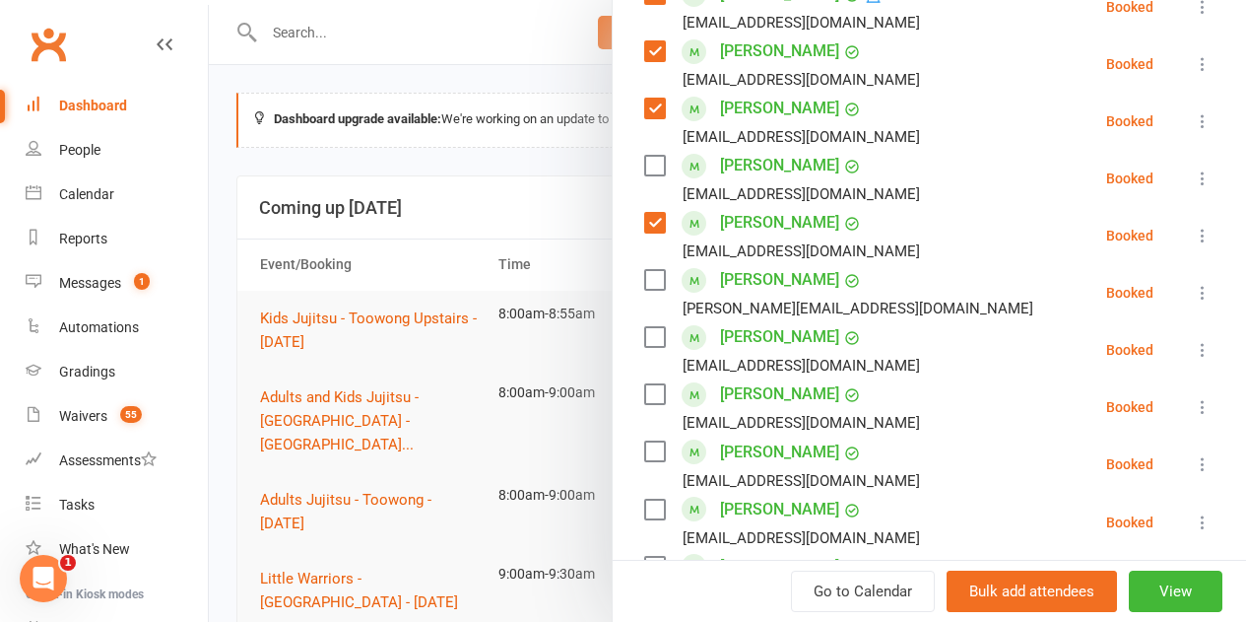
click at [645, 286] on label at bounding box center [654, 280] width 20 height 20
click at [644, 338] on label at bounding box center [654, 337] width 20 height 20
click at [644, 395] on label at bounding box center [654, 394] width 20 height 20
click at [644, 454] on label at bounding box center [654, 451] width 20 height 20
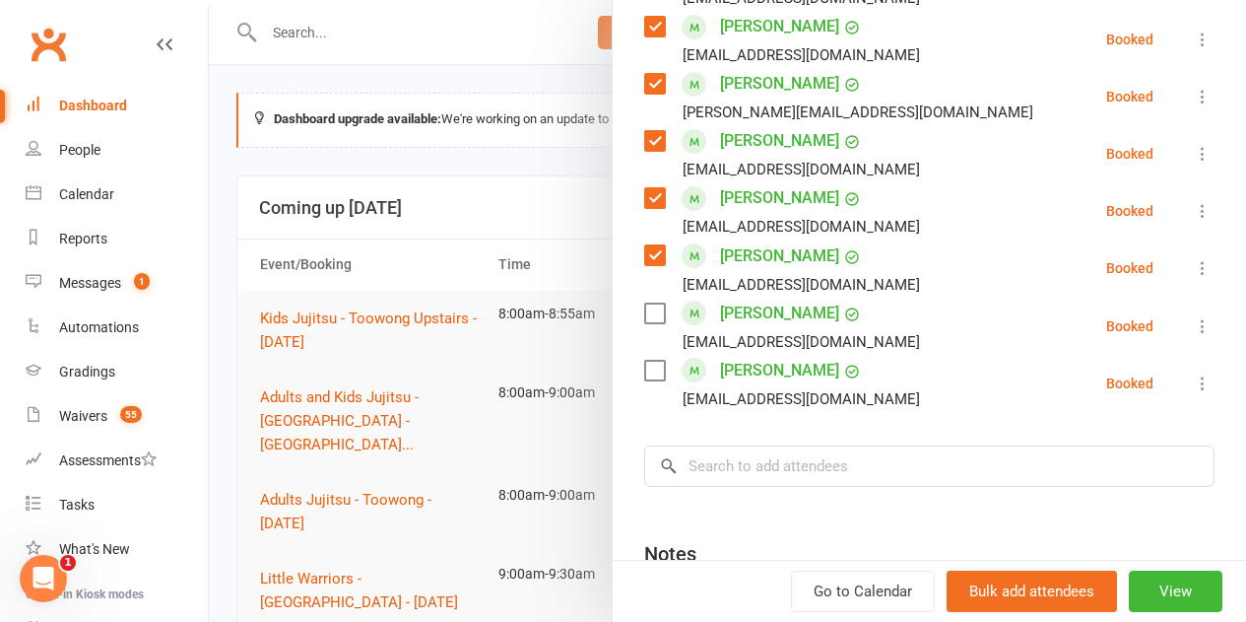
scroll to position [985, 0]
click at [644, 316] on label at bounding box center [654, 312] width 20 height 20
click at [644, 366] on label at bounding box center [654, 370] width 20 height 20
click at [768, 469] on input "search" at bounding box center [929, 464] width 570 height 41
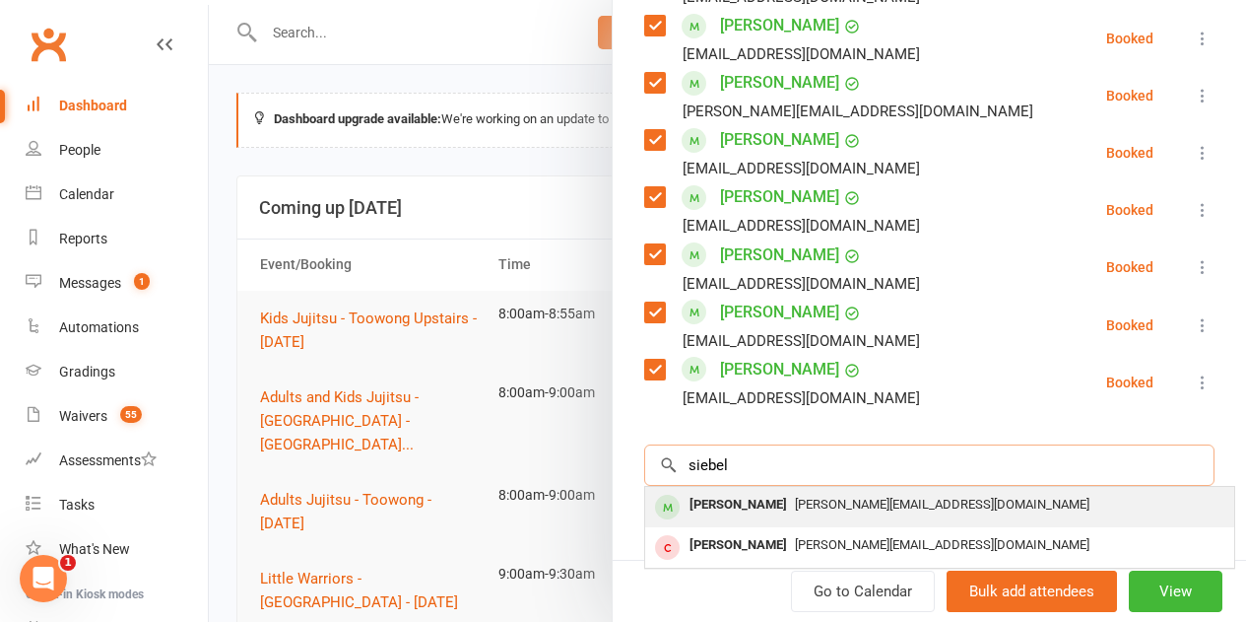
type input "siebel"
click at [751, 490] on div "Siebel Stevenson janet@urbia.com.au" at bounding box center [939, 507] width 589 height 40
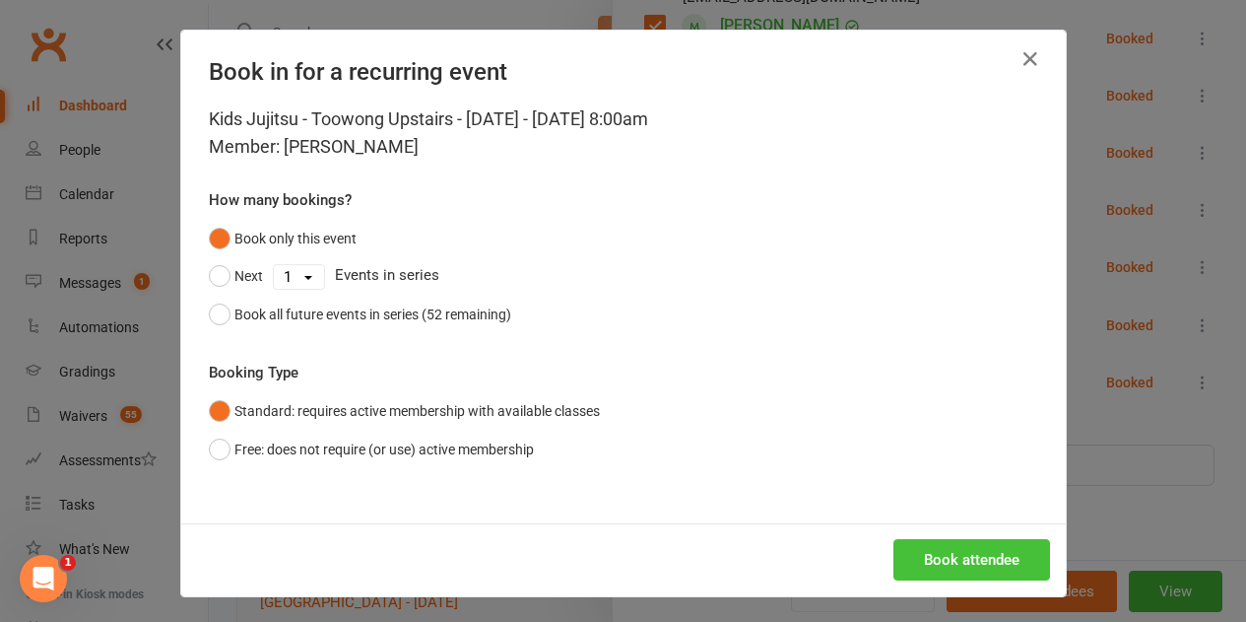
click at [946, 561] on button "Book attendee" at bounding box center [972, 559] width 157 height 41
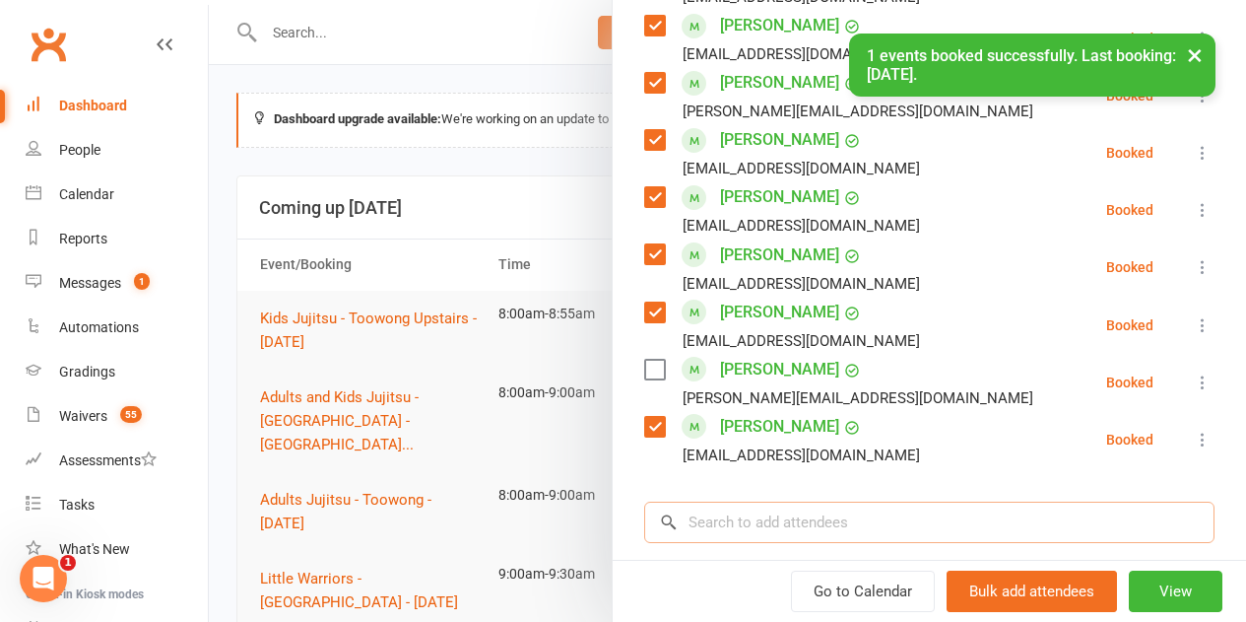
click at [707, 522] on input "search" at bounding box center [929, 521] width 570 height 41
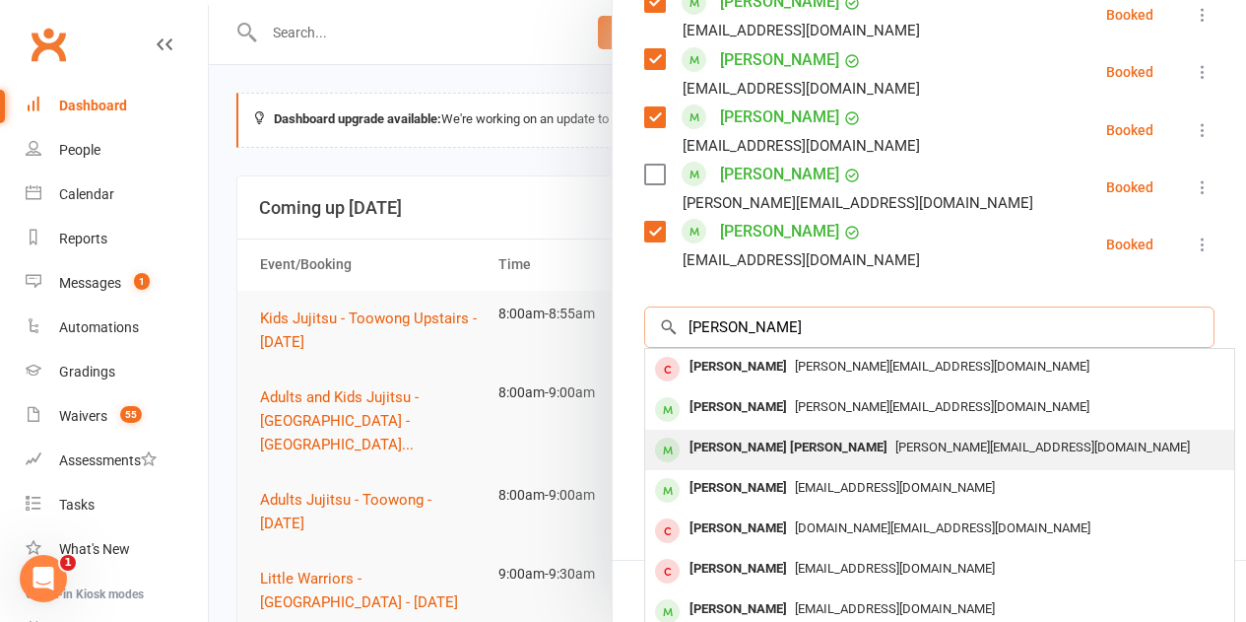
scroll to position [1182, 0]
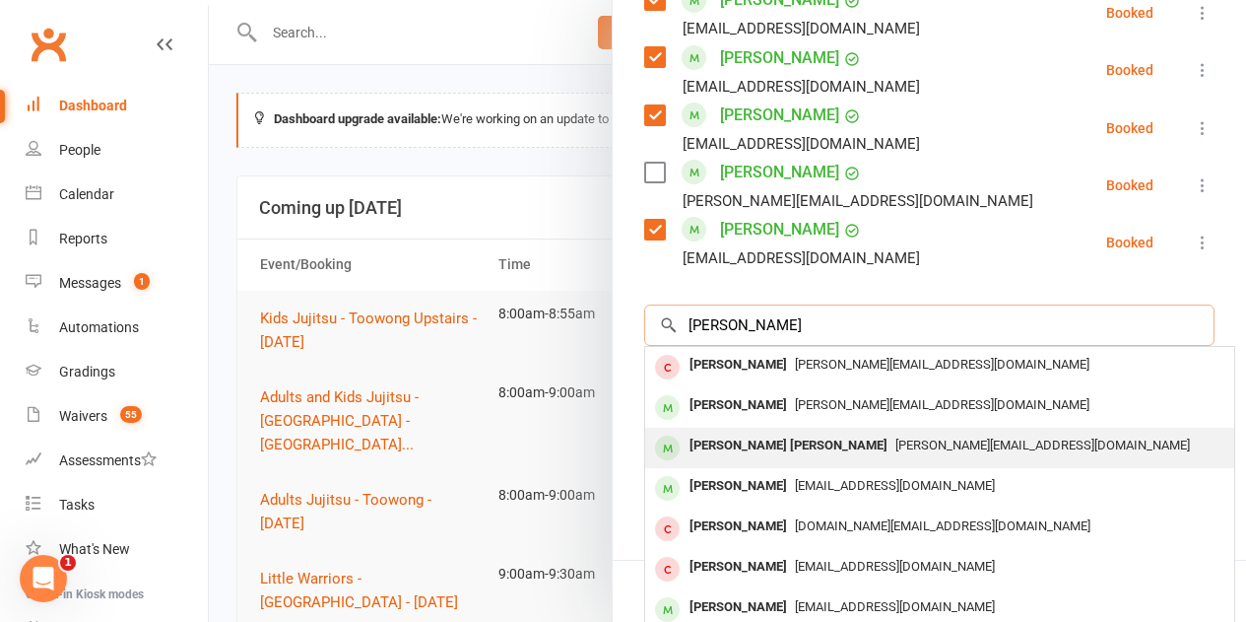
type input "stevenson"
click at [709, 448] on div "Huxley Stevenson" at bounding box center [789, 446] width 214 height 29
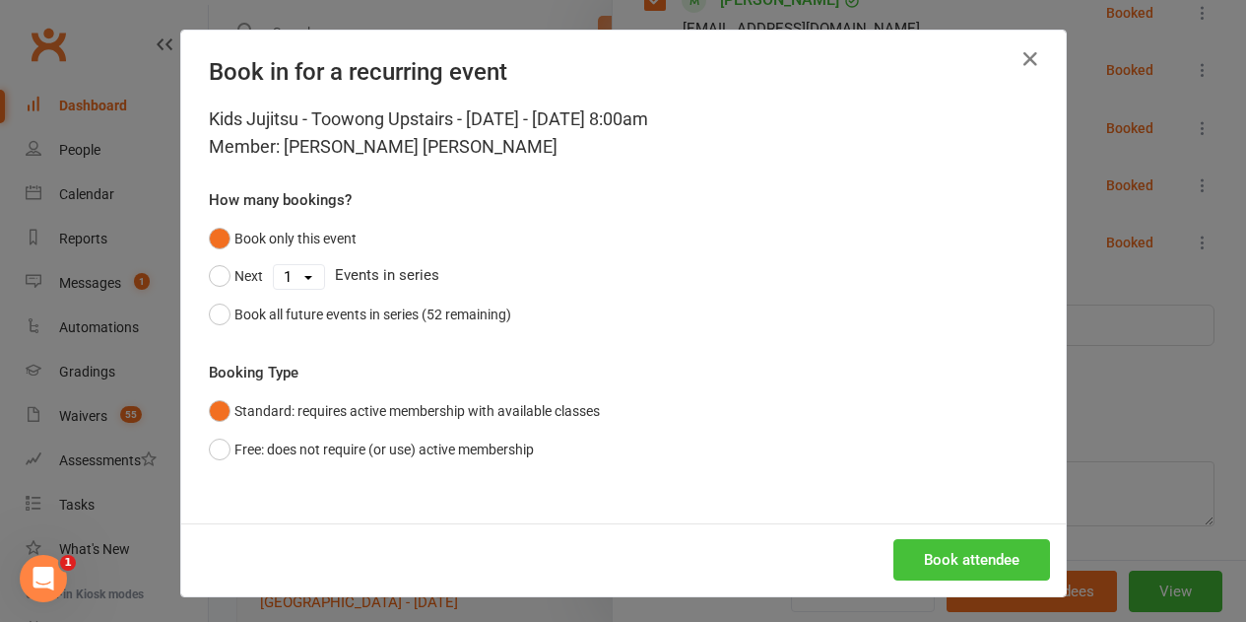
click at [931, 540] on button "Book attendee" at bounding box center [972, 559] width 157 height 41
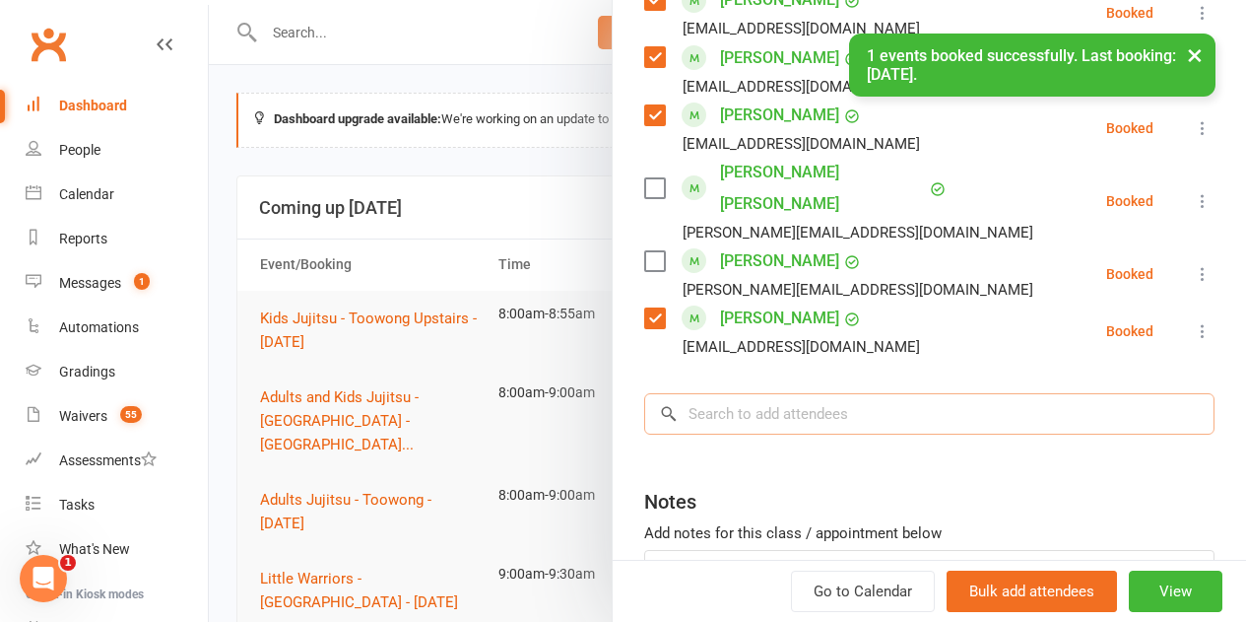
click at [765, 393] on input "search" at bounding box center [929, 413] width 570 height 41
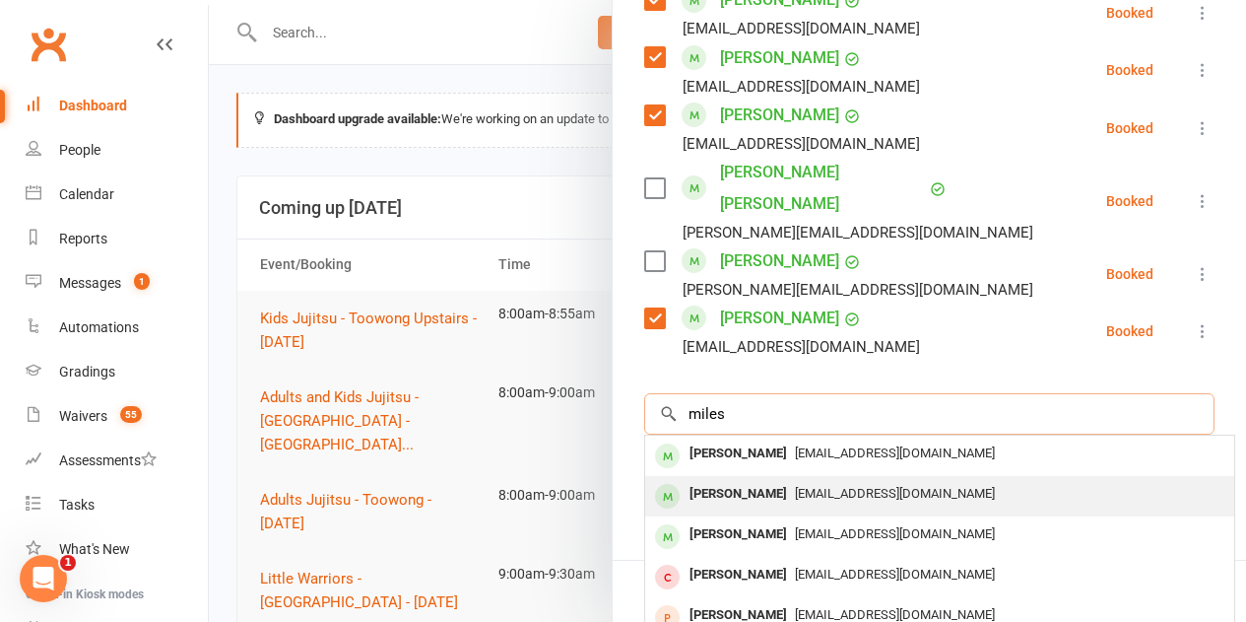
type input "miles"
click at [731, 480] on div "Miles Crosbie" at bounding box center [738, 494] width 113 height 29
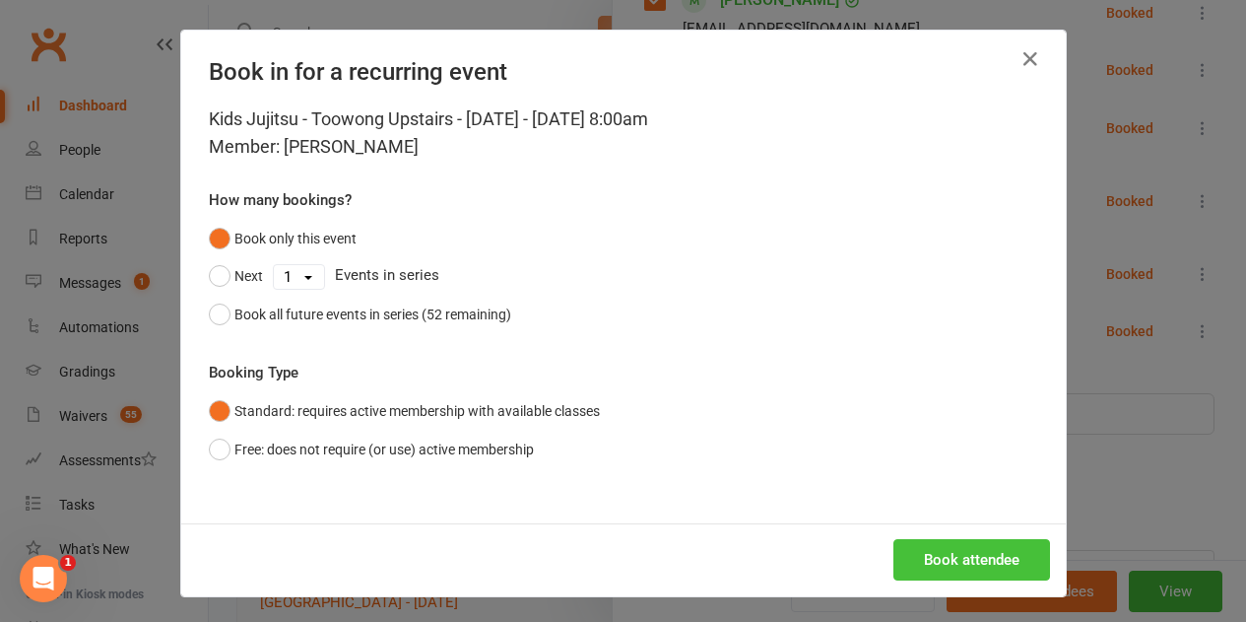
click at [906, 552] on button "Book attendee" at bounding box center [972, 559] width 157 height 41
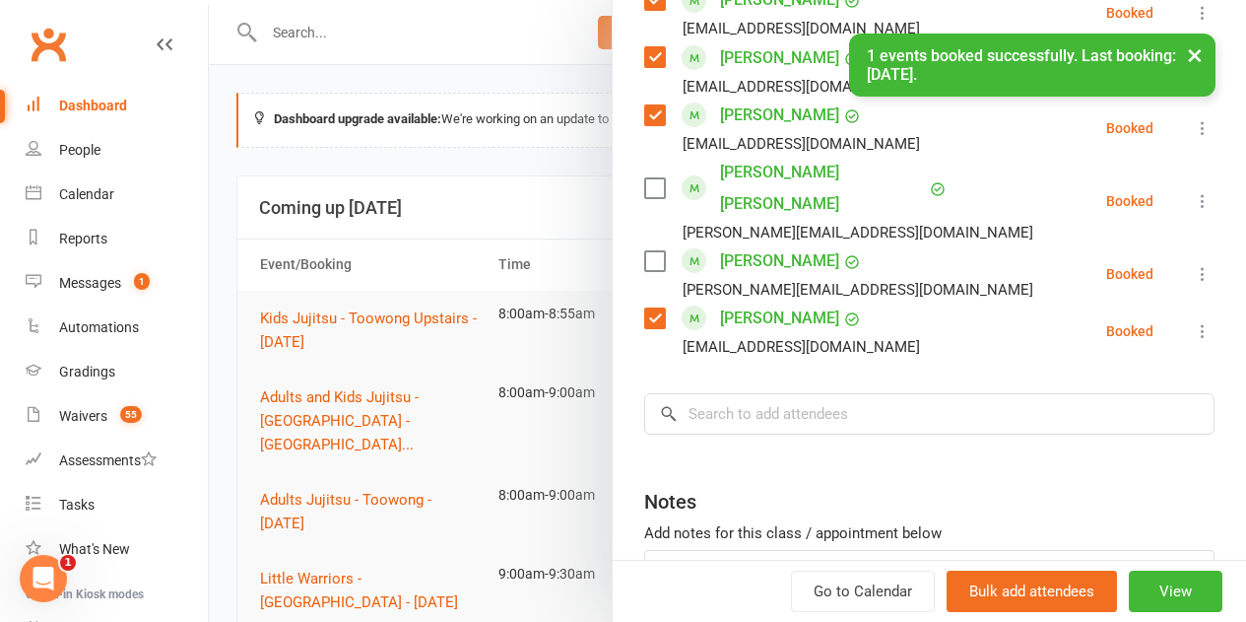
scroll to position [1239, 0]
click at [767, 393] on input "search" at bounding box center [929, 413] width 570 height 41
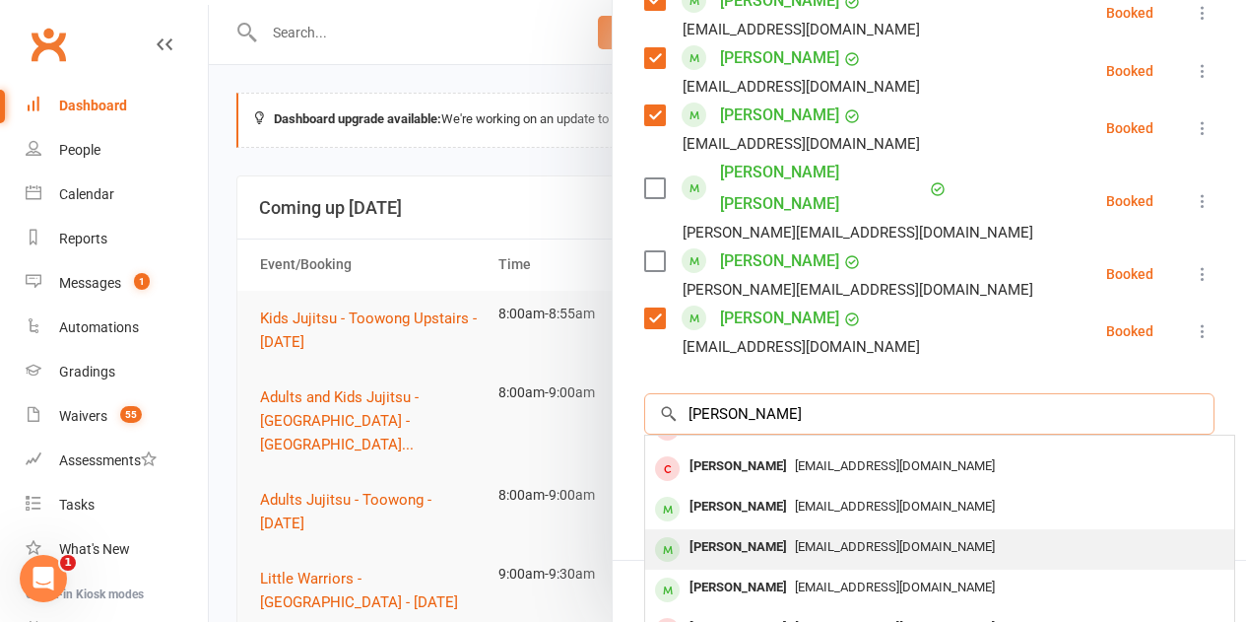
scroll to position [99, 0]
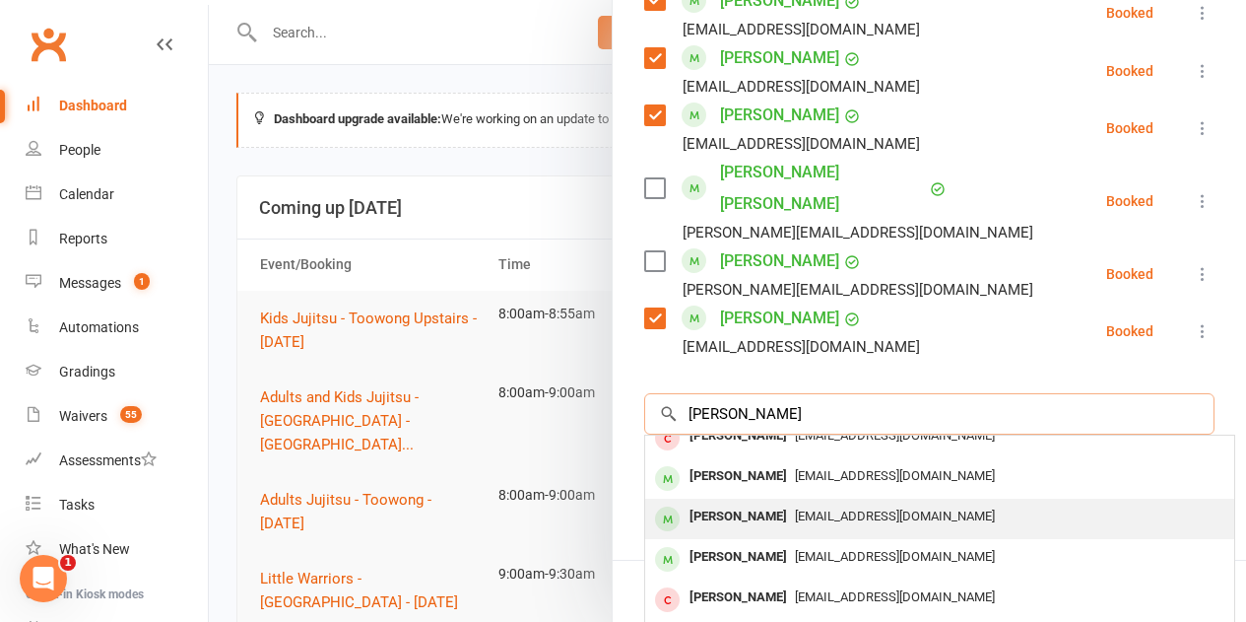
type input "harrison"
click at [743, 502] on div "[PERSON_NAME]" at bounding box center [738, 516] width 113 height 29
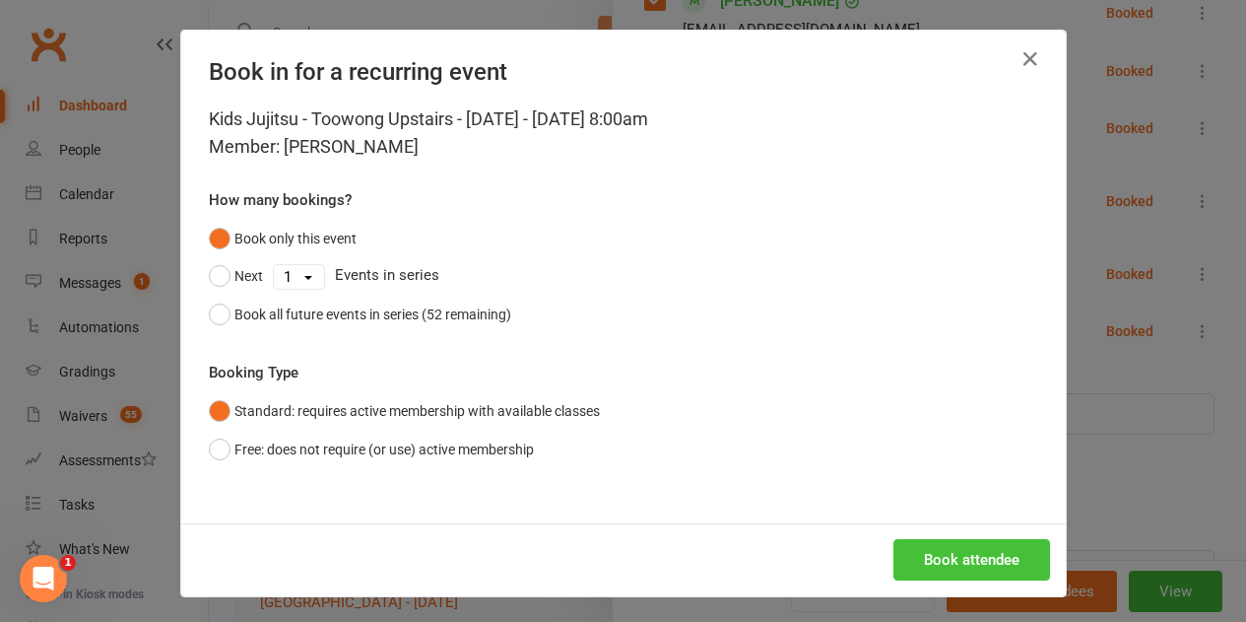
click at [894, 558] on button "Book attendee" at bounding box center [972, 559] width 157 height 41
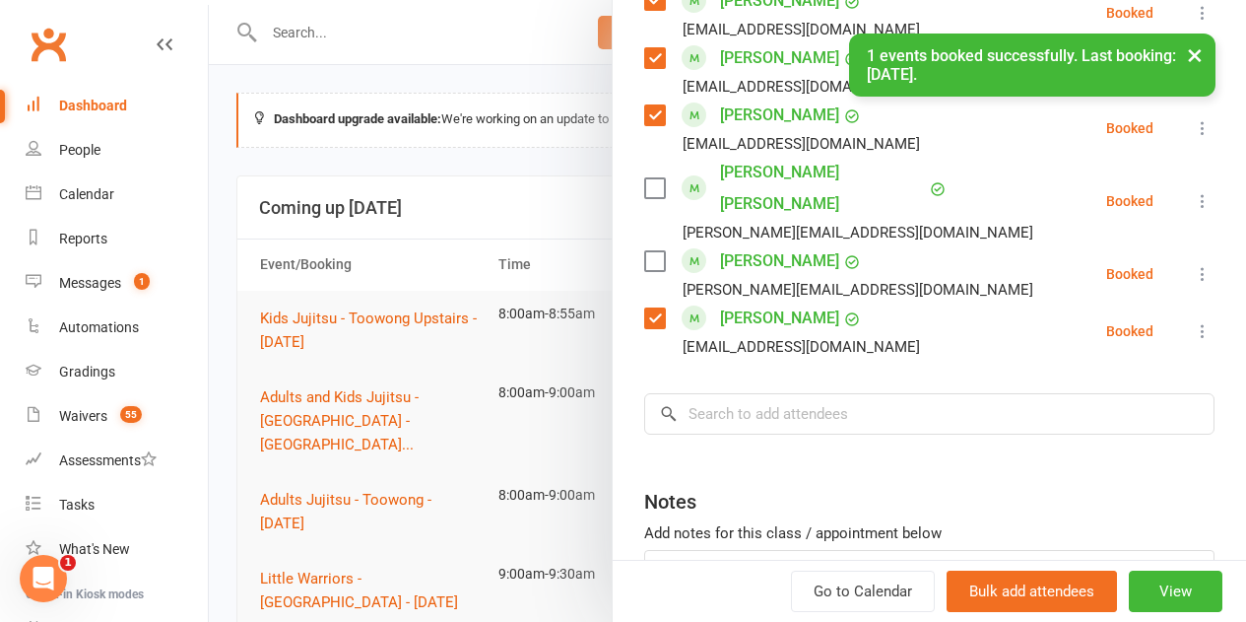
scroll to position [1297, 0]
click at [736, 392] on input "search" at bounding box center [929, 412] width 570 height 41
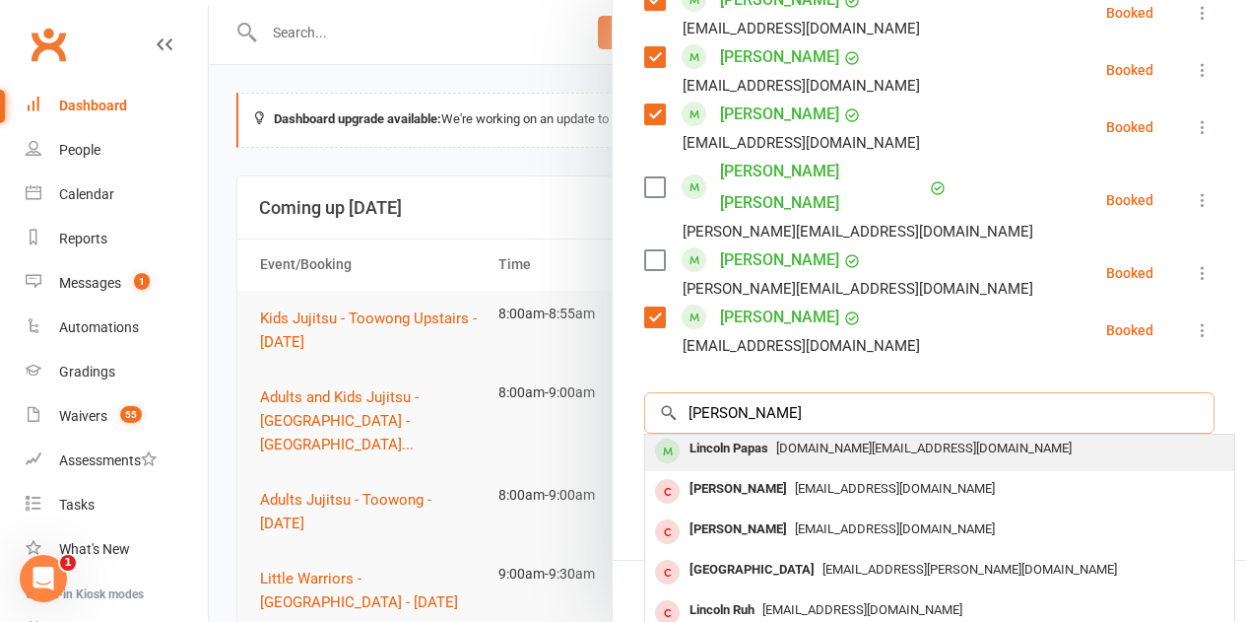
scroll to position [0, 0]
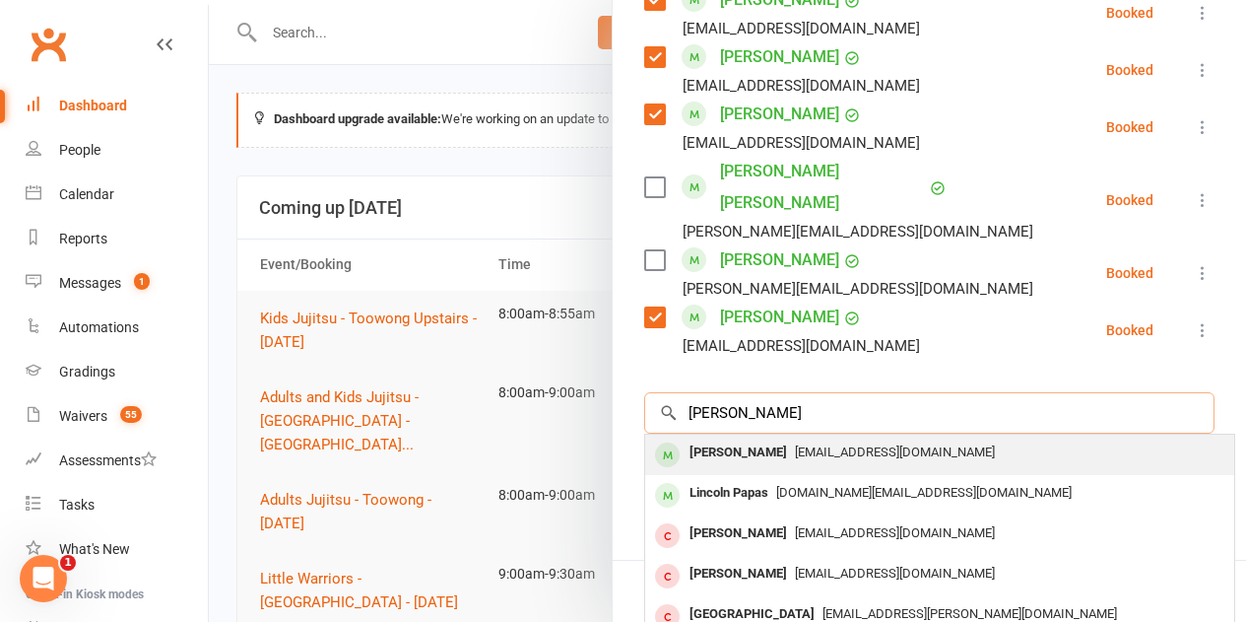
type input "lincoln papinem"
click at [718, 438] on div "Lincoln Papinniemi" at bounding box center [738, 452] width 113 height 29
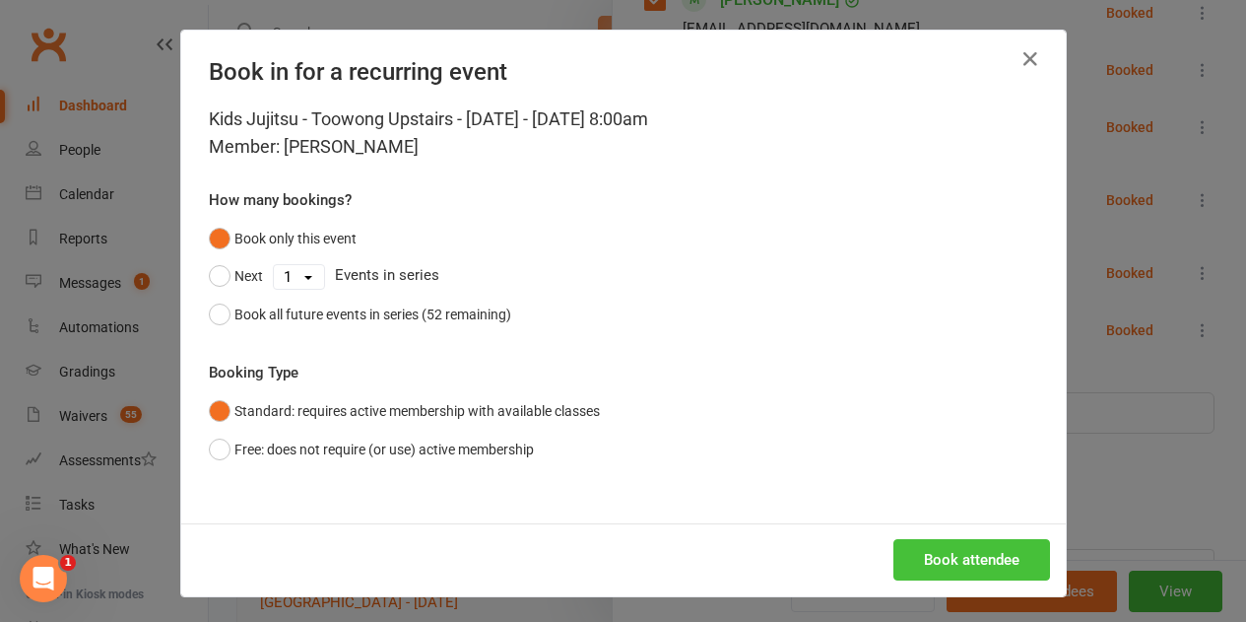
click at [921, 551] on button "Book attendee" at bounding box center [972, 559] width 157 height 41
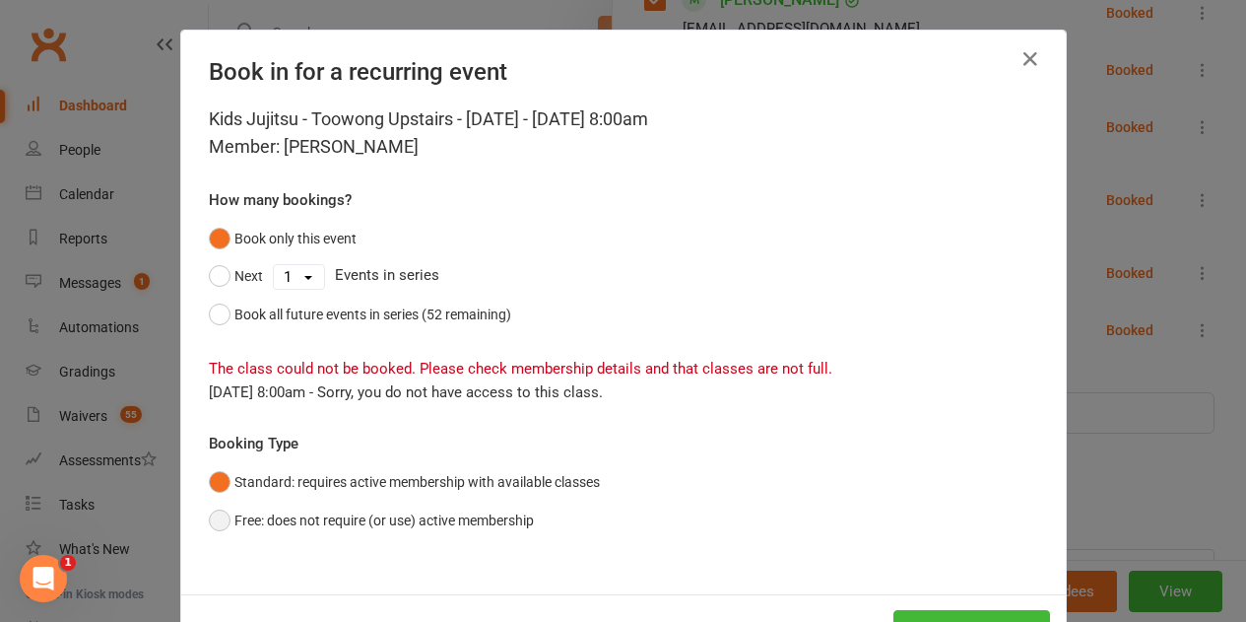
drag, startPoint x: 254, startPoint y: 514, endPoint x: 510, endPoint y: 557, distance: 259.6
click at [254, 515] on button "Free: does not require (or use) active membership" at bounding box center [371, 519] width 325 height 37
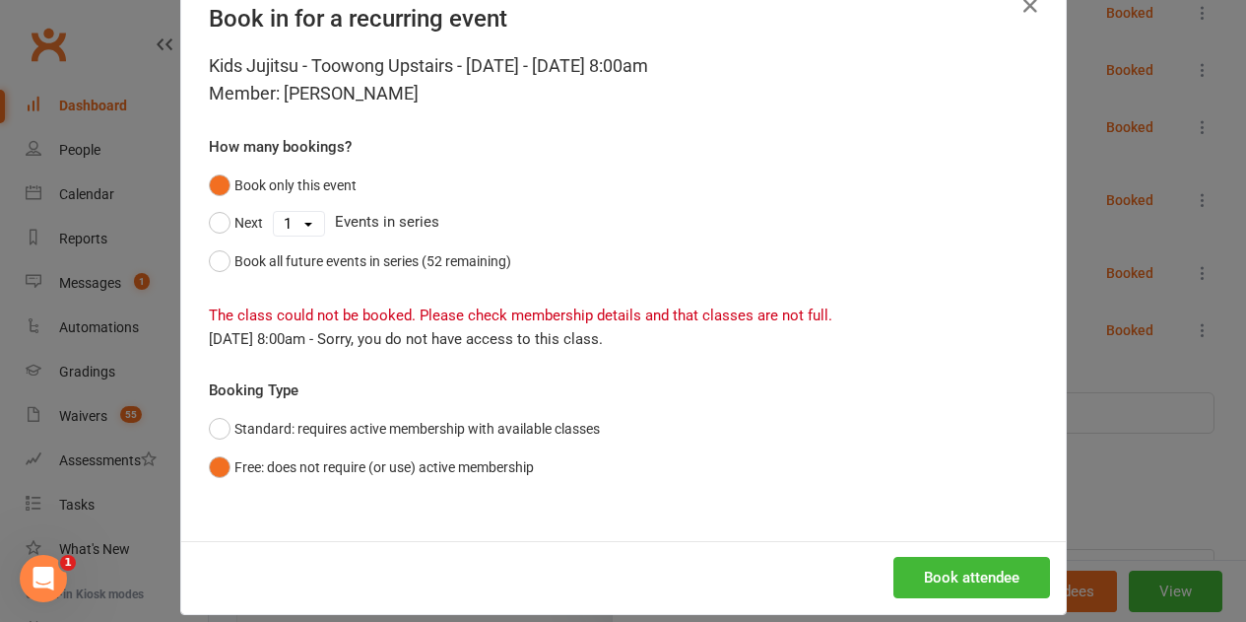
scroll to position [76, 0]
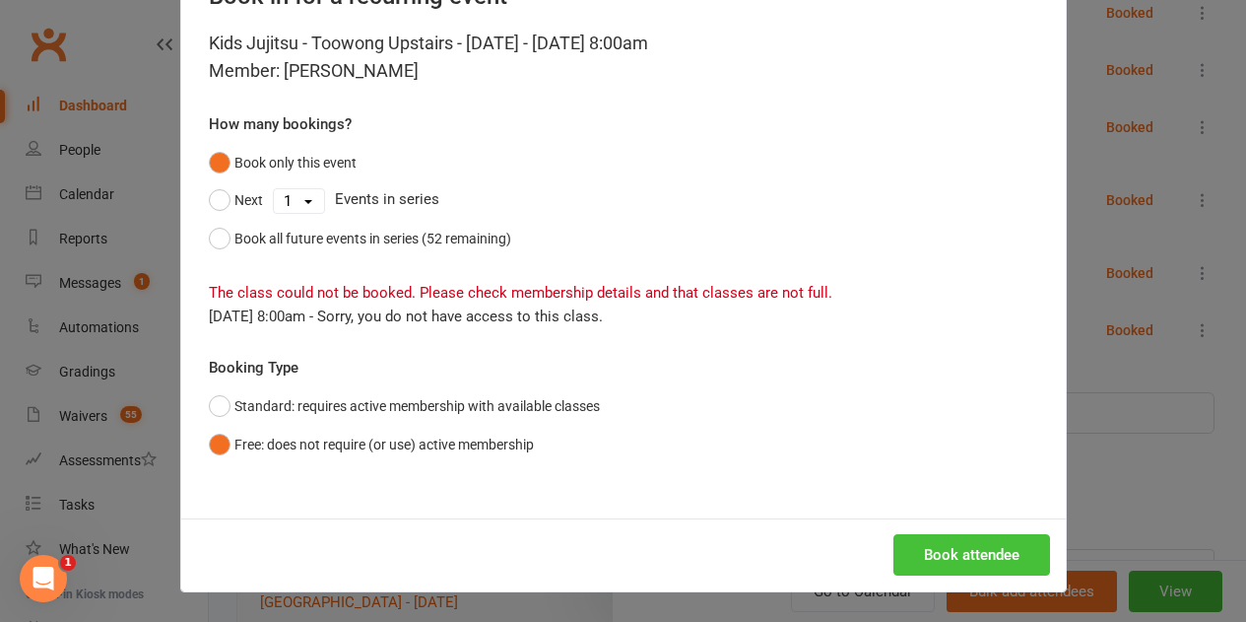
click at [919, 548] on button "Book attendee" at bounding box center [972, 554] width 157 height 41
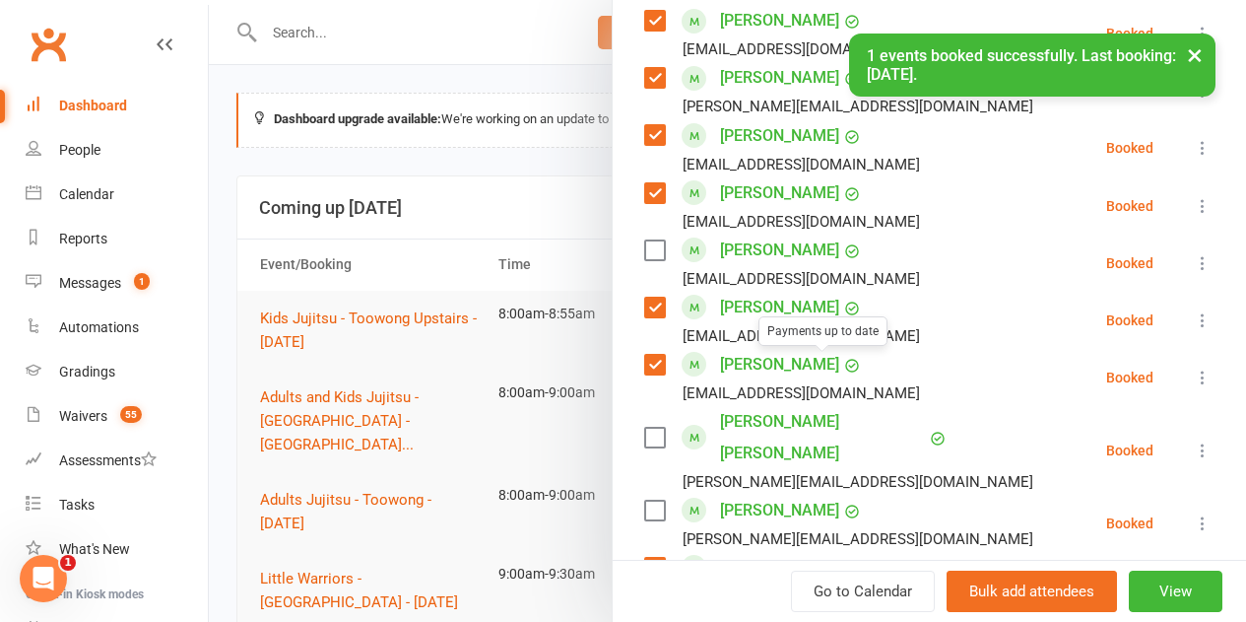
scroll to position [1100, 0]
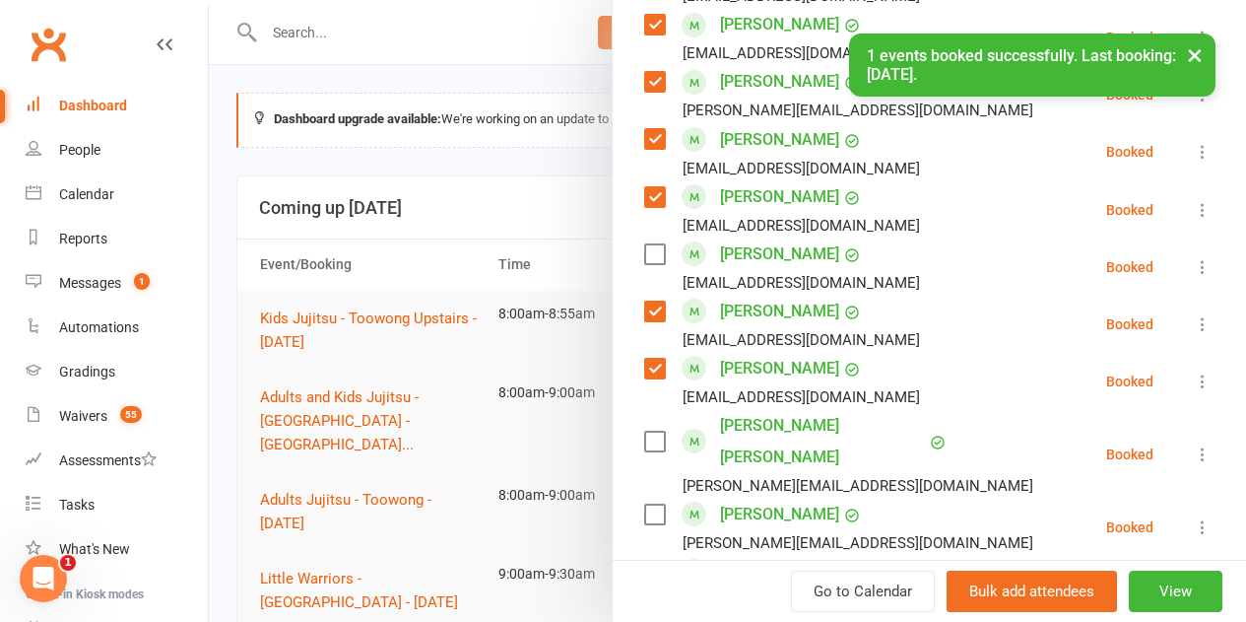
click at [644, 504] on label at bounding box center [654, 514] width 20 height 20
click at [644, 432] on label at bounding box center [654, 442] width 20 height 20
click at [644, 250] on label at bounding box center [654, 254] width 20 height 20
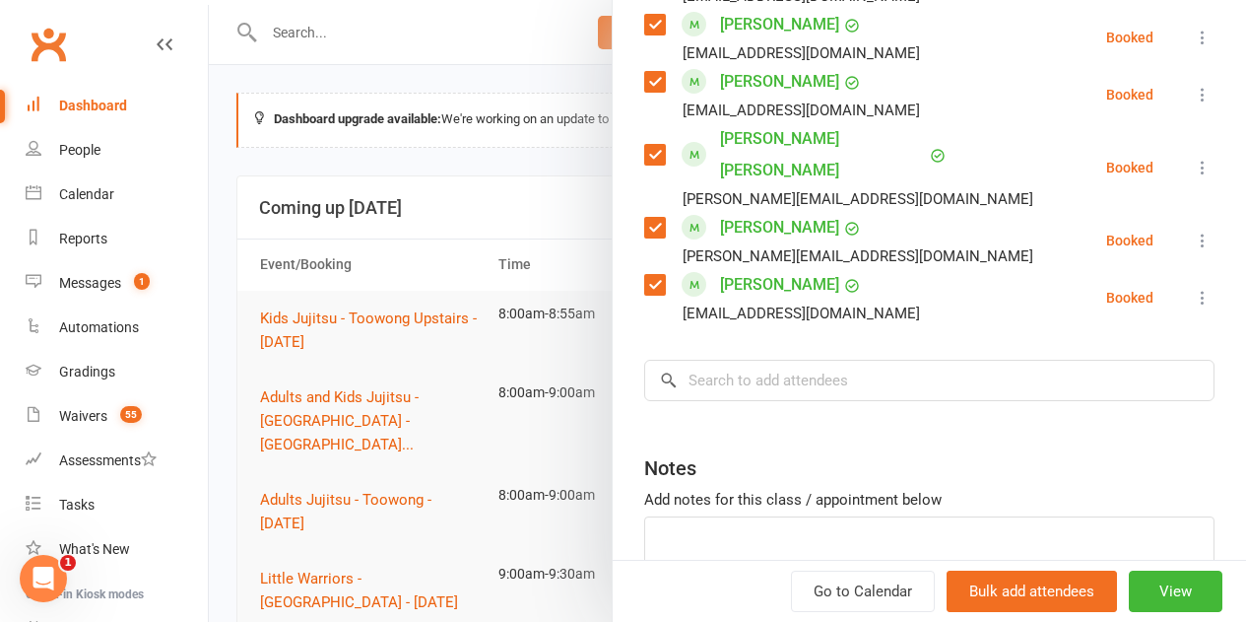
scroll to position [1377, 0]
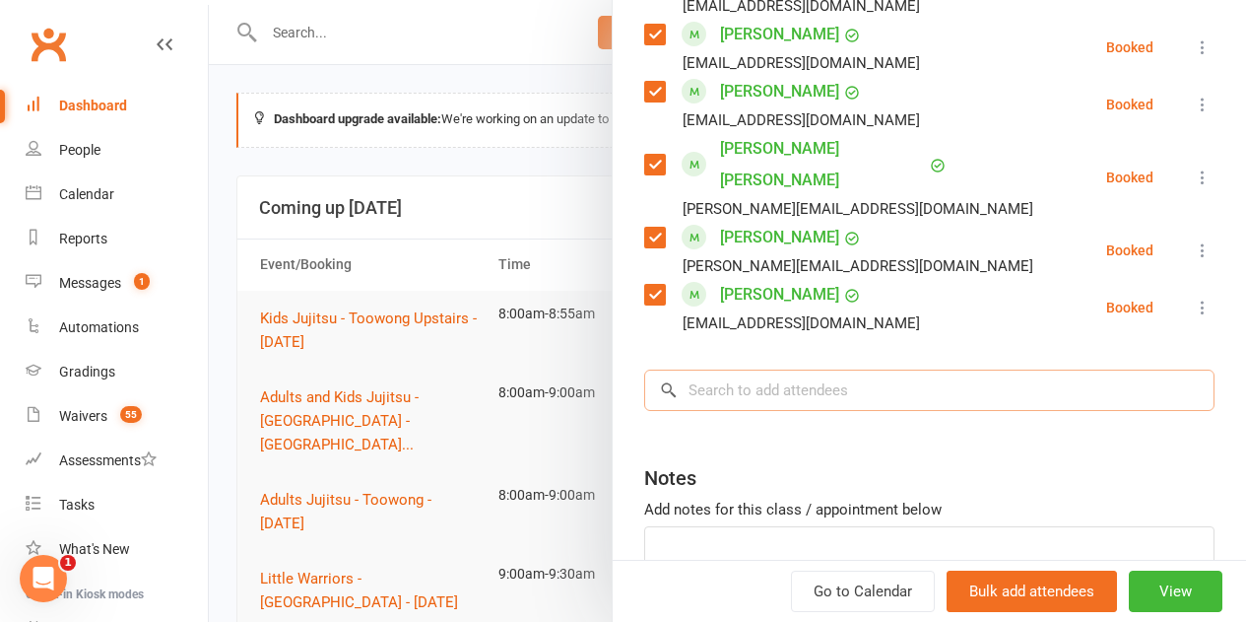
click at [736, 369] on input "search" at bounding box center [929, 389] width 570 height 41
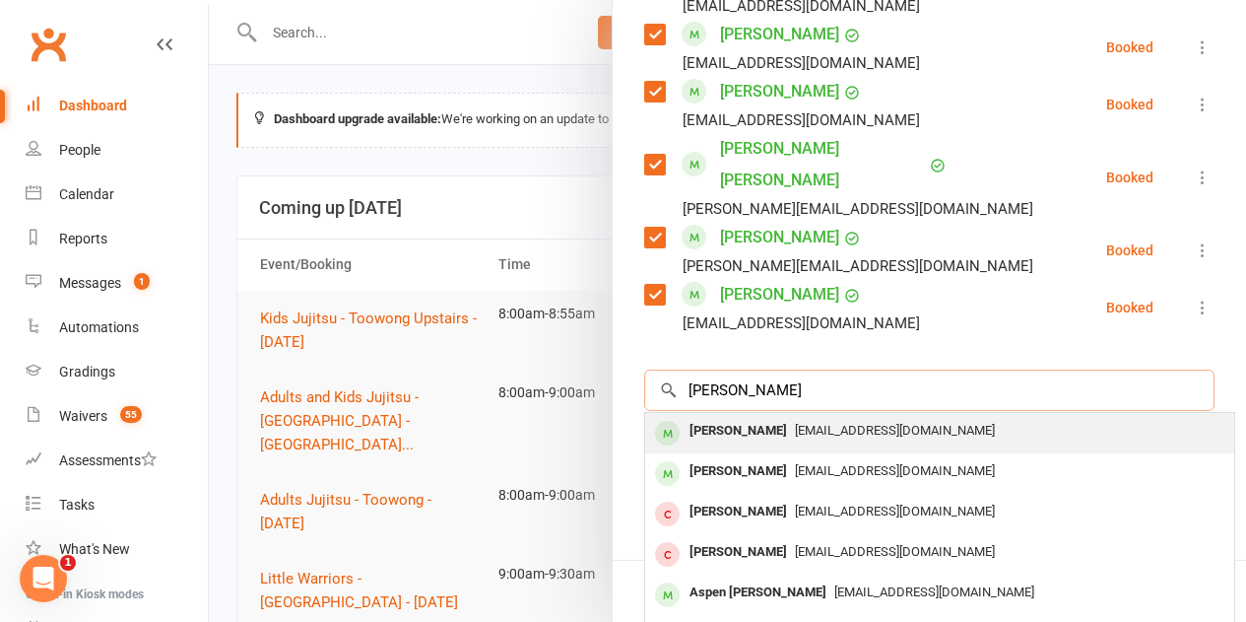
type input "holly kasper"
click at [736, 417] on div "Holly Kasper Burn" at bounding box center [738, 431] width 113 height 29
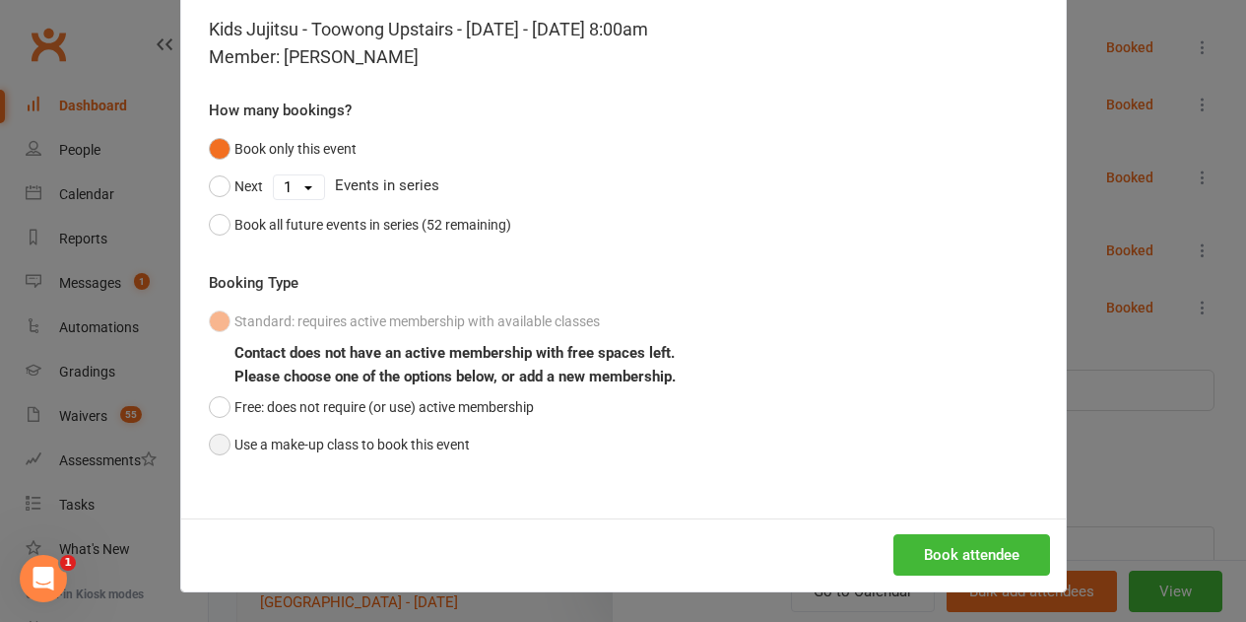
drag, startPoint x: 374, startPoint y: 438, endPoint x: 549, endPoint y: 456, distance: 175.3
click at [377, 438] on button "Use a make-up class to book this event" at bounding box center [339, 444] width 261 height 37
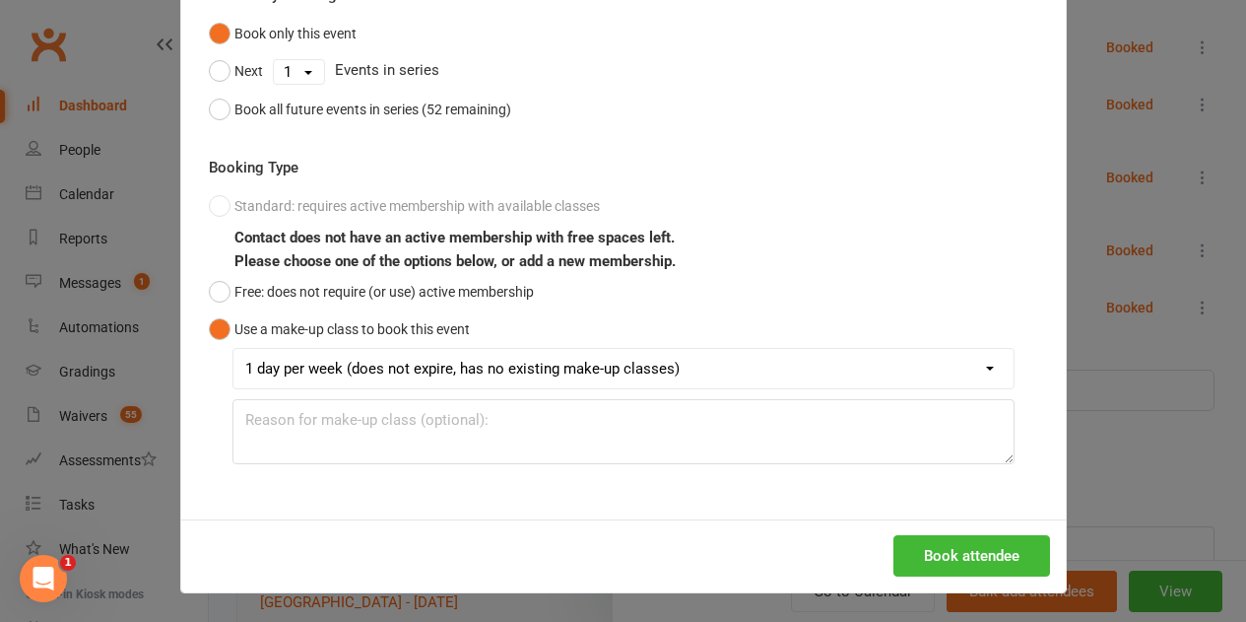
scroll to position [206, 0]
click at [982, 546] on button "Book attendee" at bounding box center [972, 554] width 157 height 41
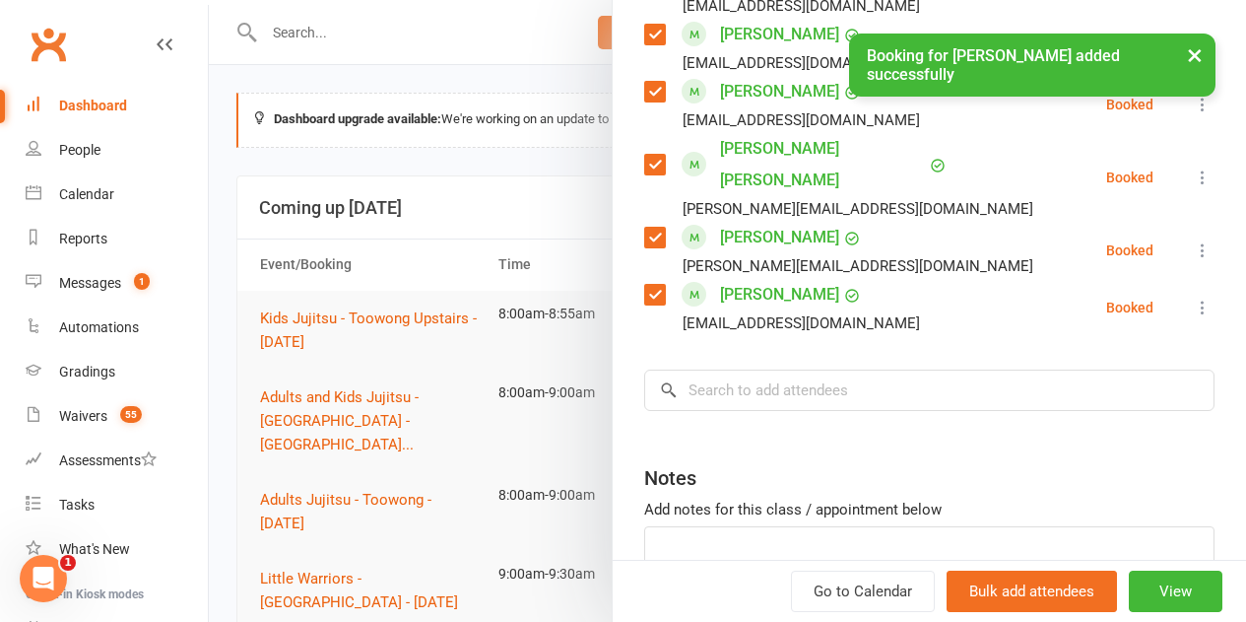
scroll to position [1434, 0]
click at [752, 377] on input "search" at bounding box center [929, 389] width 570 height 41
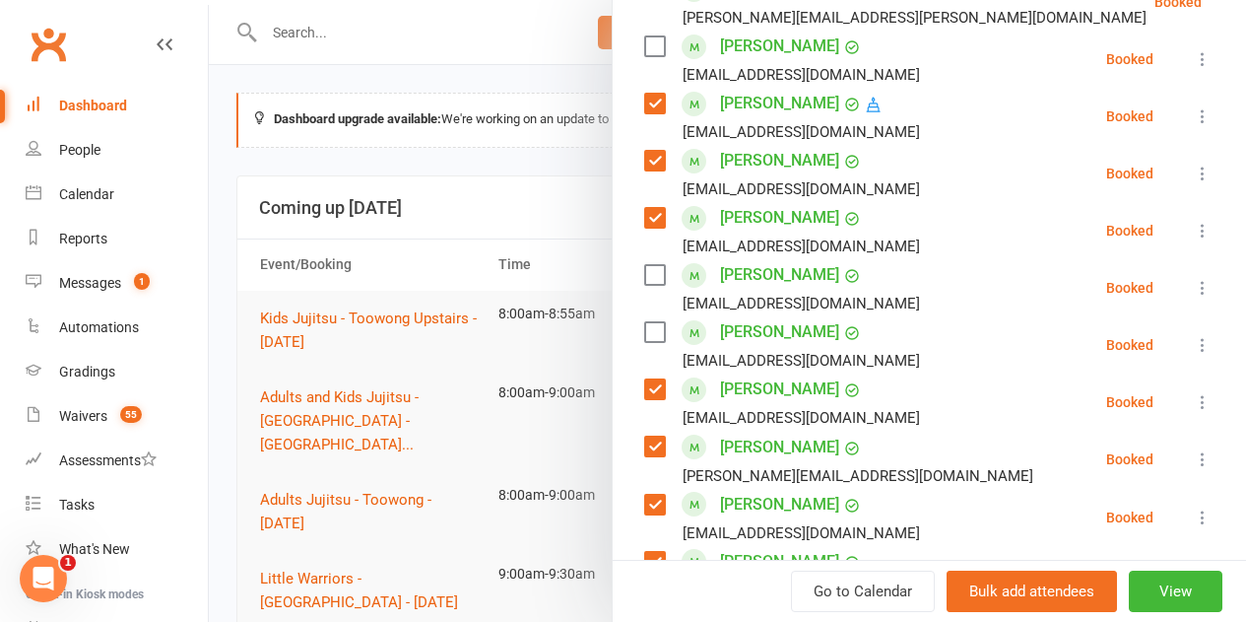
scroll to position [745, 0]
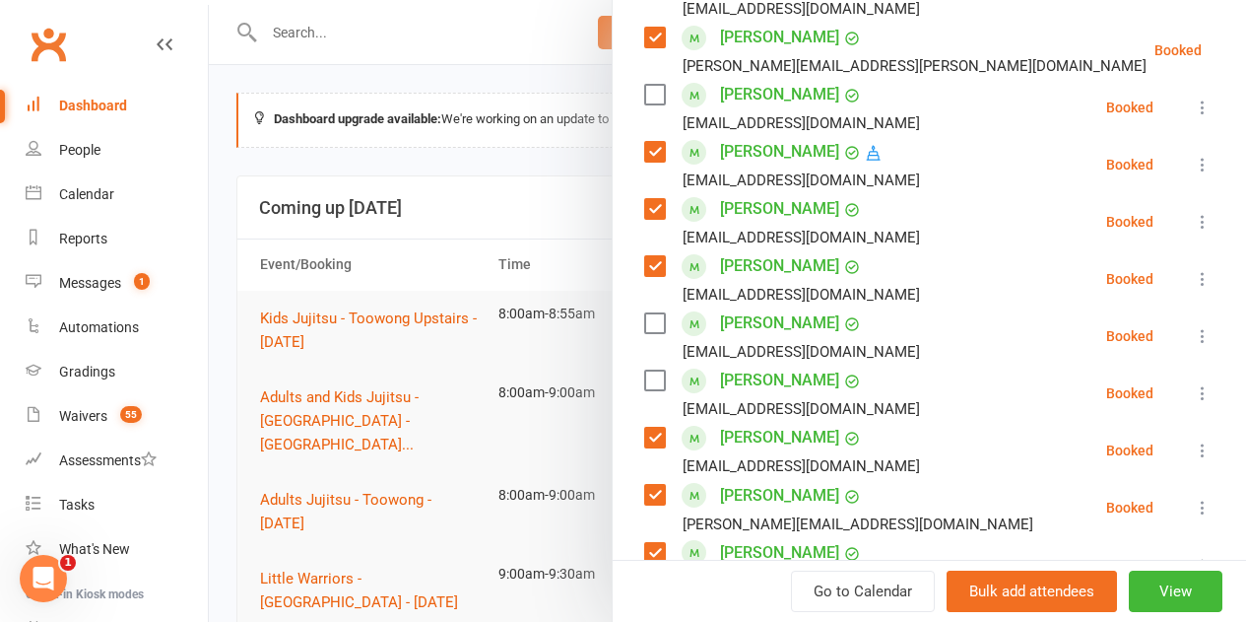
click at [644, 326] on label at bounding box center [654, 323] width 20 height 20
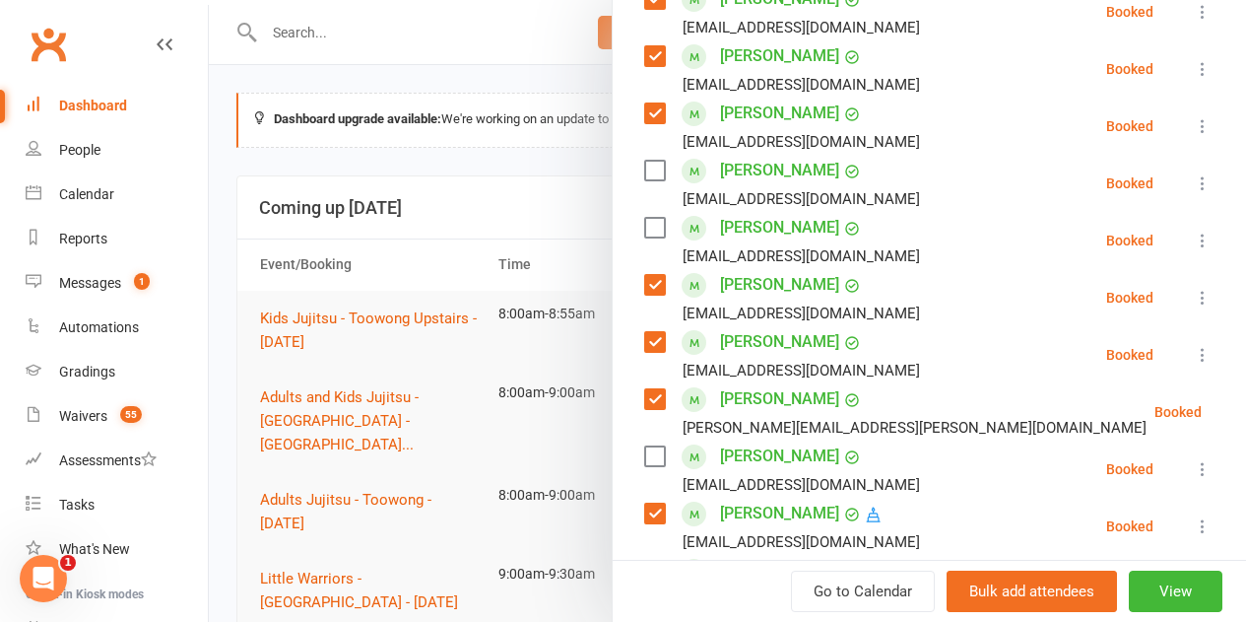
scroll to position [351, 0]
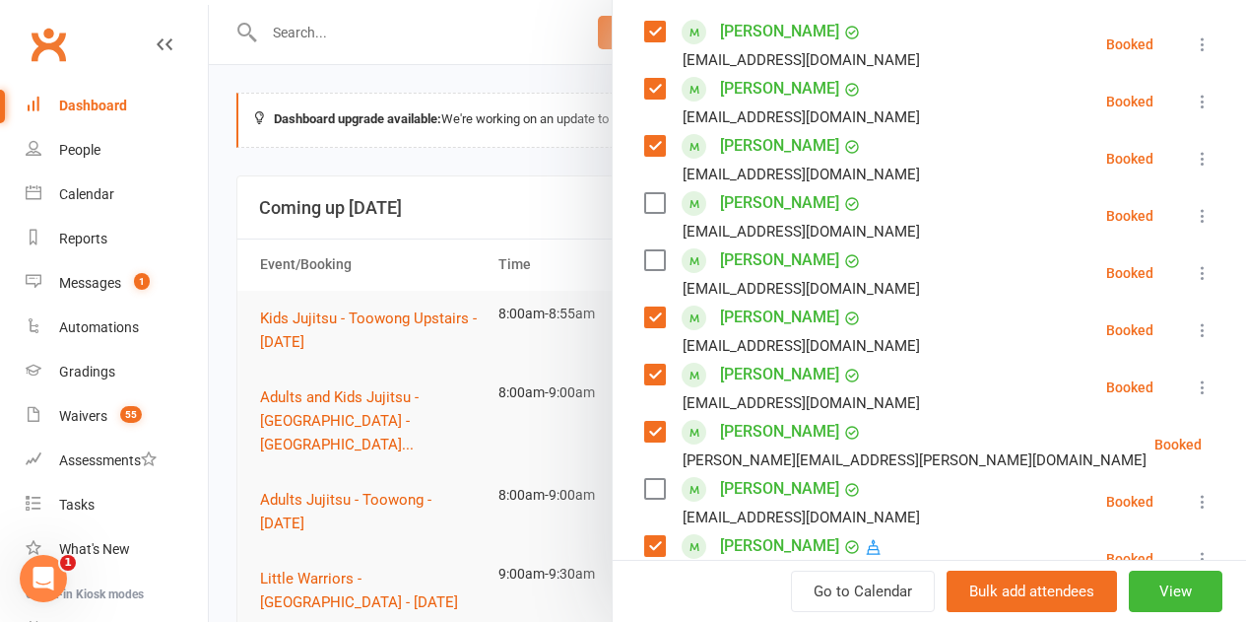
click at [644, 266] on label at bounding box center [654, 260] width 20 height 20
click at [644, 196] on label at bounding box center [654, 203] width 20 height 20
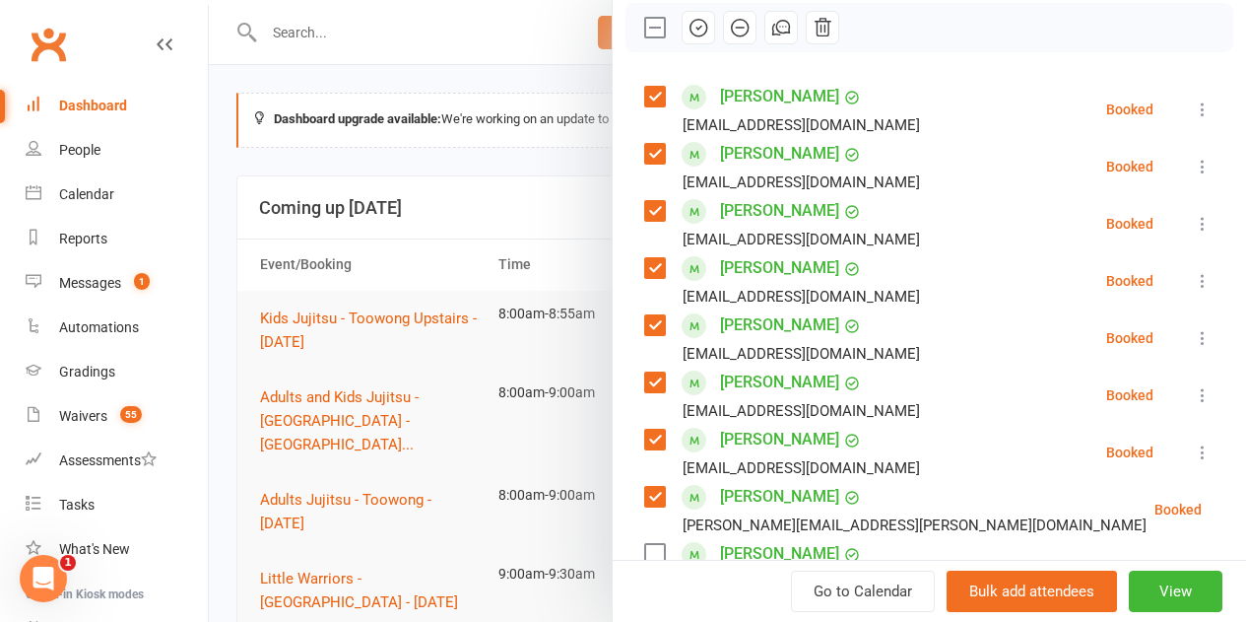
scroll to position [252, 0]
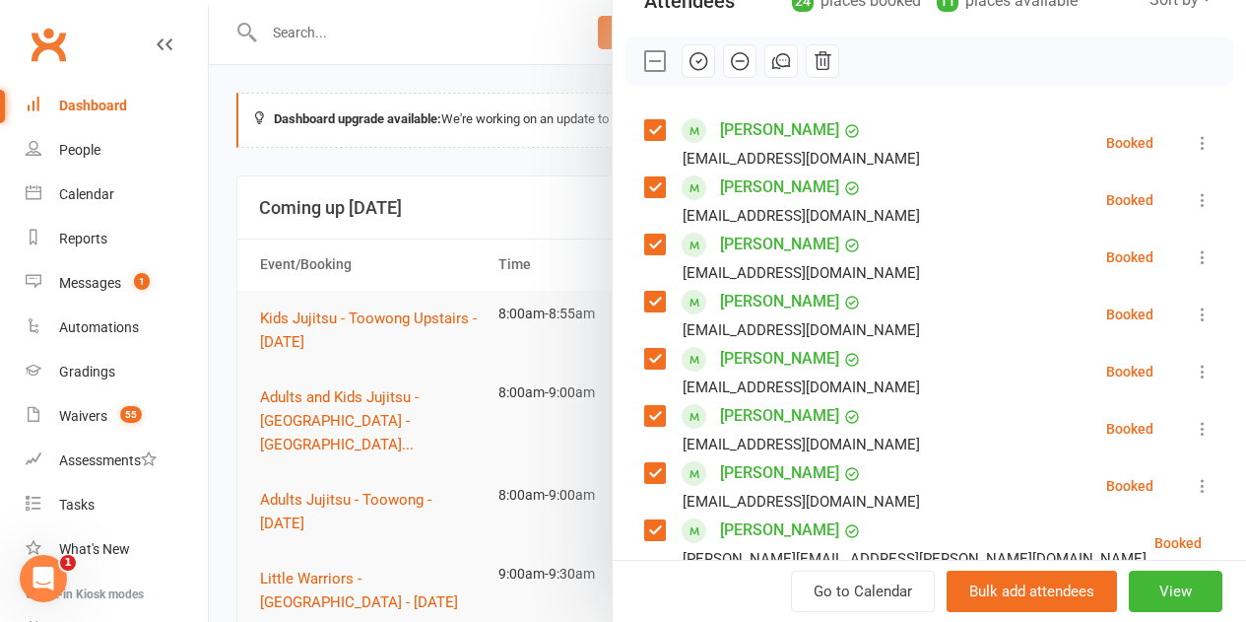
click at [688, 62] on icon "button" at bounding box center [699, 61] width 22 height 22
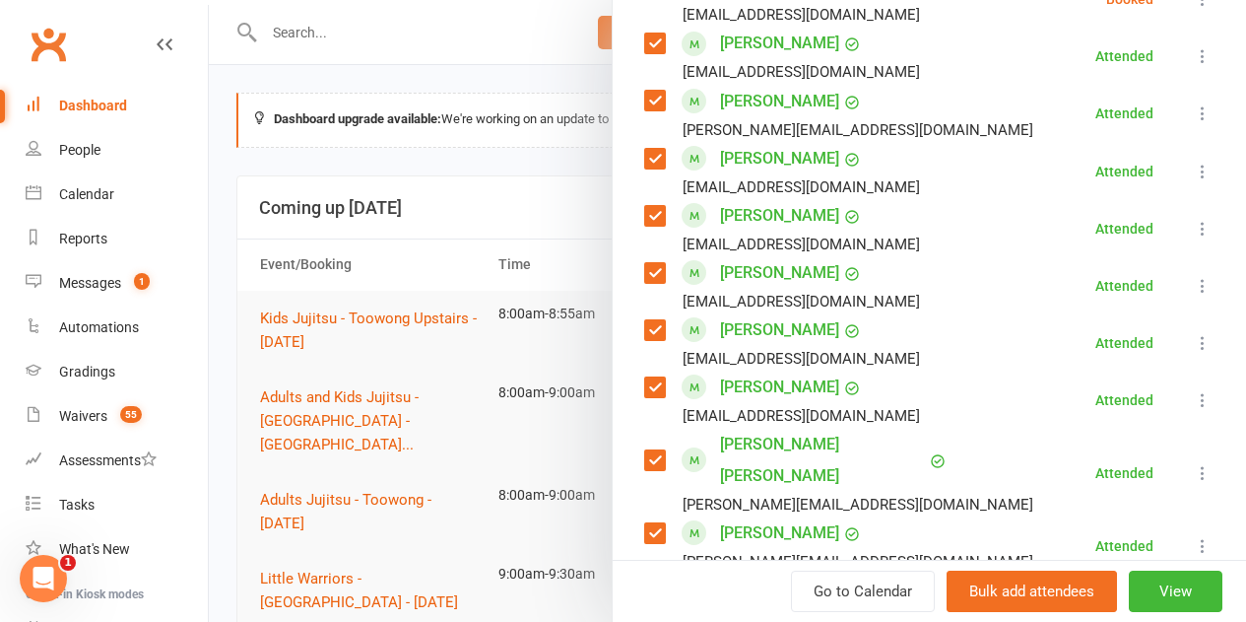
scroll to position [1533, 0]
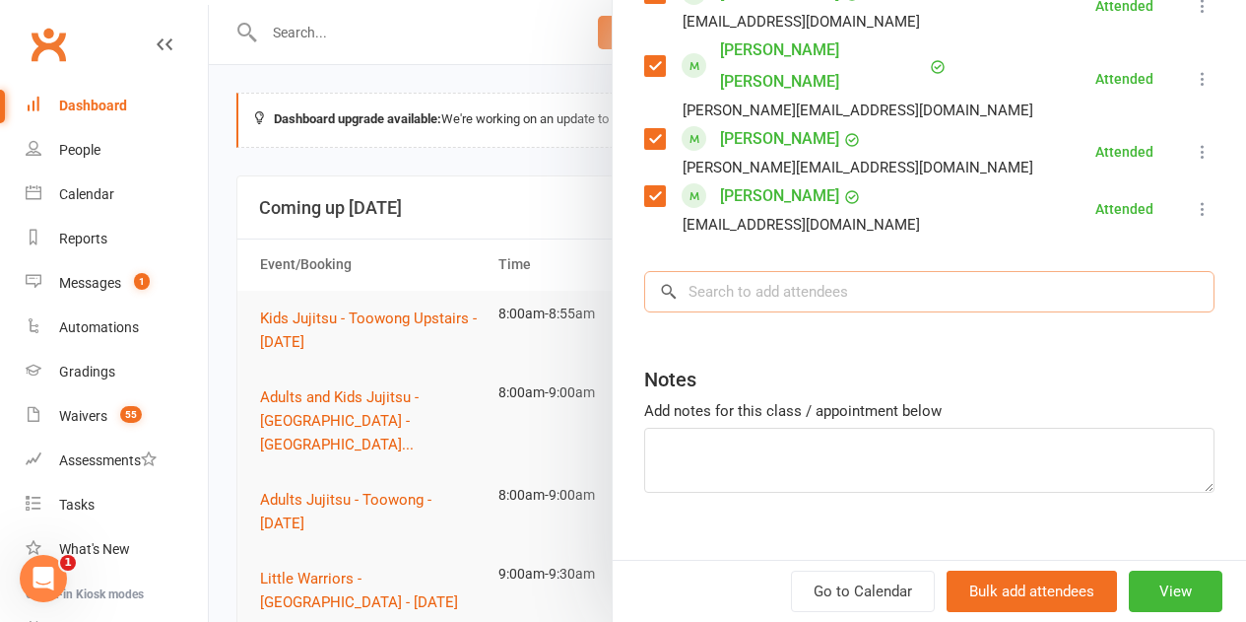
click at [694, 271] on input "search" at bounding box center [929, 291] width 570 height 41
click at [740, 273] on input "search" at bounding box center [929, 291] width 570 height 41
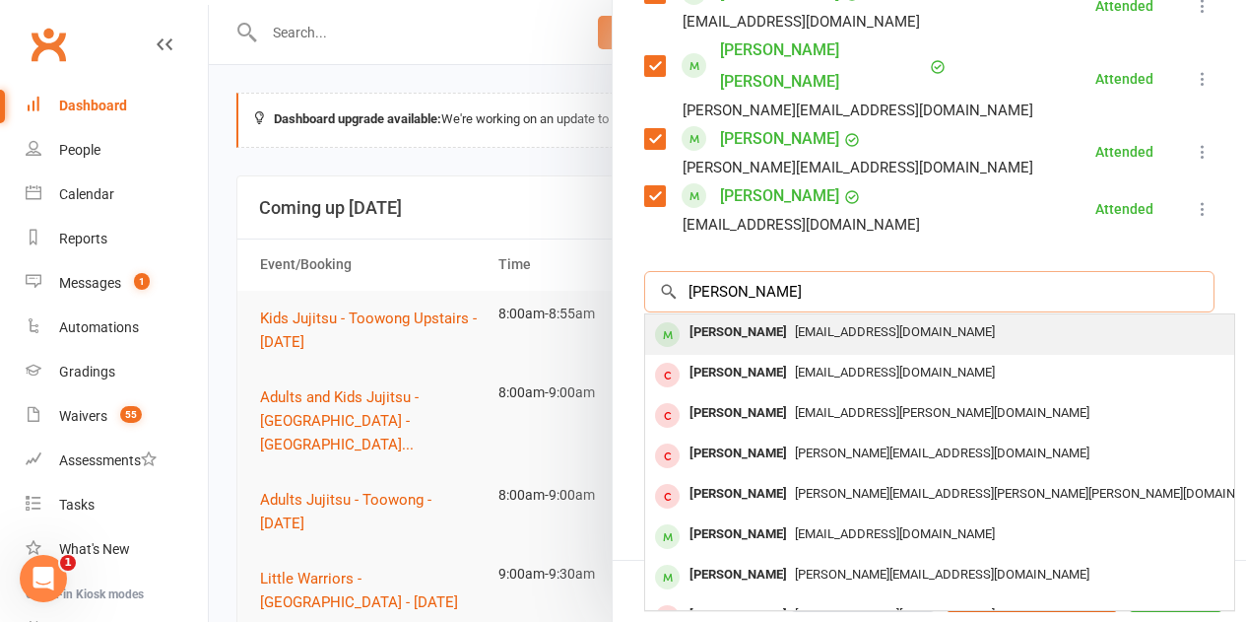
type input "mary vo"
click at [695, 318] on div "Mary Vo" at bounding box center [738, 332] width 113 height 29
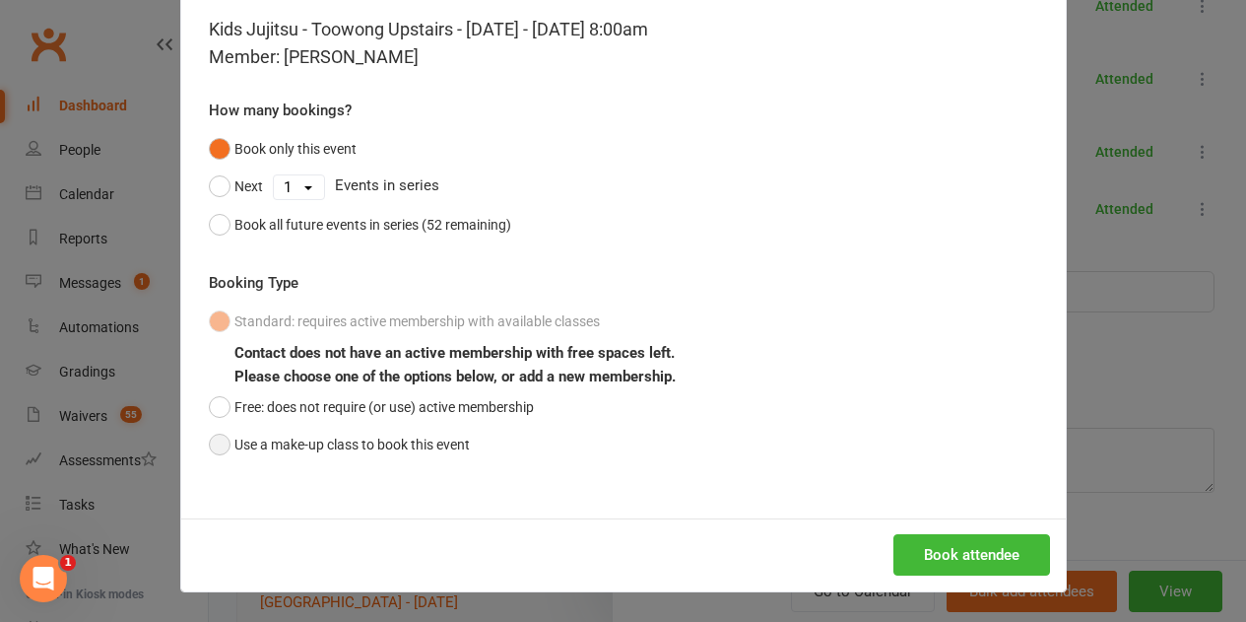
drag, startPoint x: 366, startPoint y: 439, endPoint x: 603, endPoint y: 435, distance: 236.5
click at [369, 439] on button "Use a make-up class to book this event" at bounding box center [339, 444] width 261 height 37
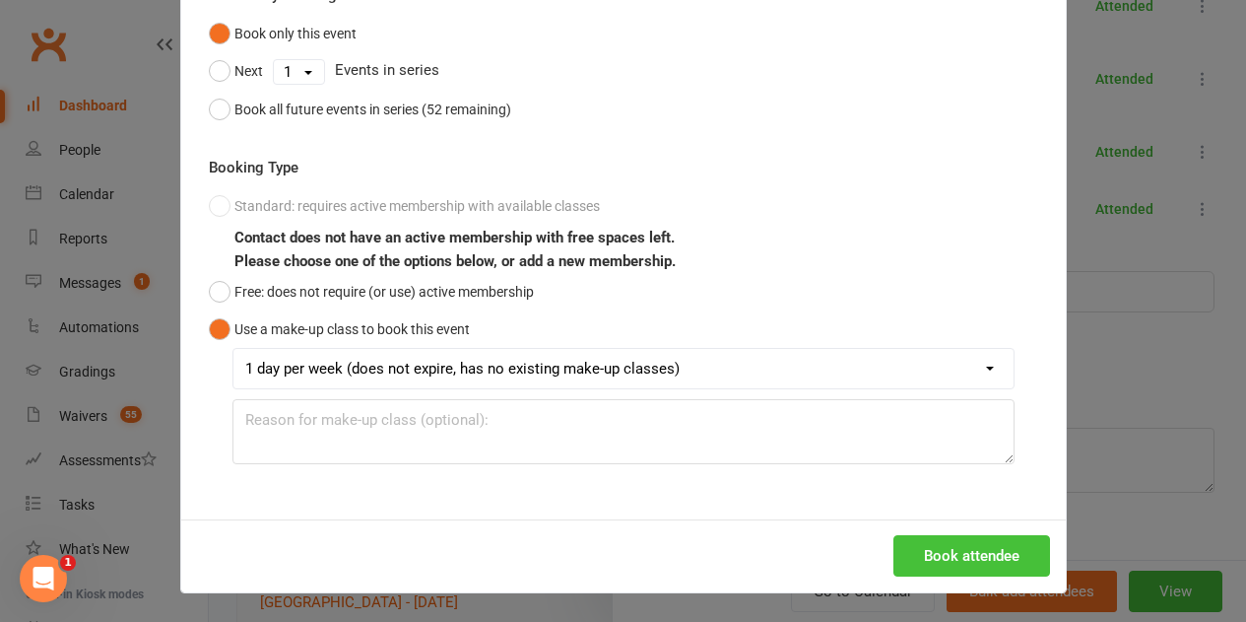
scroll to position [206, 0]
click at [1010, 561] on button "Book attendee" at bounding box center [972, 554] width 157 height 41
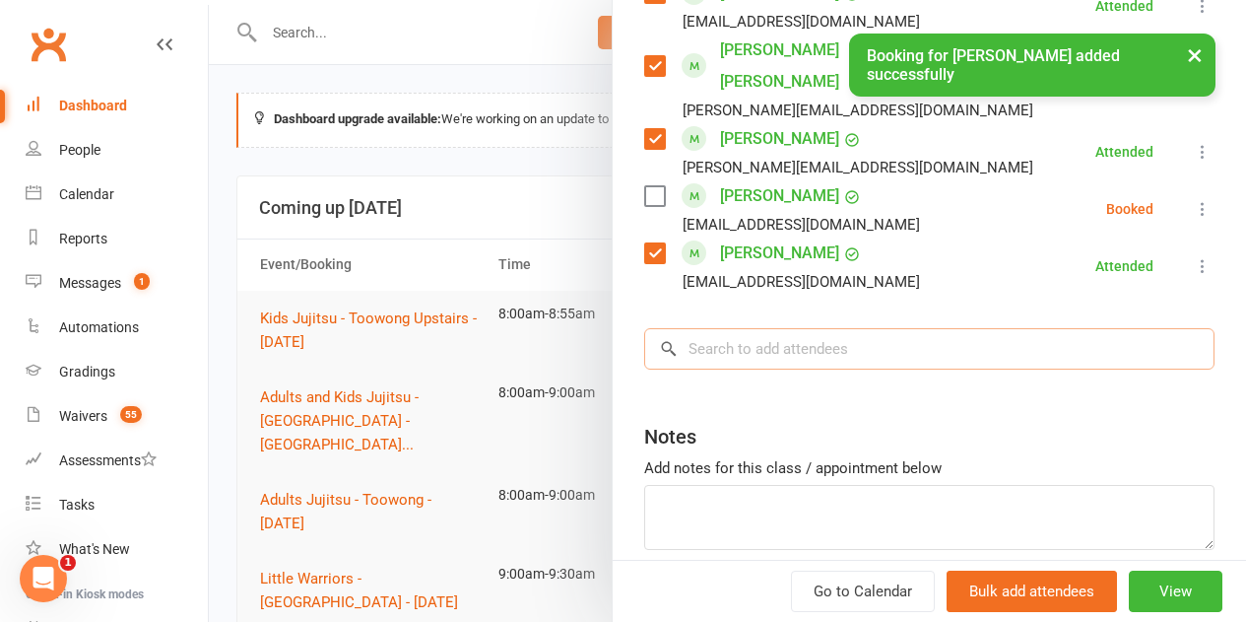
click at [831, 331] on input "search" at bounding box center [929, 348] width 570 height 41
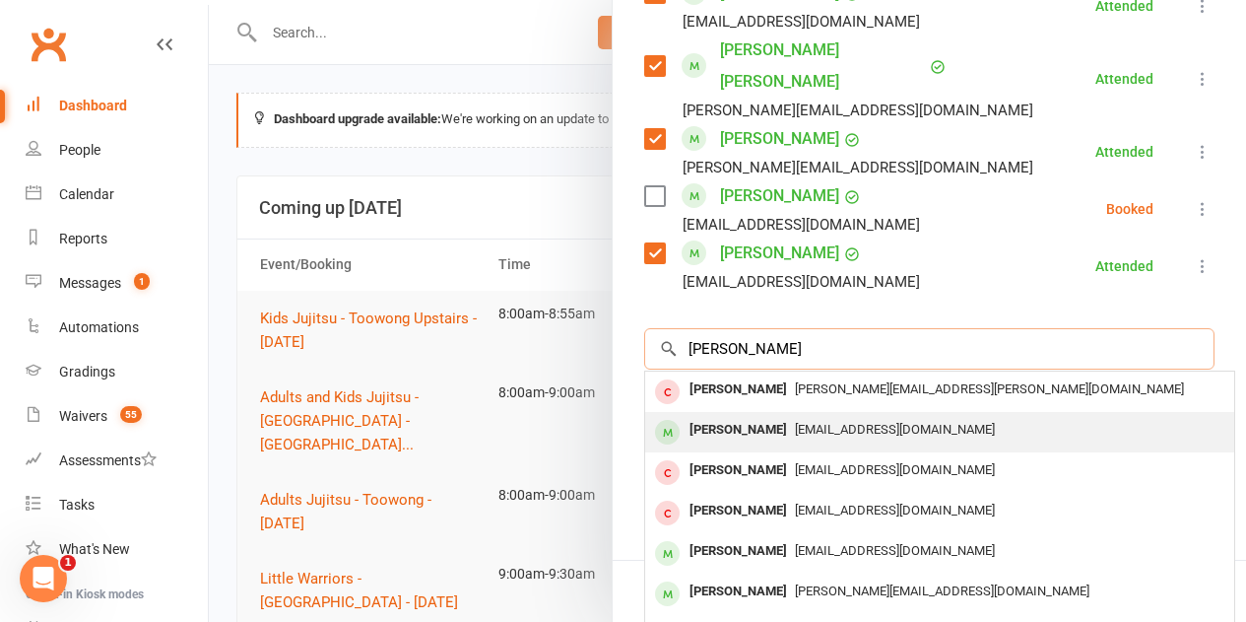
type input "elizabeth"
click at [704, 416] on div "Elizabeth Vo" at bounding box center [738, 430] width 113 height 29
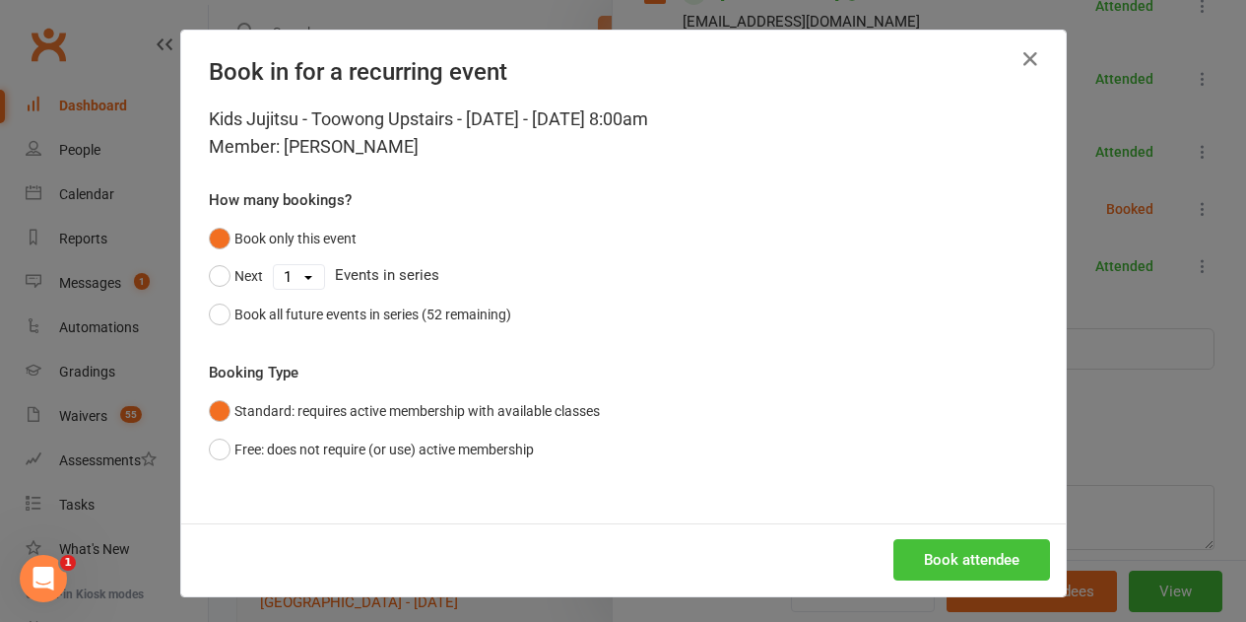
click at [948, 565] on button "Book attendee" at bounding box center [972, 559] width 157 height 41
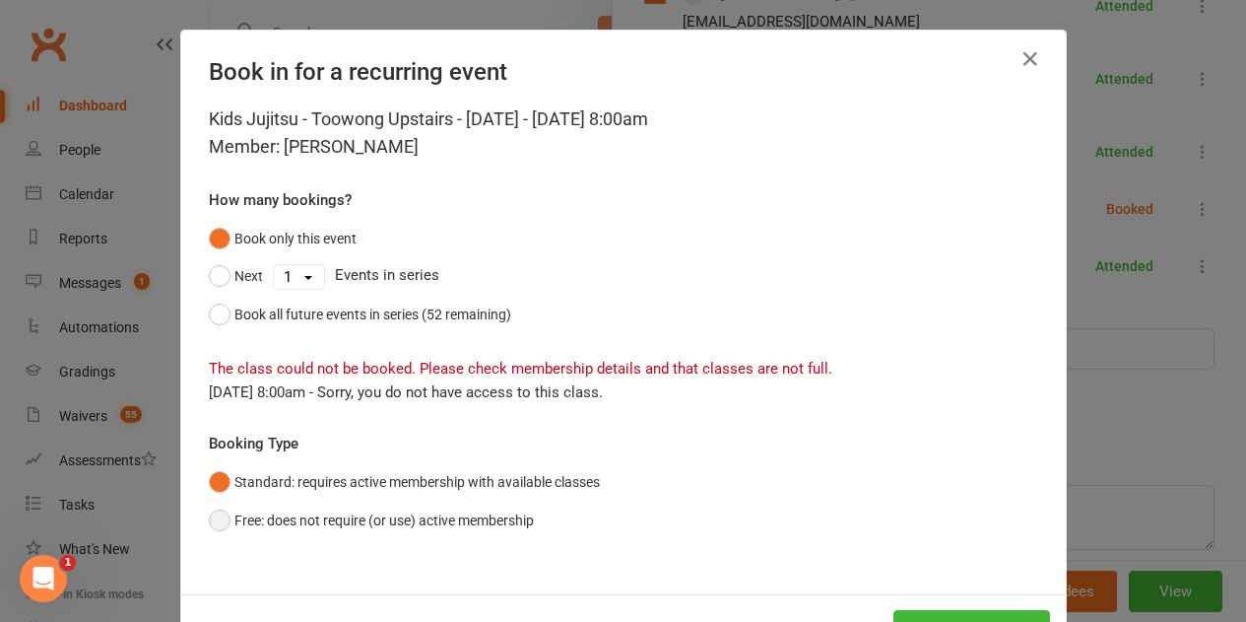
click at [408, 506] on button "Free: does not require (or use) active membership" at bounding box center [371, 519] width 325 height 37
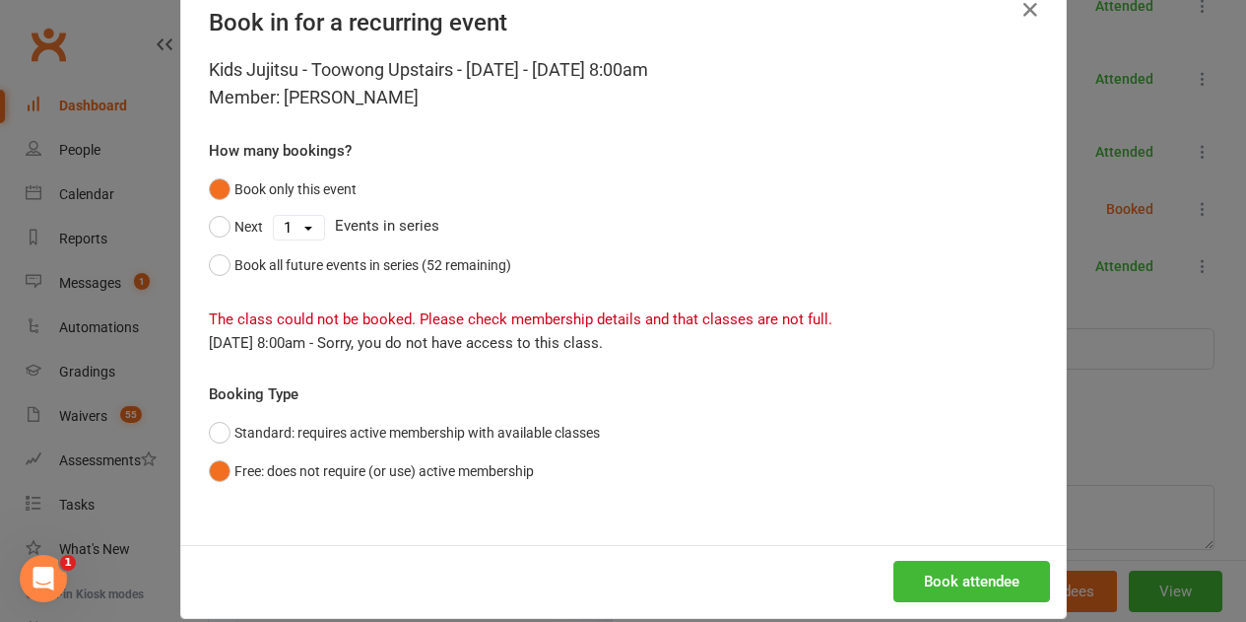
scroll to position [76, 0]
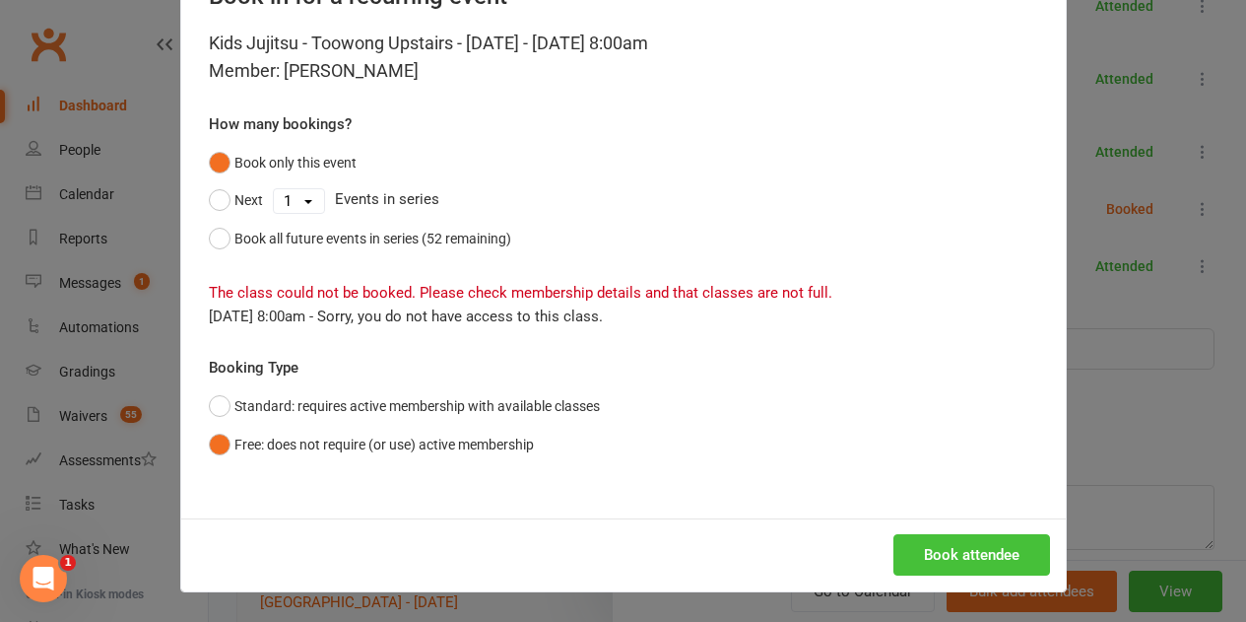
drag, startPoint x: 920, startPoint y: 533, endPoint x: 913, endPoint y: 481, distance: 52.7
click at [919, 535] on button "Book attendee" at bounding box center [972, 554] width 157 height 41
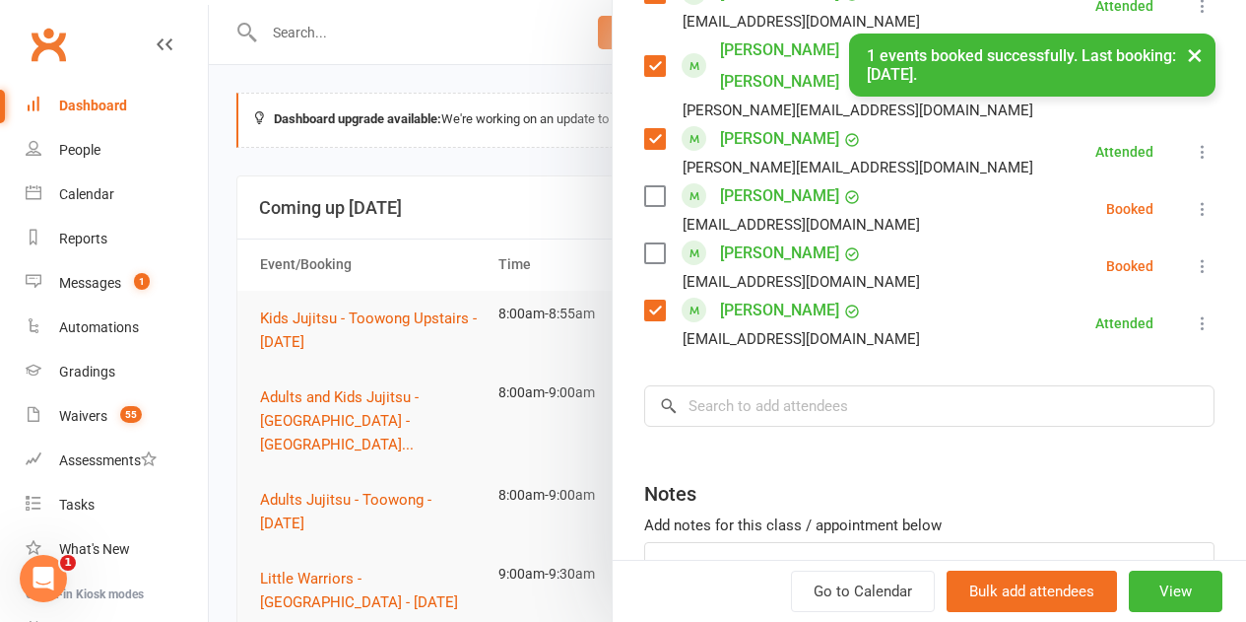
click at [738, 385] on input "search" at bounding box center [929, 405] width 570 height 41
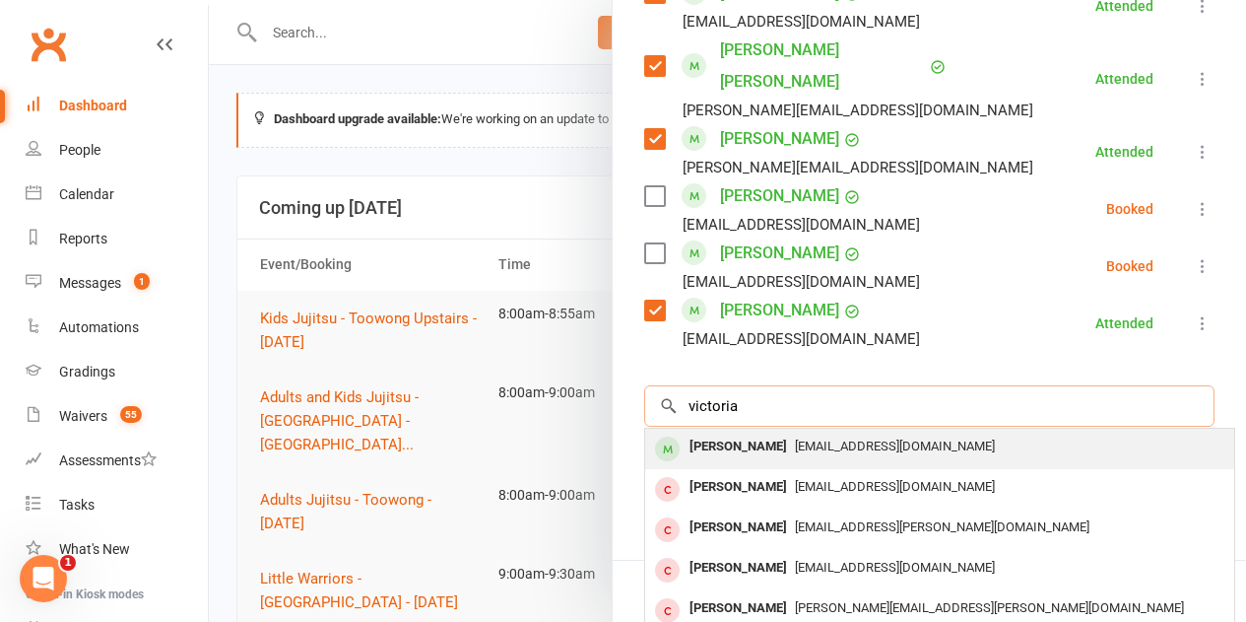
type input "victoria"
click at [690, 432] on div "Victoria Vo" at bounding box center [738, 446] width 113 height 29
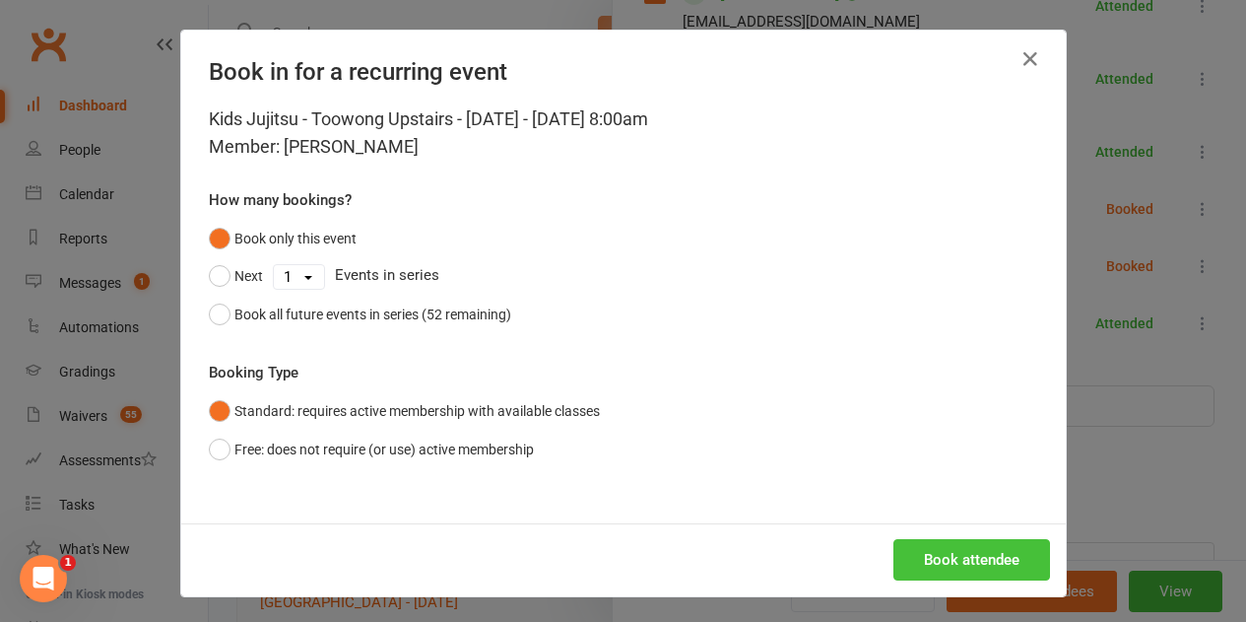
click at [978, 559] on button "Book attendee" at bounding box center [972, 559] width 157 height 41
click at [978, 559] on div "Book attendee" at bounding box center [623, 559] width 885 height 73
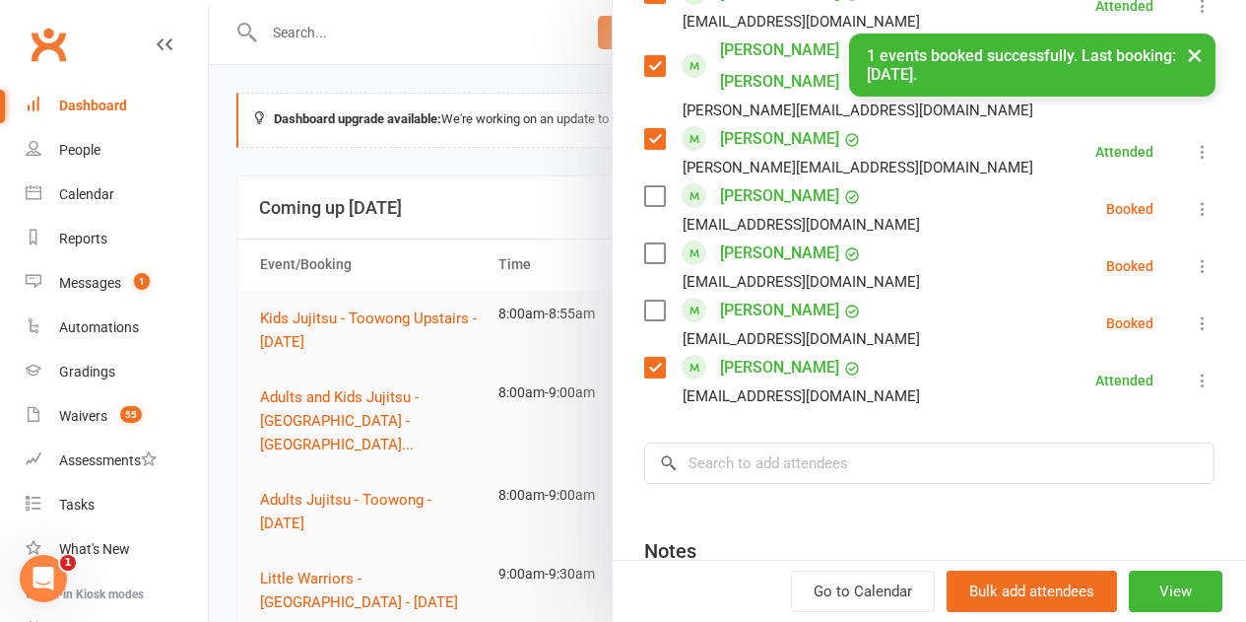
click at [644, 300] on label at bounding box center [654, 310] width 20 height 20
drag, startPoint x: 638, startPoint y: 230, endPoint x: 650, endPoint y: 179, distance: 51.6
click at [644, 243] on label at bounding box center [654, 253] width 20 height 20
click at [644, 186] on label at bounding box center [654, 196] width 20 height 20
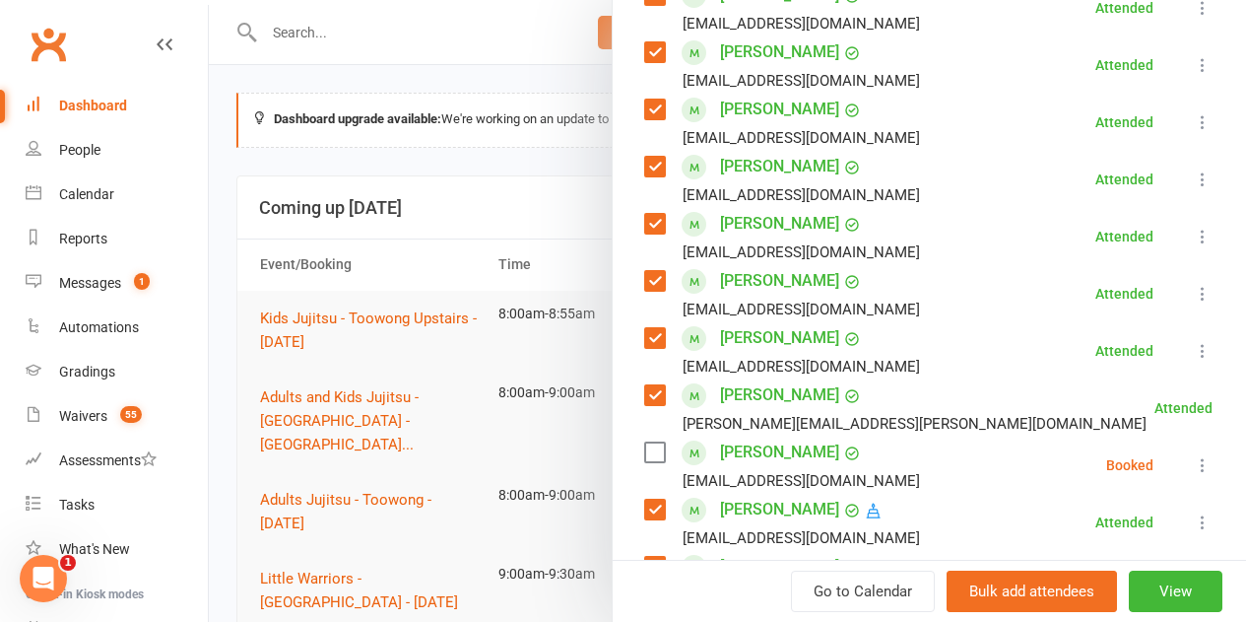
scroll to position [55, 0]
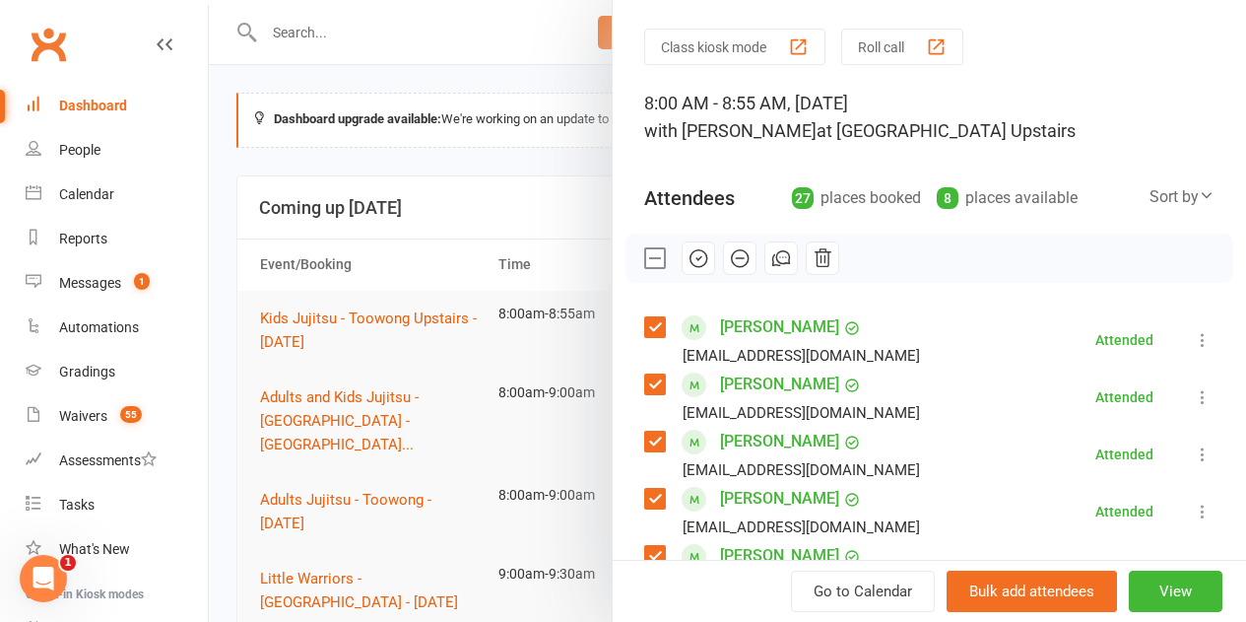
drag, startPoint x: 680, startPoint y: 253, endPoint x: 712, endPoint y: 69, distance: 187.1
click at [688, 250] on icon "button" at bounding box center [699, 258] width 22 height 22
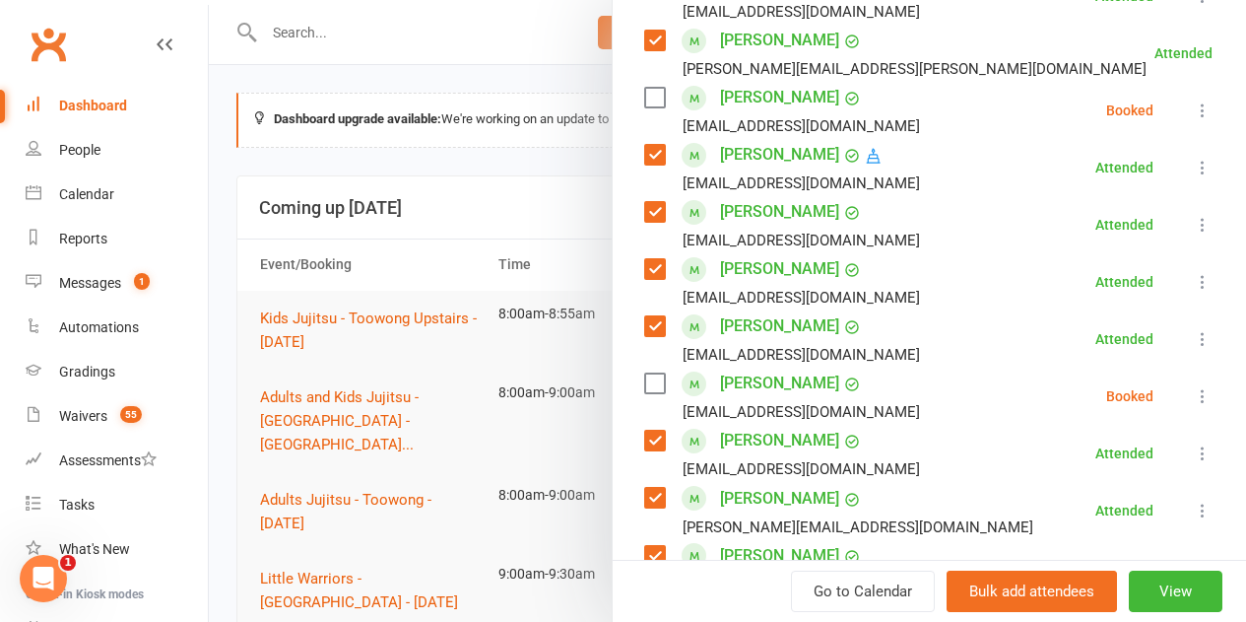
scroll to position [719, 0]
